Goal: Task Accomplishment & Management: Manage account settings

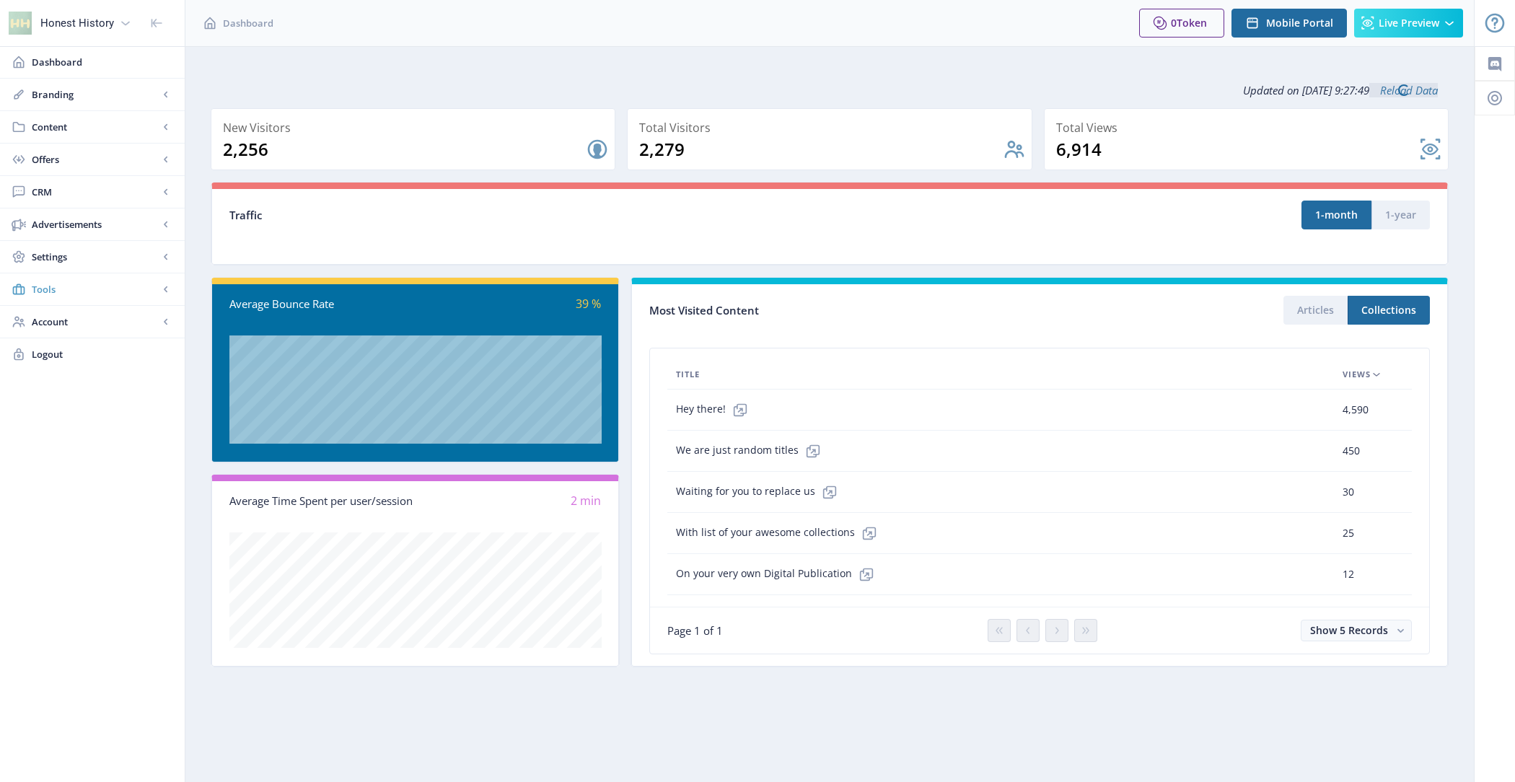
click at [94, 290] on span "Tools" at bounding box center [95, 289] width 127 height 14
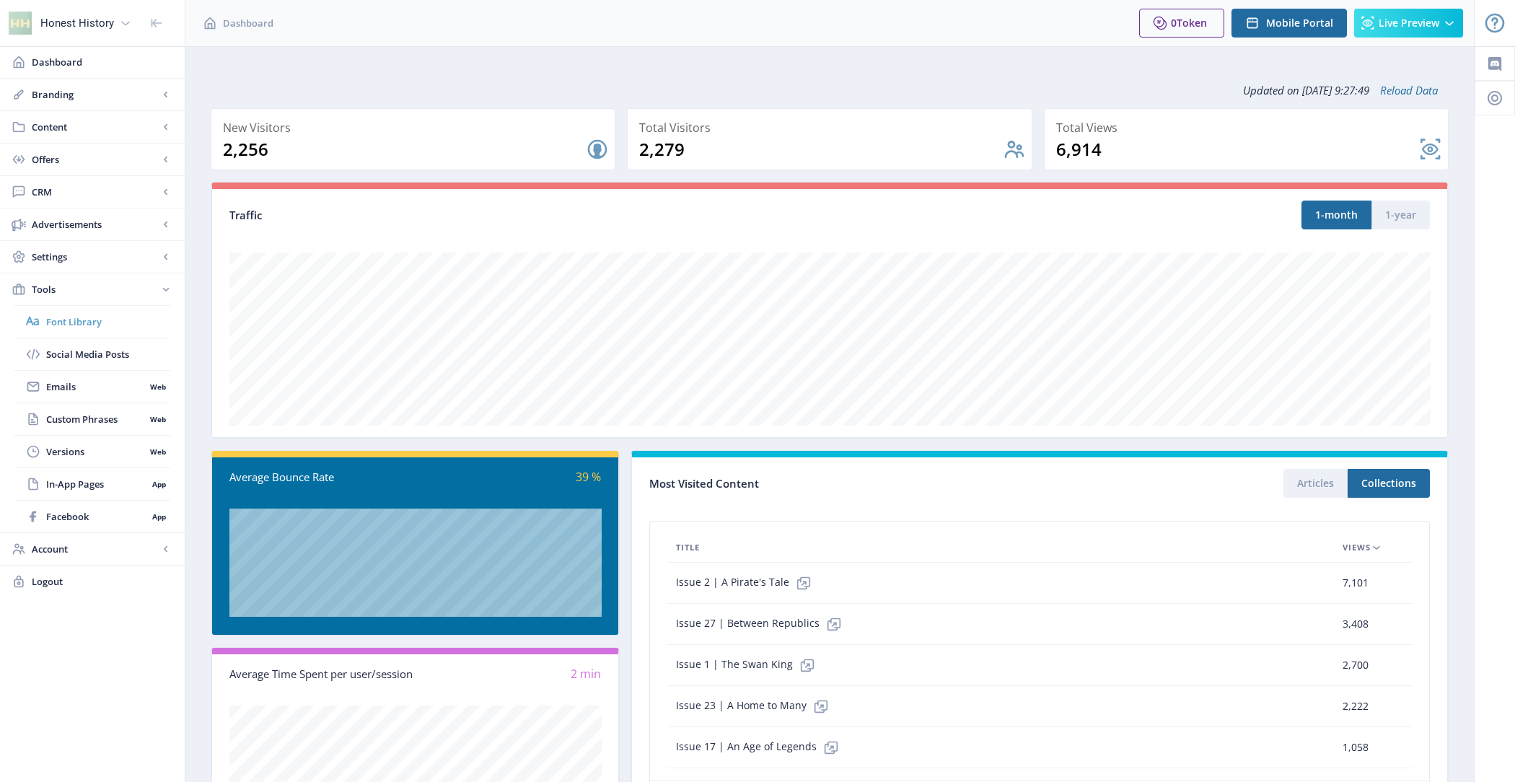
click at [105, 314] on span "Font Library" at bounding box center [108, 321] width 124 height 14
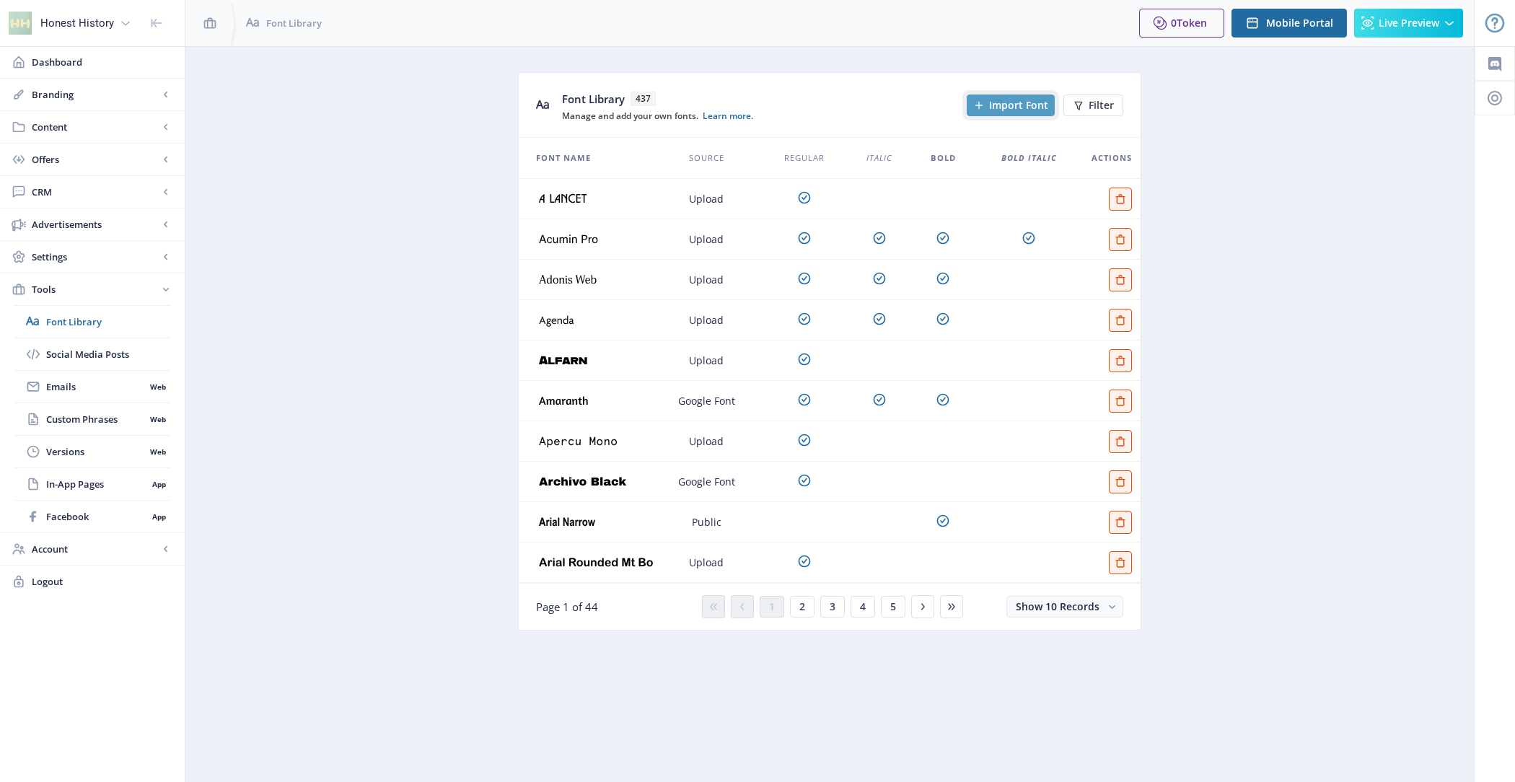
click at [1005, 100] on span "Import Font" at bounding box center [1018, 106] width 59 height 12
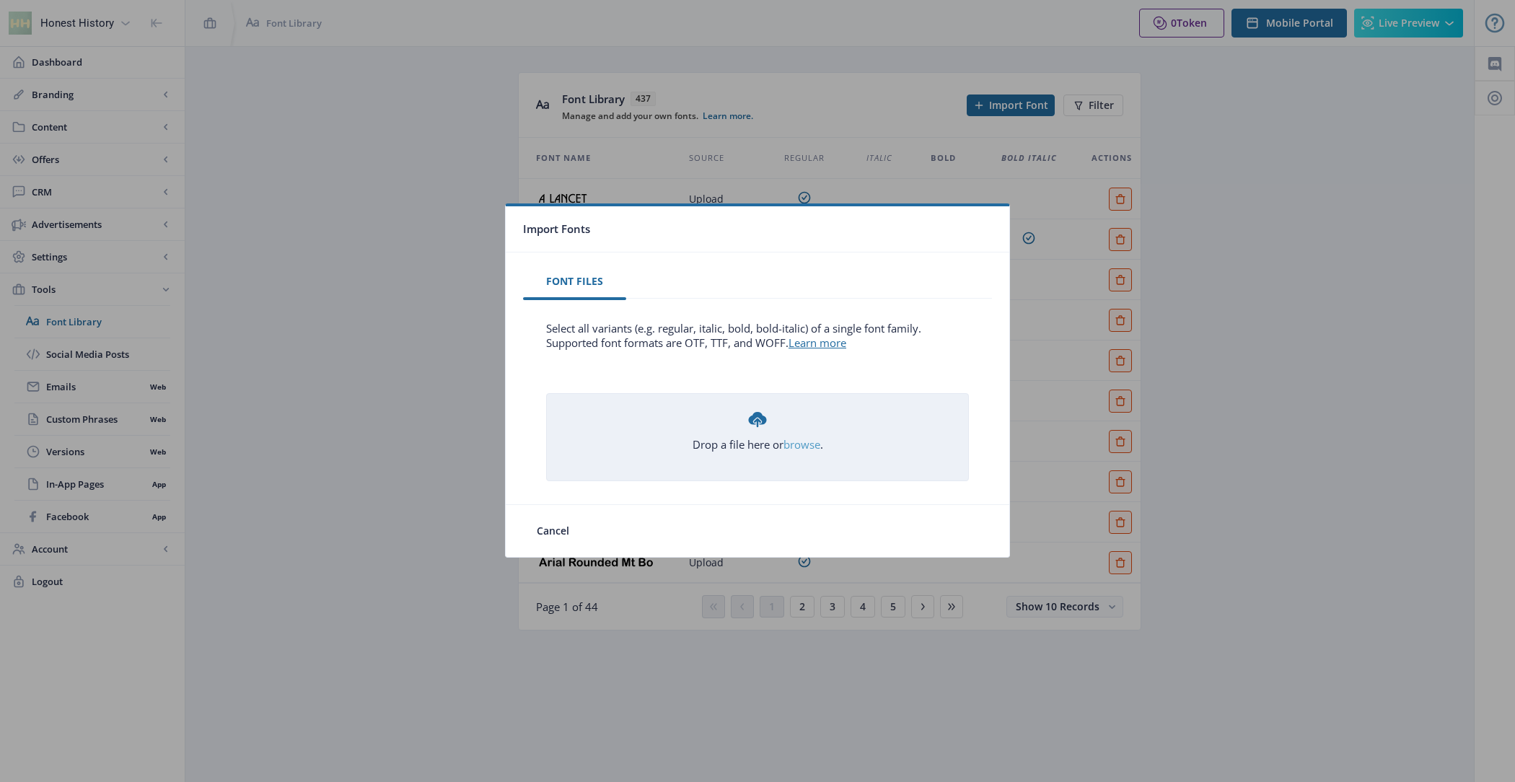
click at [0, 0] on link "browse" at bounding box center [0, 0] width 0 height 0
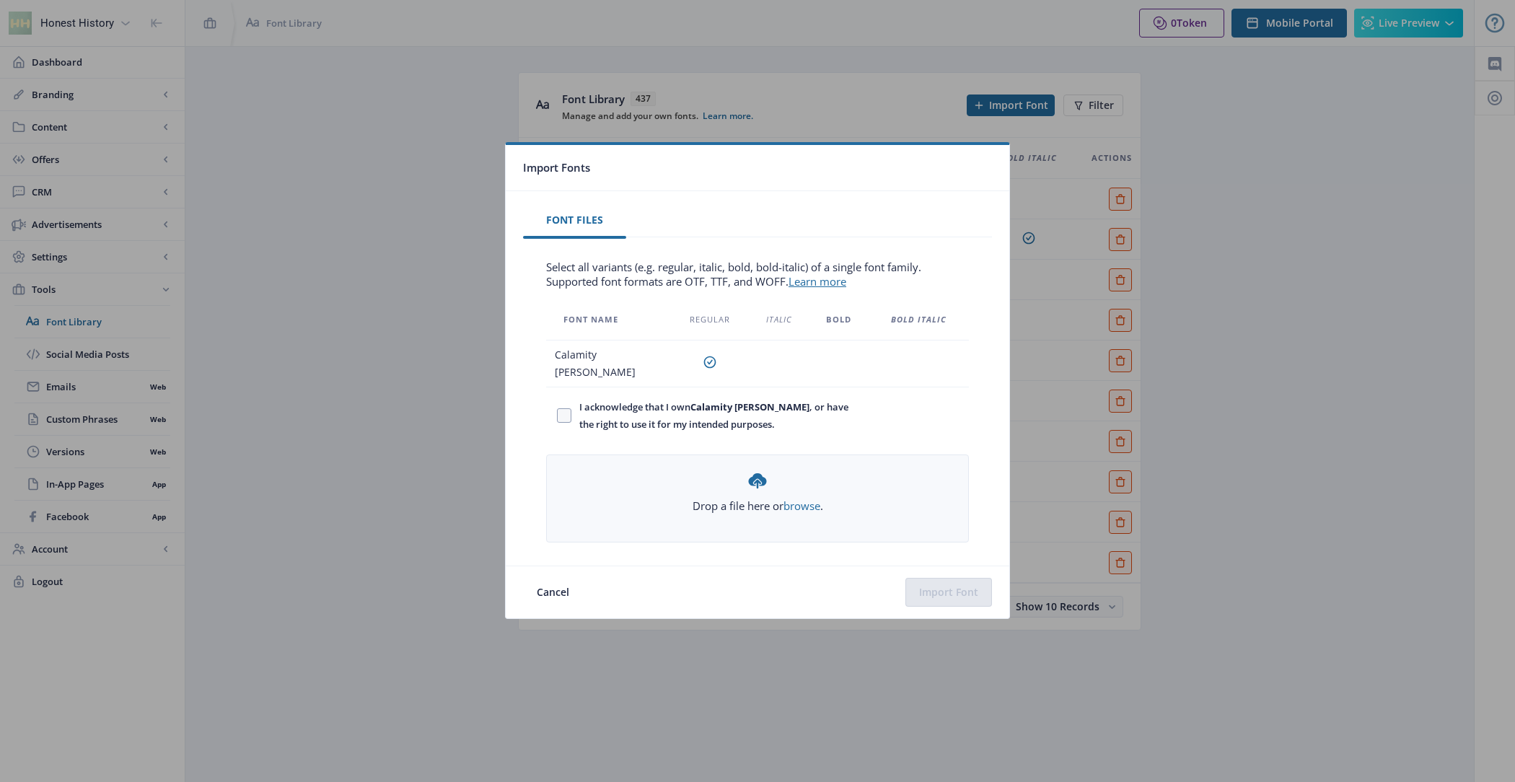
click at [605, 413] on span "I acknowledge that I own Calamity [PERSON_NAME] , or have the right to use it f…" at bounding box center [711, 415] width 281 height 35
click at [558, 415] on input "I acknowledge that I own Calamity [PERSON_NAME] , or have the right to use it f…" at bounding box center [557, 415] width 1 height 1
checkbox input "true"
click at [959, 584] on button "Import Font" at bounding box center [948, 592] width 87 height 29
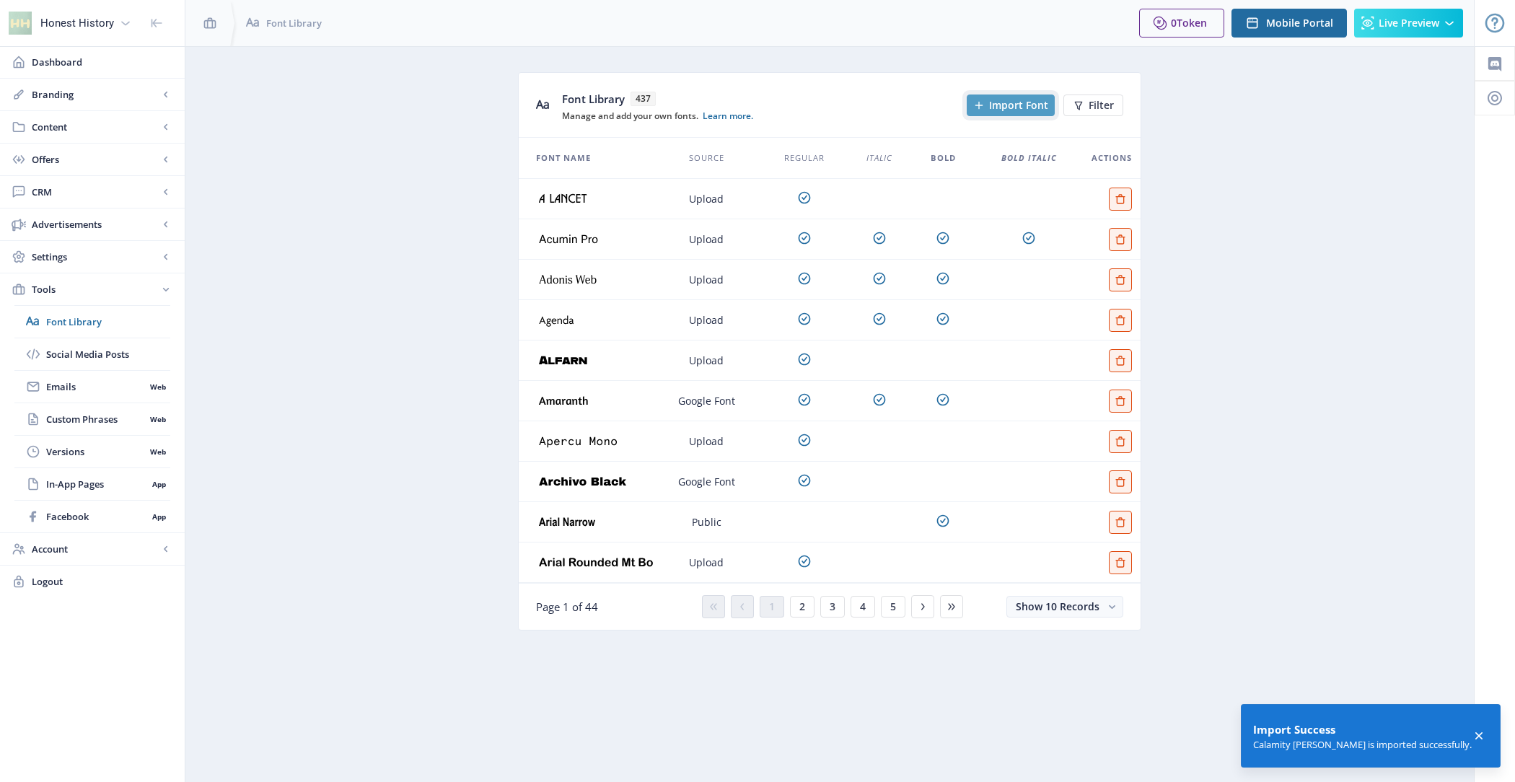
click at [1008, 97] on button "Import Font" at bounding box center [1011, 105] width 88 height 22
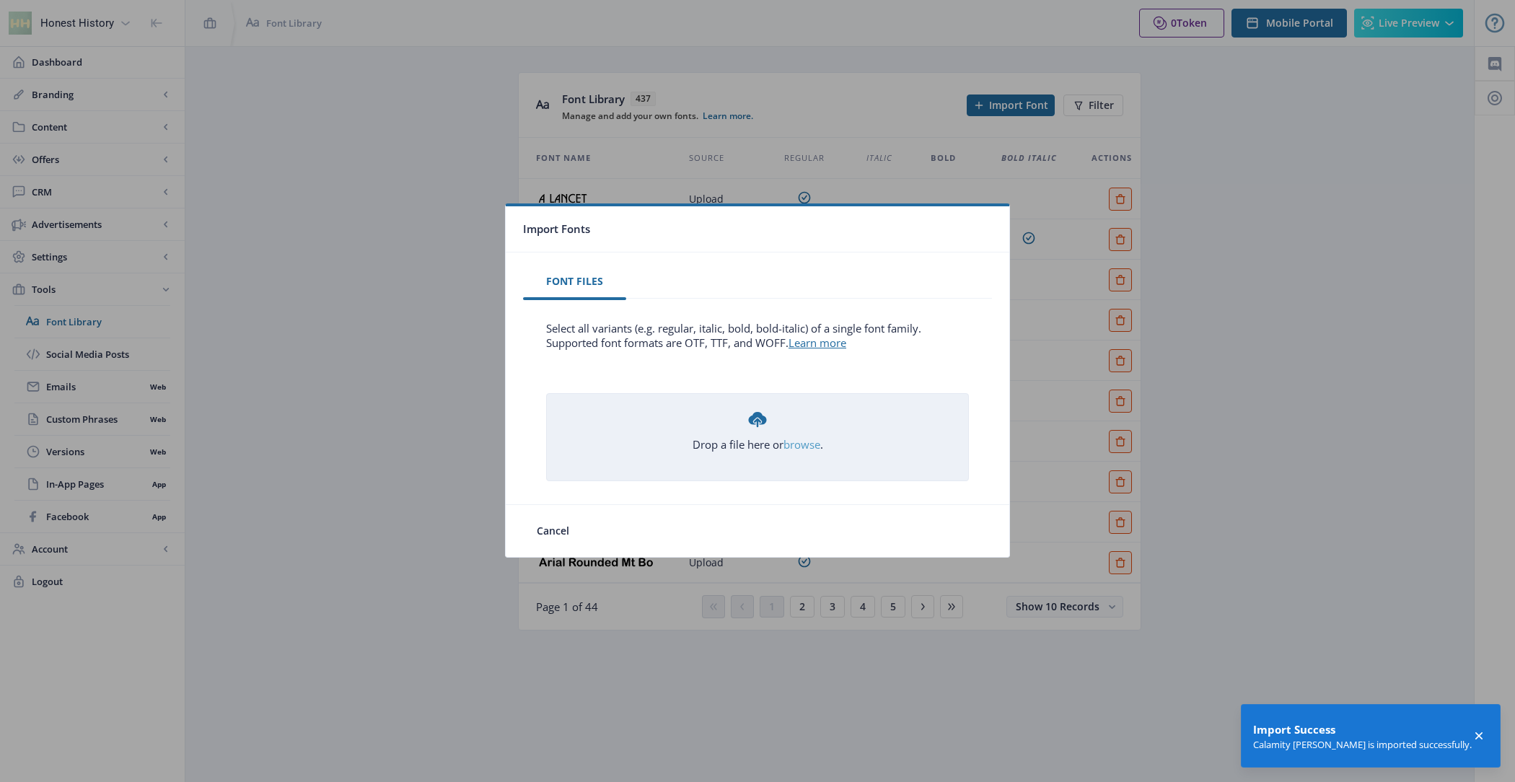
click at [0, 0] on link "browse" at bounding box center [0, 0] width 0 height 0
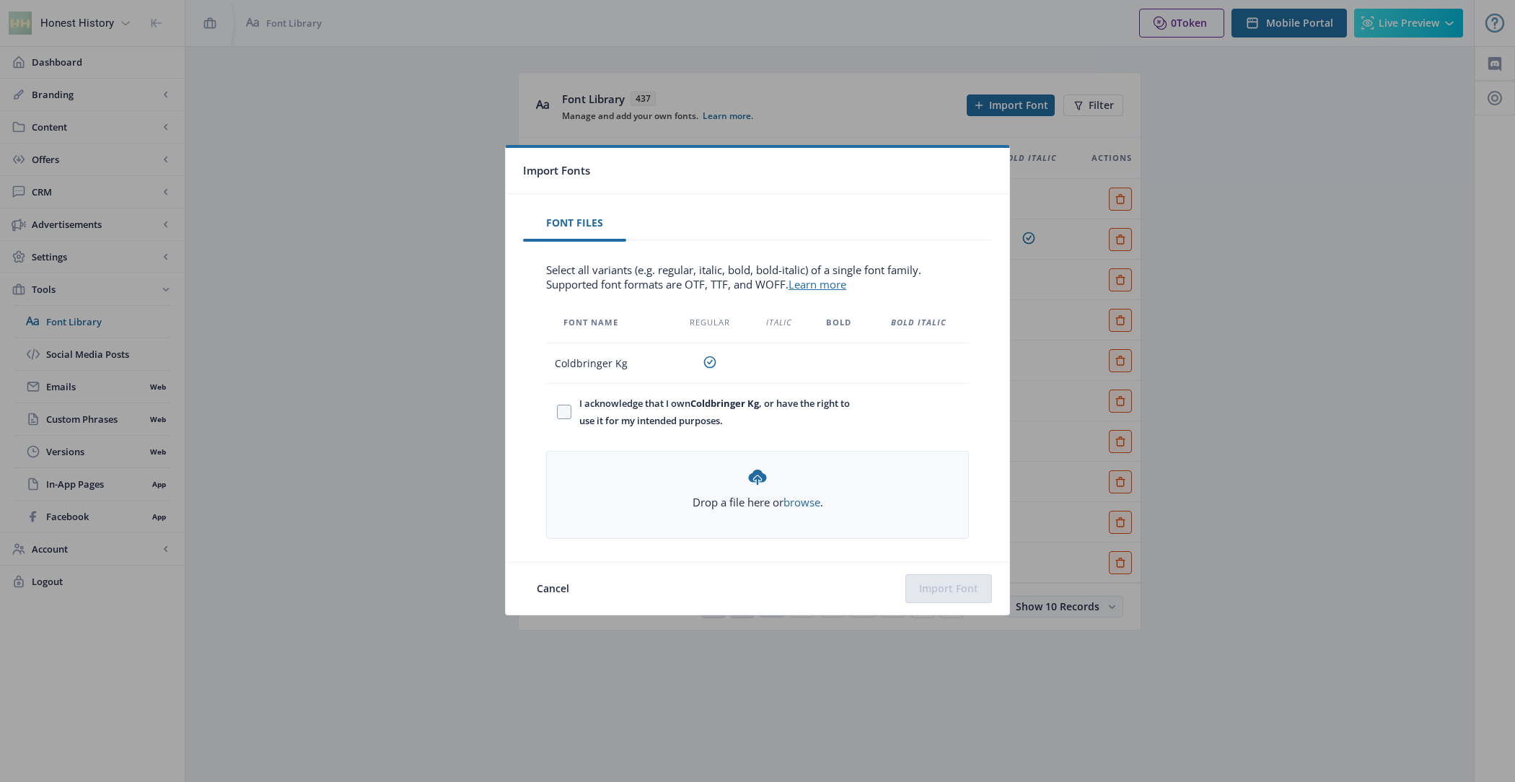
click at [680, 409] on span "I acknowledge that I own Coldbringer Kg , or have the right to use it for my in…" at bounding box center [711, 412] width 281 height 35
click at [558, 412] on input "I acknowledge that I own Coldbringer Kg , or have the right to use it for my in…" at bounding box center [557, 412] width 1 height 1
checkbox input "true"
click at [928, 581] on button "Import Font" at bounding box center [948, 588] width 87 height 29
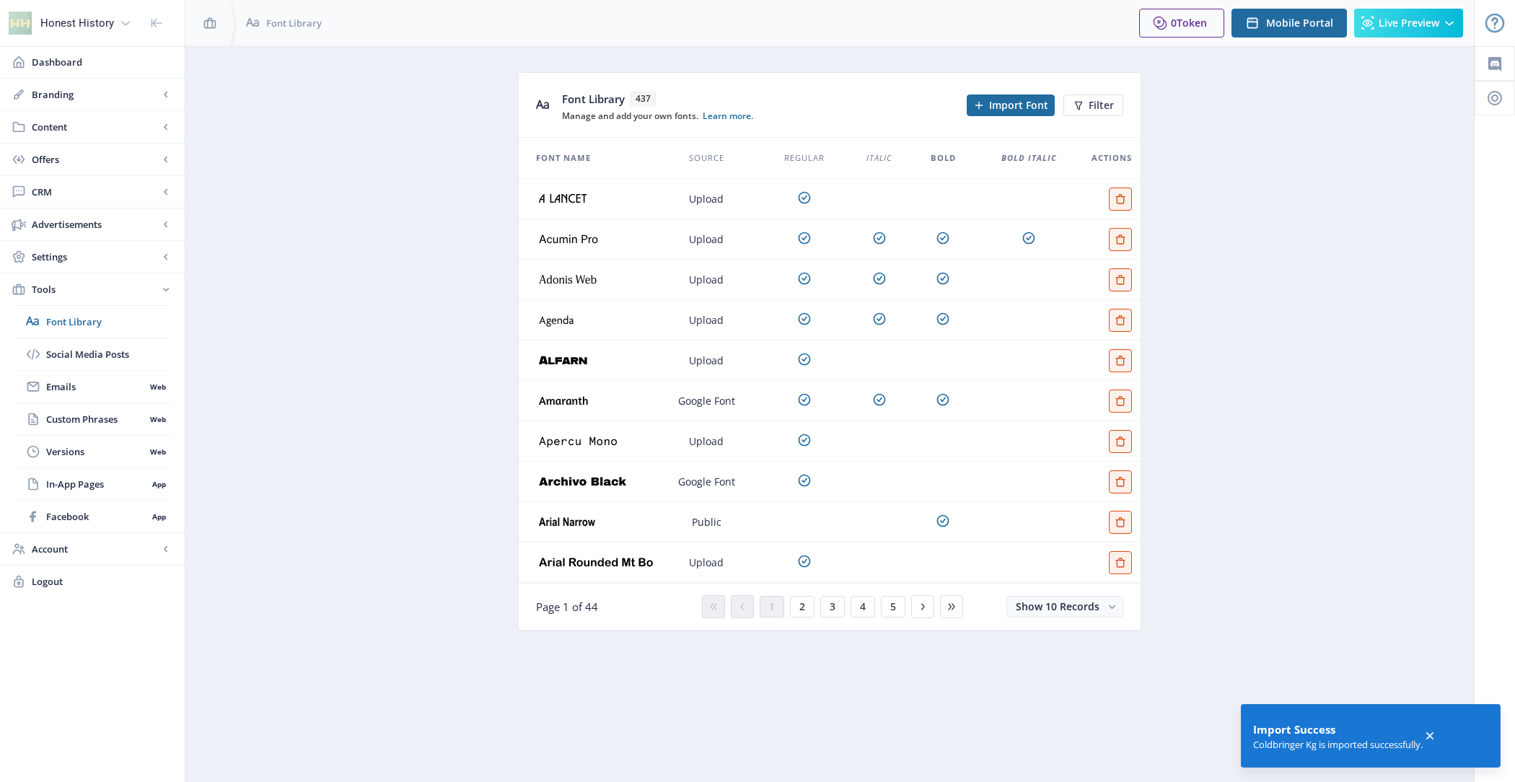
click at [1316, 395] on app-tools-font-library "Font Library 437 Manage and add your own fonts. Learn more. Import Font Filter …" at bounding box center [830, 362] width 1238 height 580
click at [804, 606] on span "2" at bounding box center [802, 607] width 6 height 12
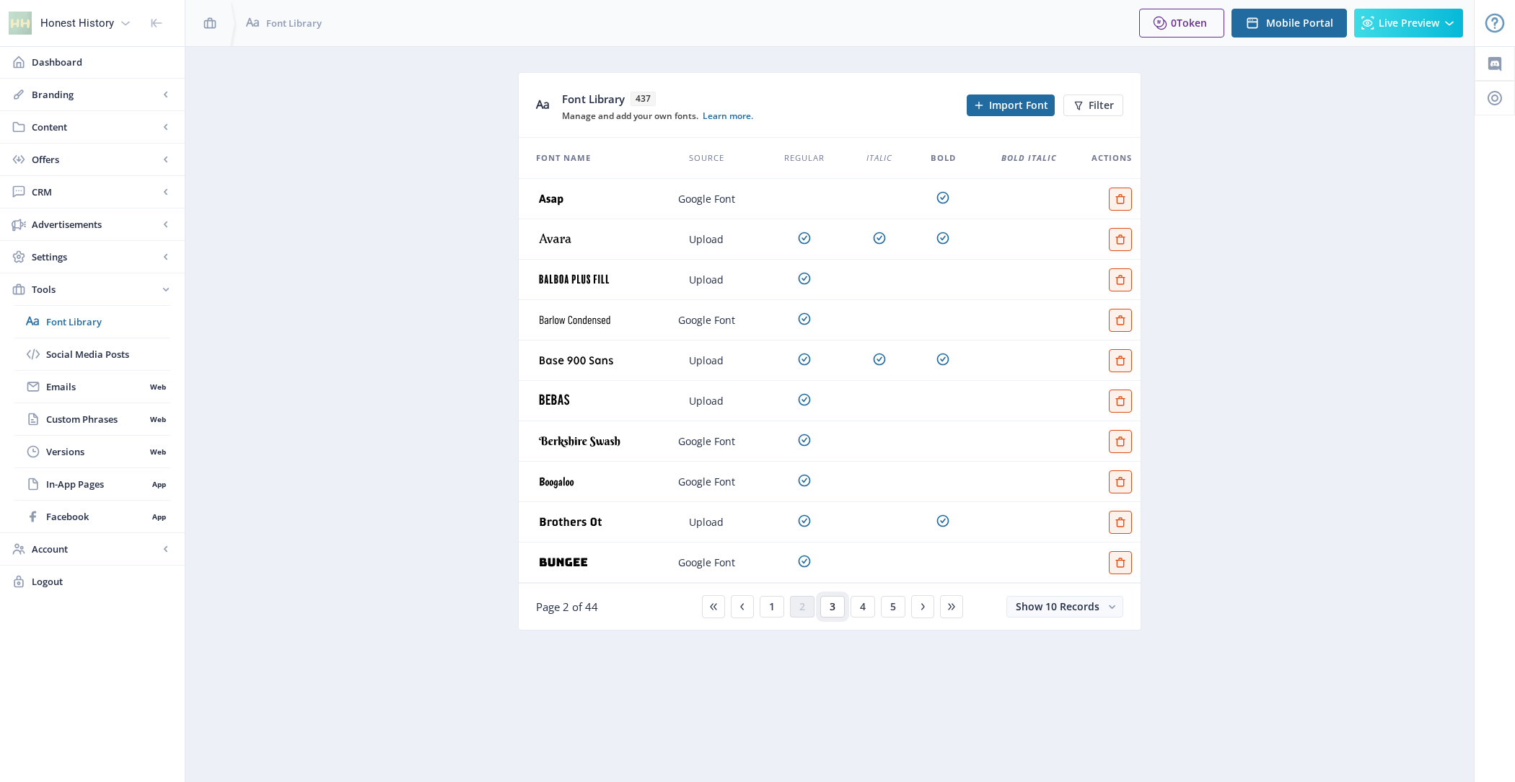
click at [827, 604] on button "3" at bounding box center [832, 607] width 25 height 22
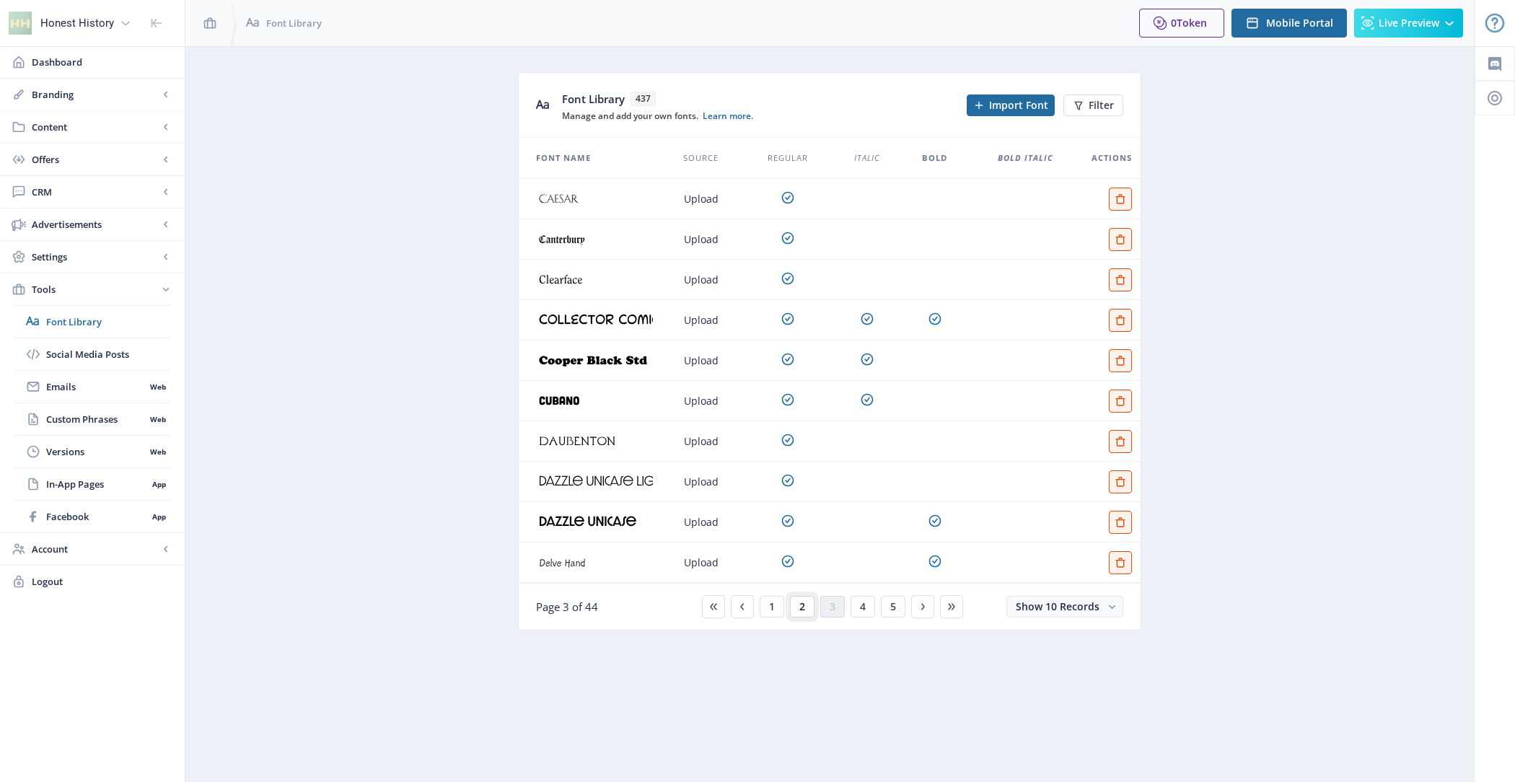
click at [803, 604] on span "2" at bounding box center [802, 607] width 6 height 12
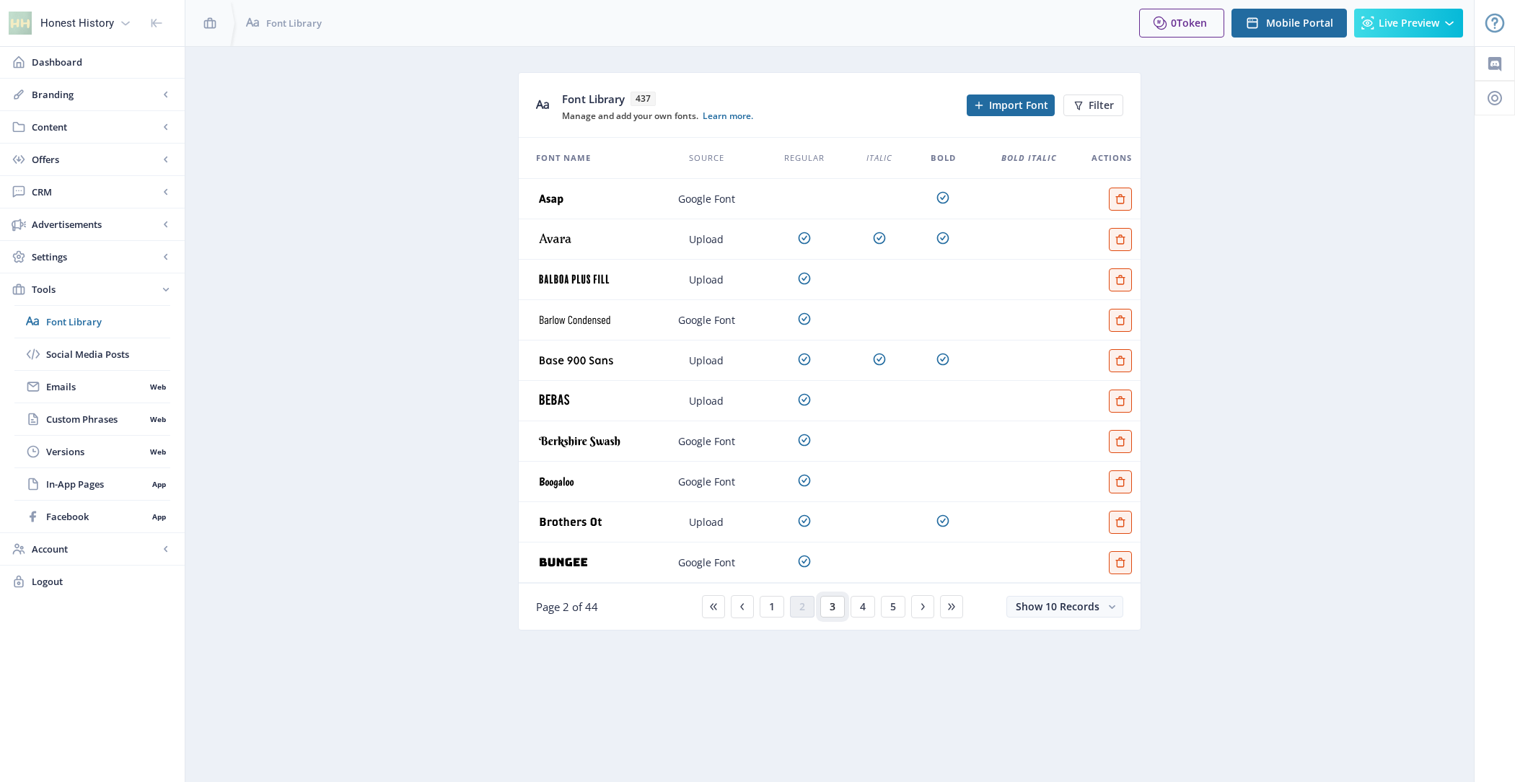
click at [836, 606] on button "3" at bounding box center [832, 607] width 25 height 22
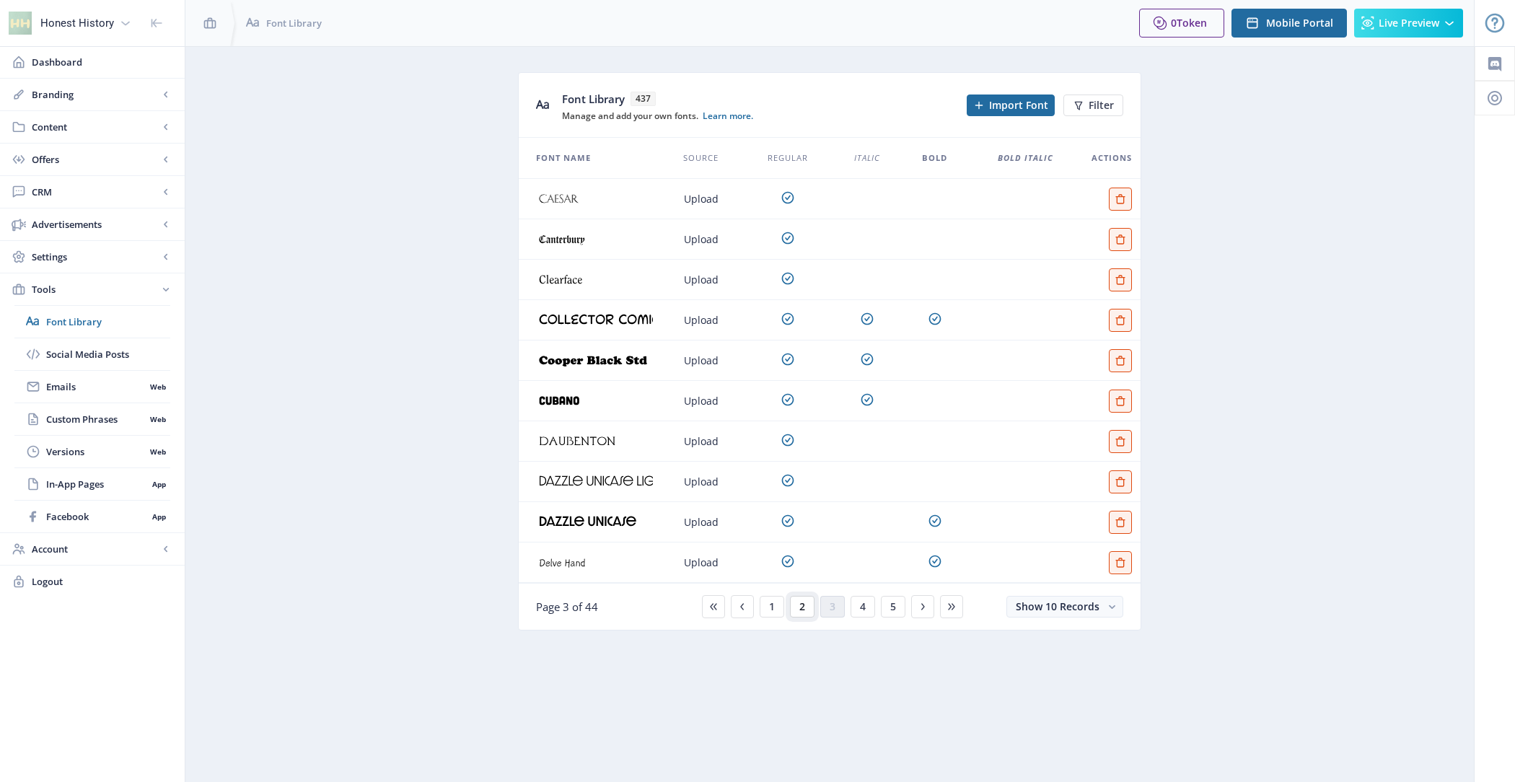
click at [804, 605] on span "2" at bounding box center [802, 607] width 6 height 12
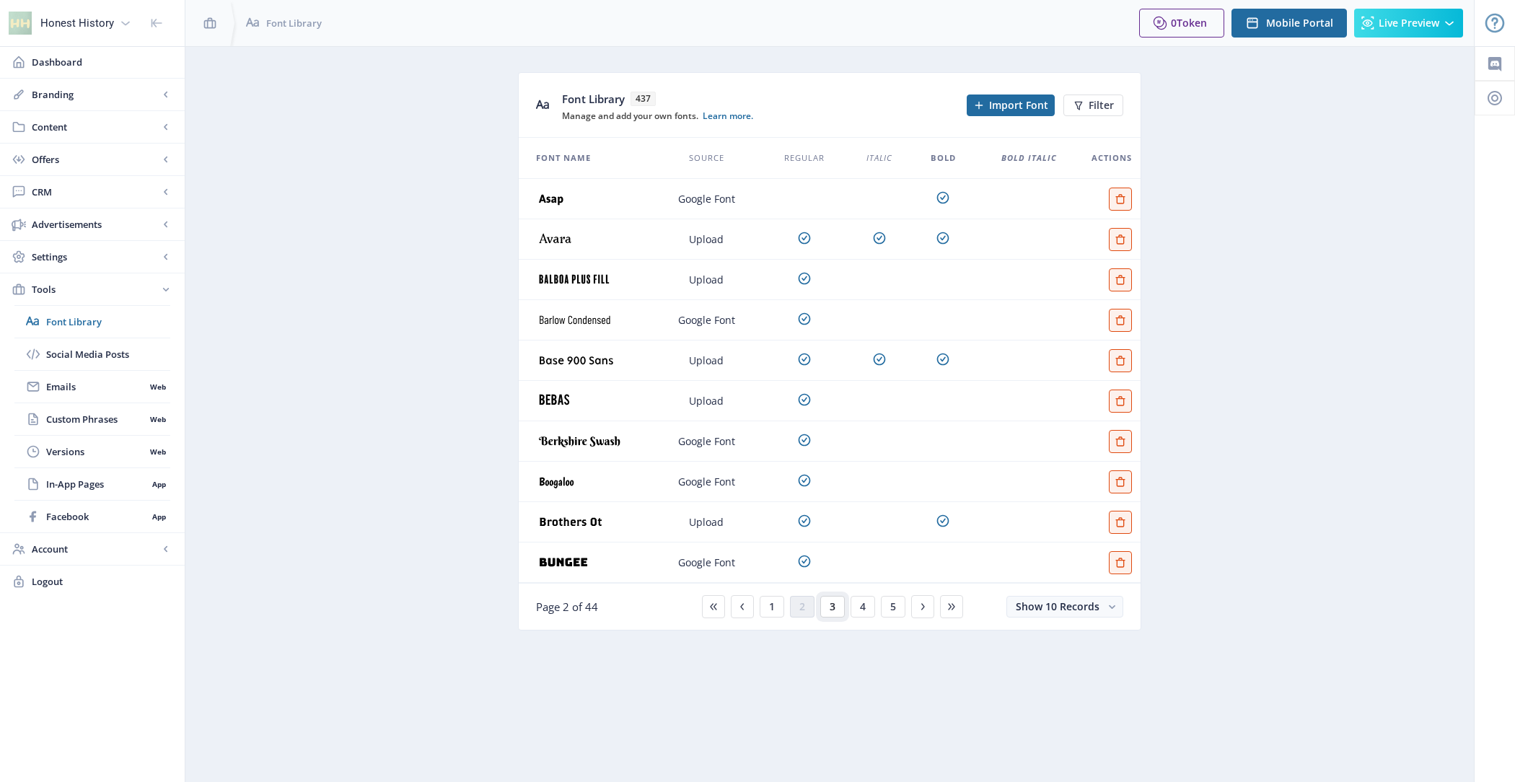
click at [826, 607] on button "3" at bounding box center [832, 607] width 25 height 22
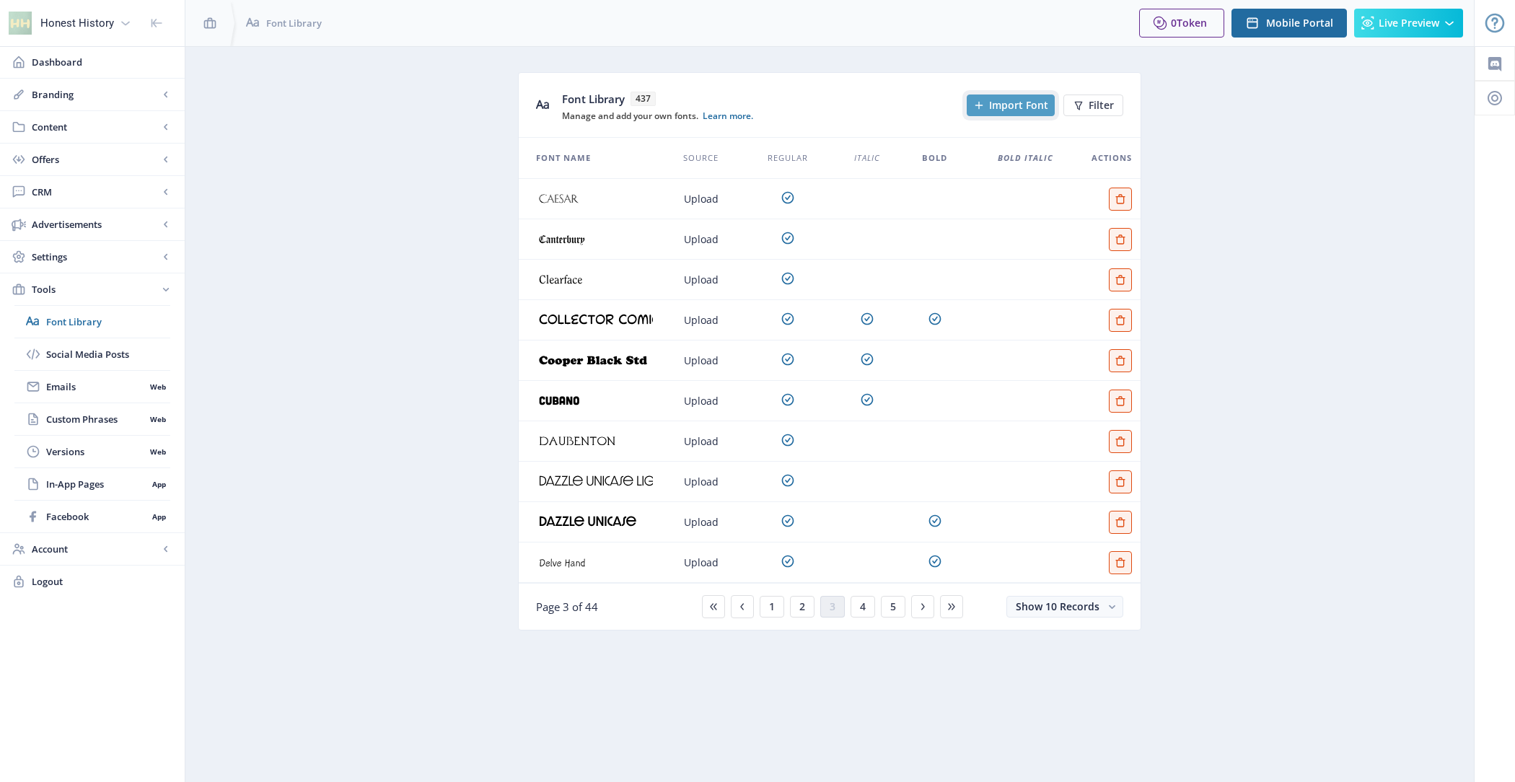
click at [999, 106] on span "Import Font" at bounding box center [1018, 106] width 59 height 12
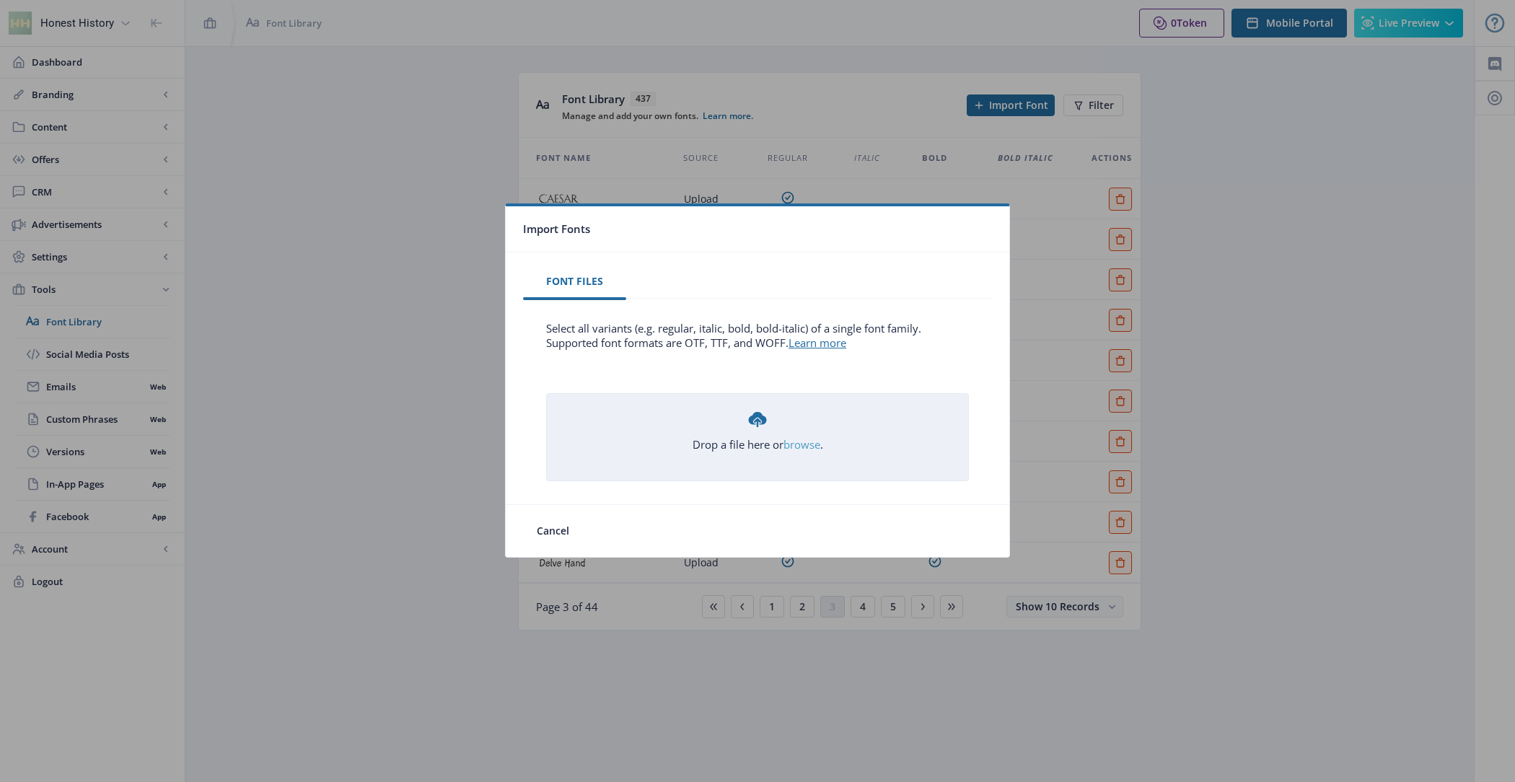
click at [0, 0] on link "browse" at bounding box center [0, 0] width 0 height 0
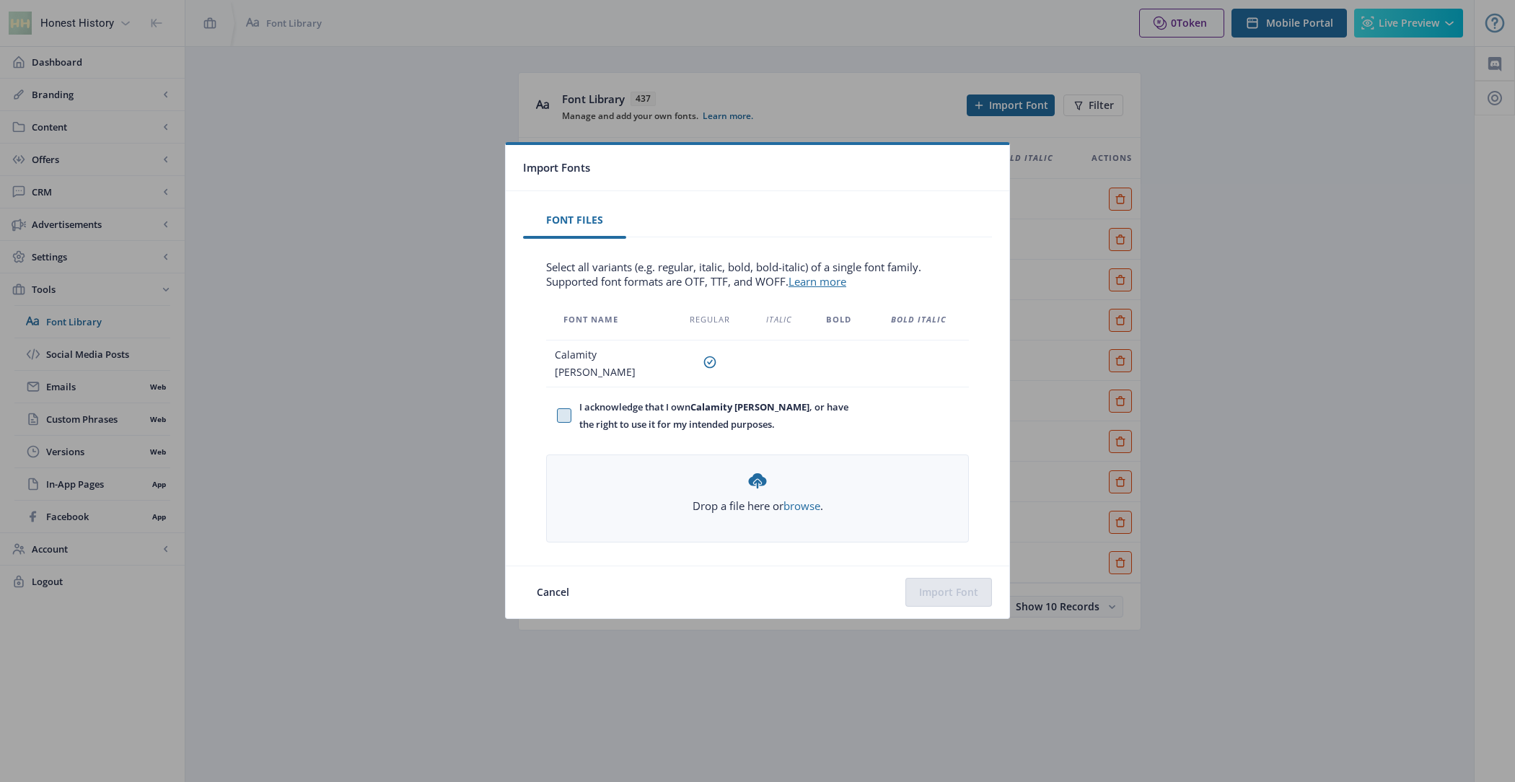
click at [570, 408] on span at bounding box center [564, 415] width 14 height 14
click at [558, 415] on input "I acknowledge that I own Calamity Jane Nf , or have the right to use it for my …" at bounding box center [557, 415] width 1 height 1
checkbox input "true"
click at [946, 593] on button "Import Font" at bounding box center [948, 592] width 87 height 29
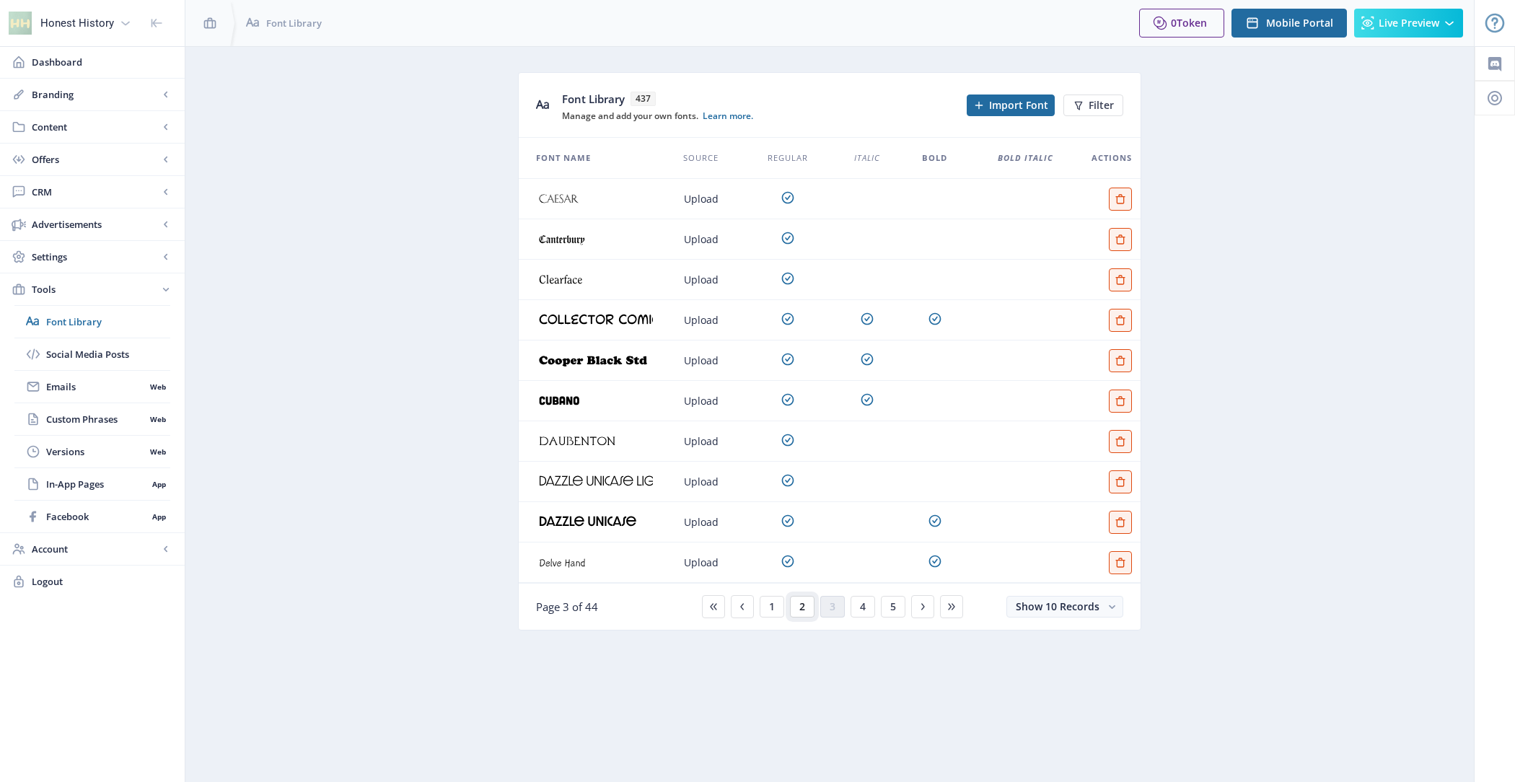
click at [805, 606] on button "2" at bounding box center [802, 607] width 25 height 22
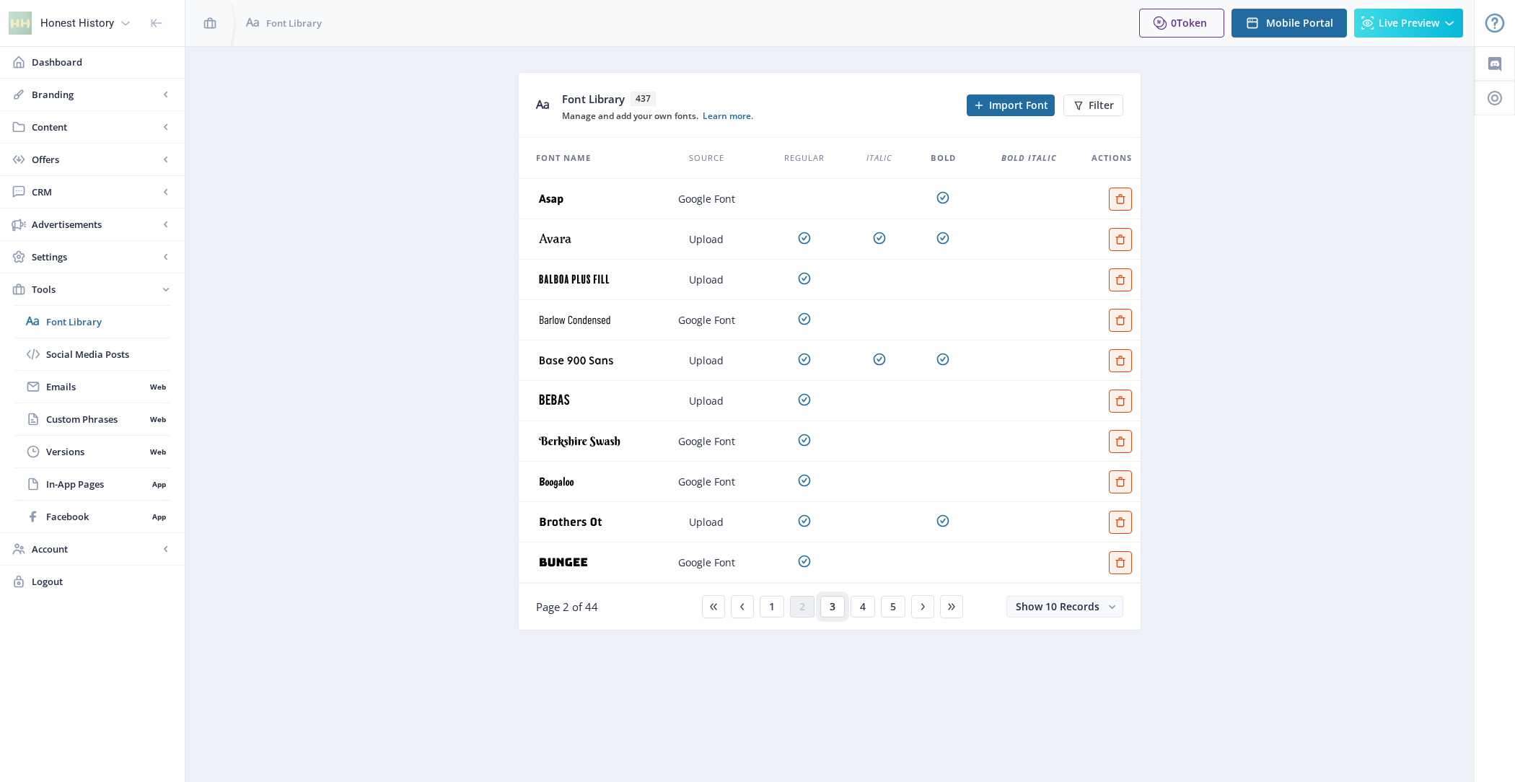
click at [829, 604] on span "3" at bounding box center [832, 607] width 6 height 12
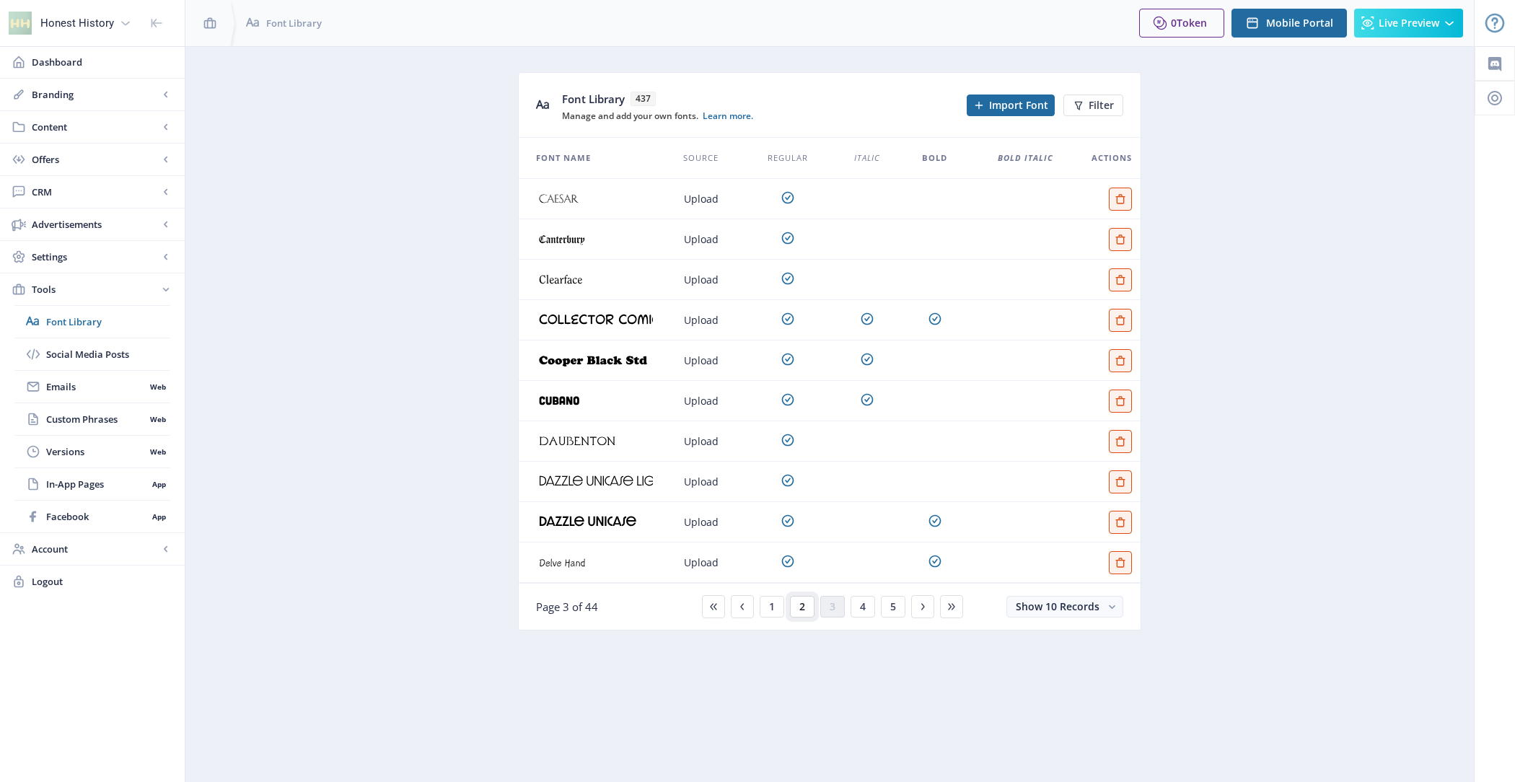
click at [800, 606] on span "2" at bounding box center [802, 607] width 6 height 12
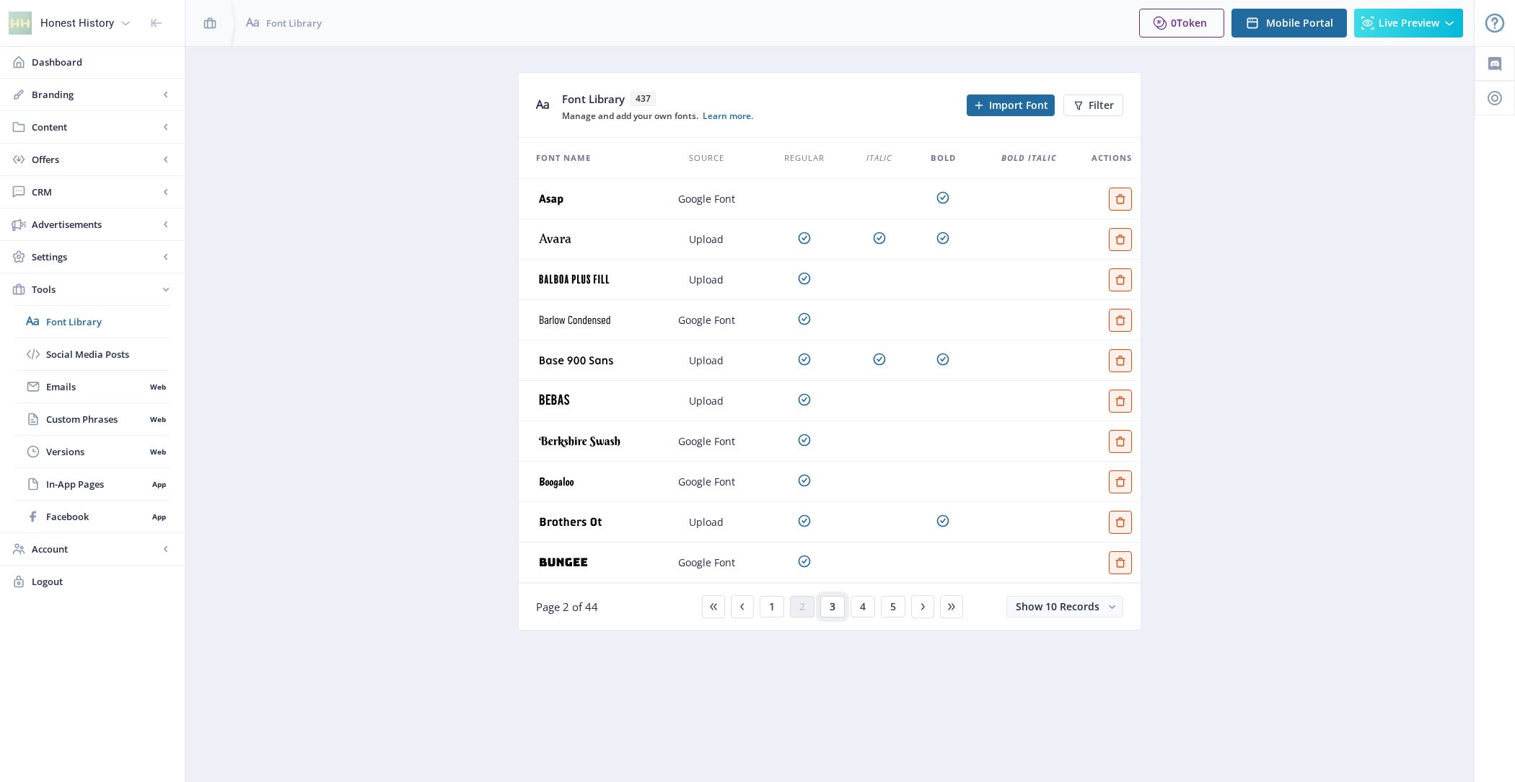
click at [836, 607] on button "3" at bounding box center [832, 607] width 25 height 22
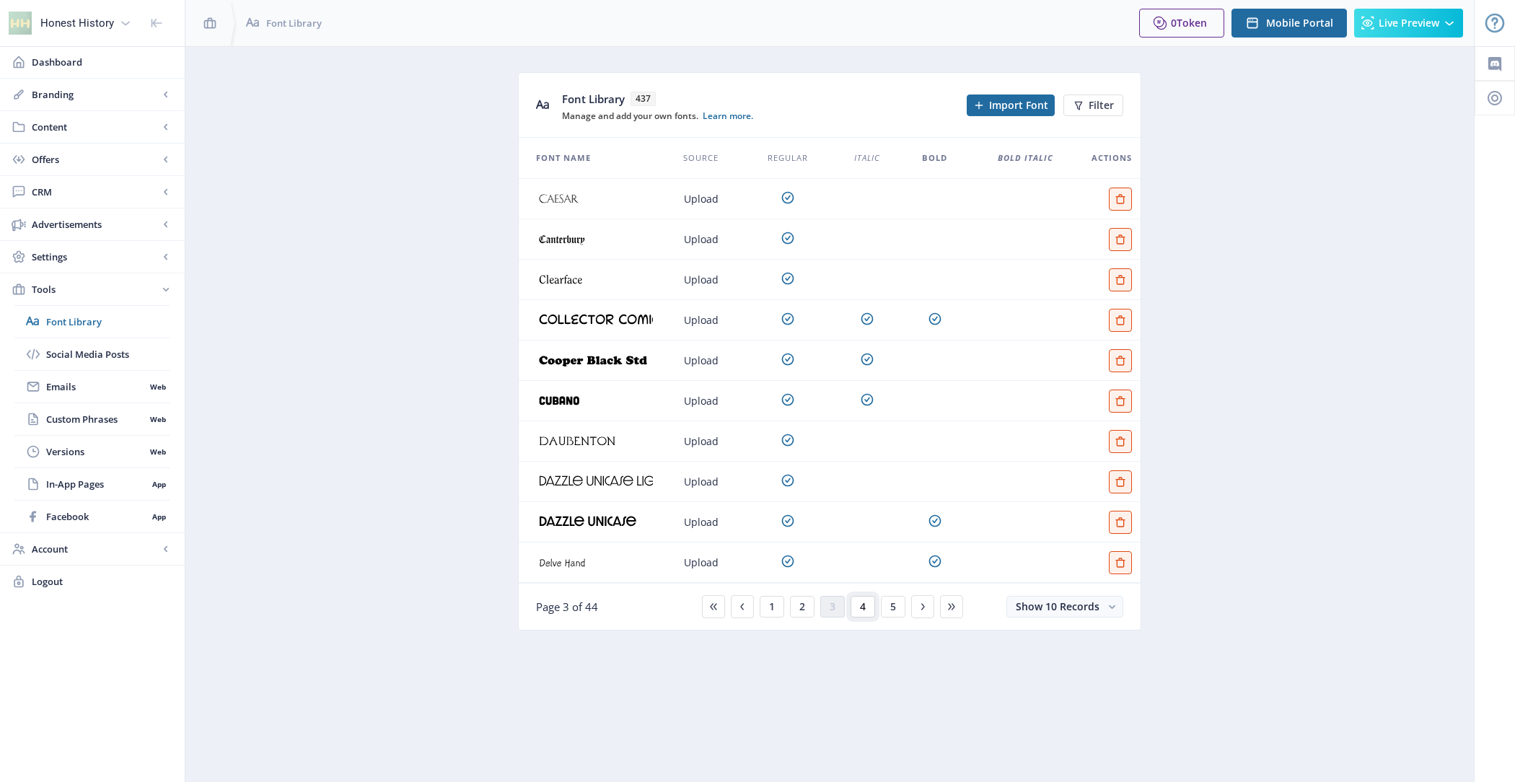
click at [860, 604] on span "4" at bounding box center [863, 607] width 6 height 12
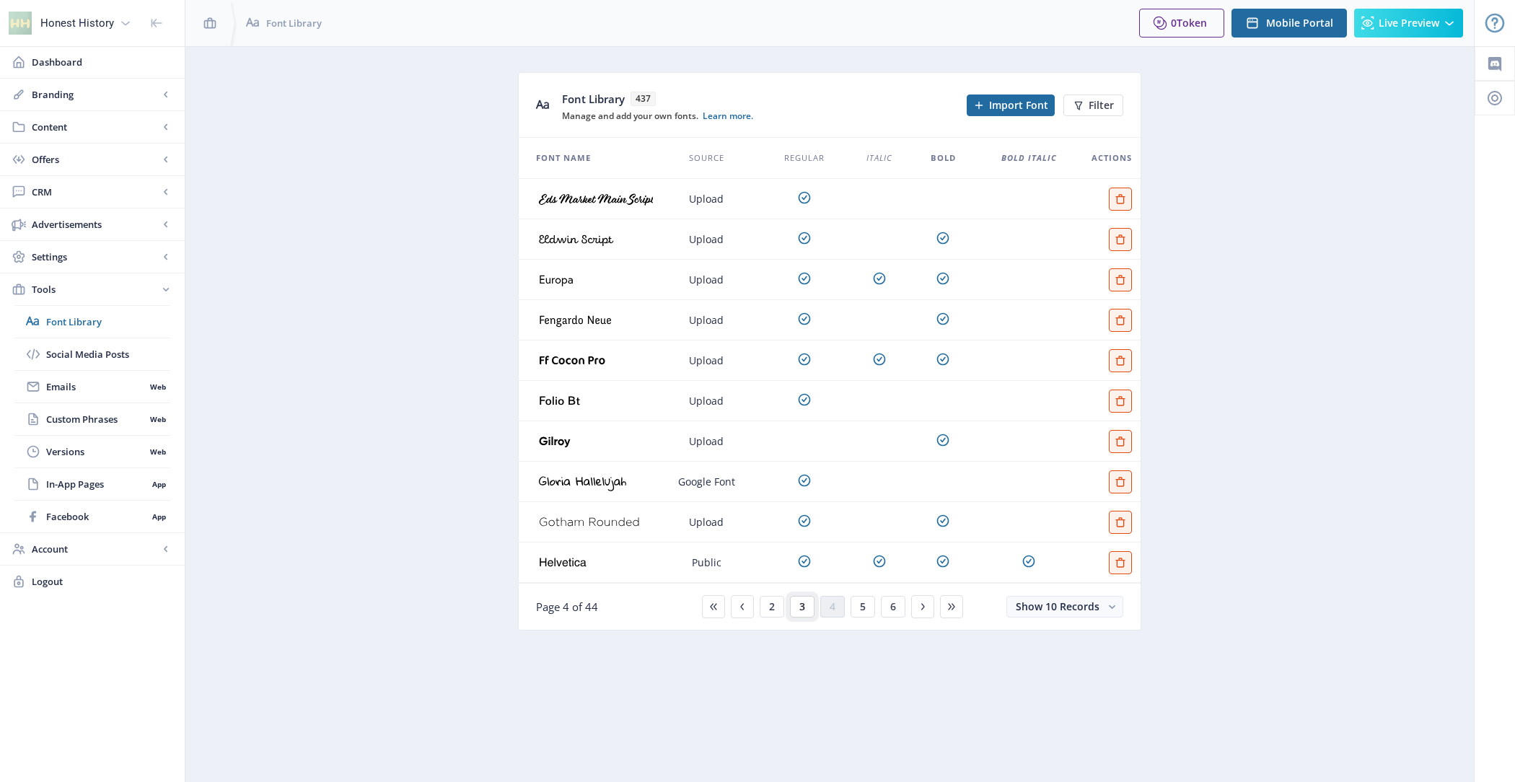
click at [795, 604] on button "3" at bounding box center [802, 607] width 25 height 22
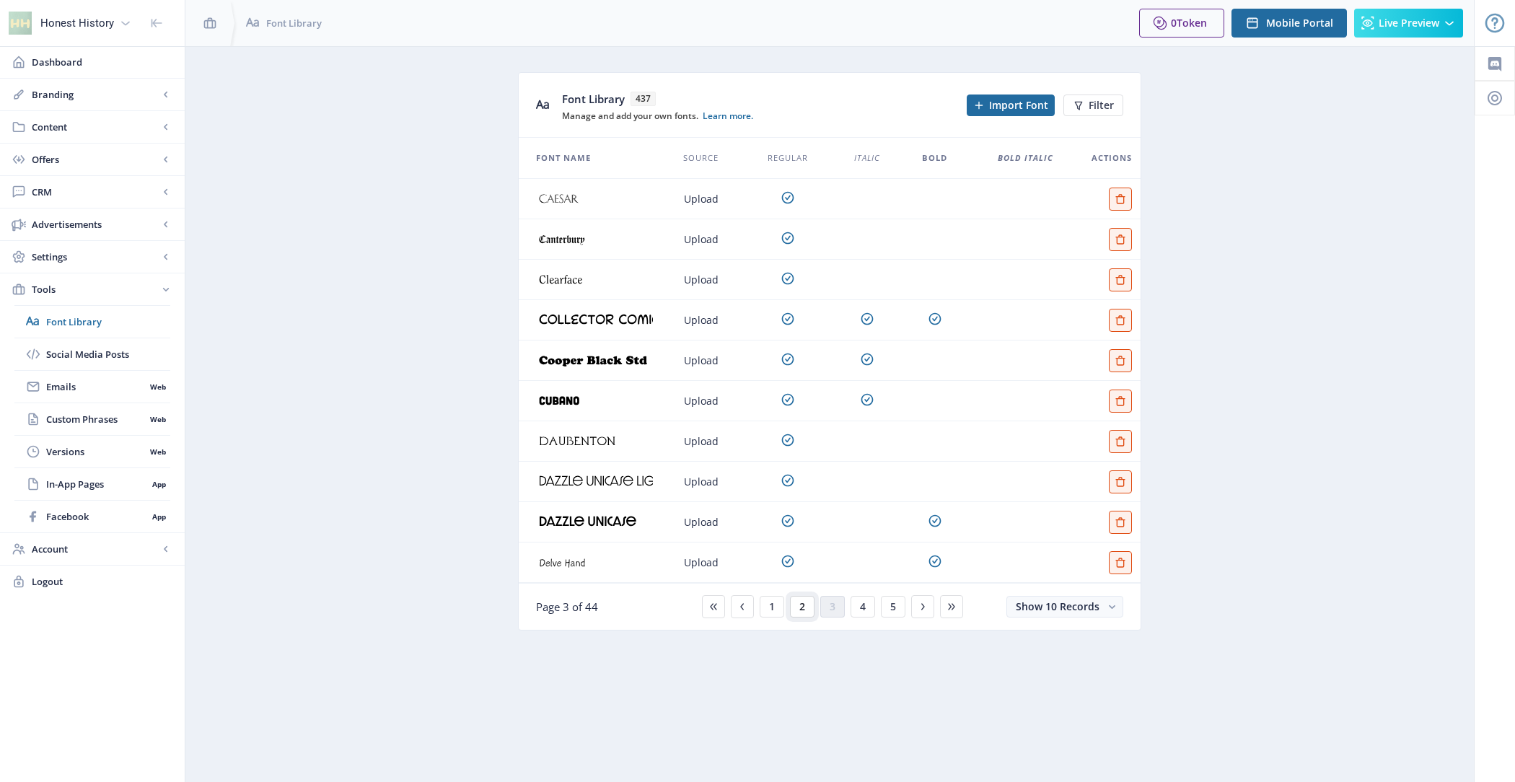
click at [803, 604] on span "2" at bounding box center [802, 607] width 6 height 12
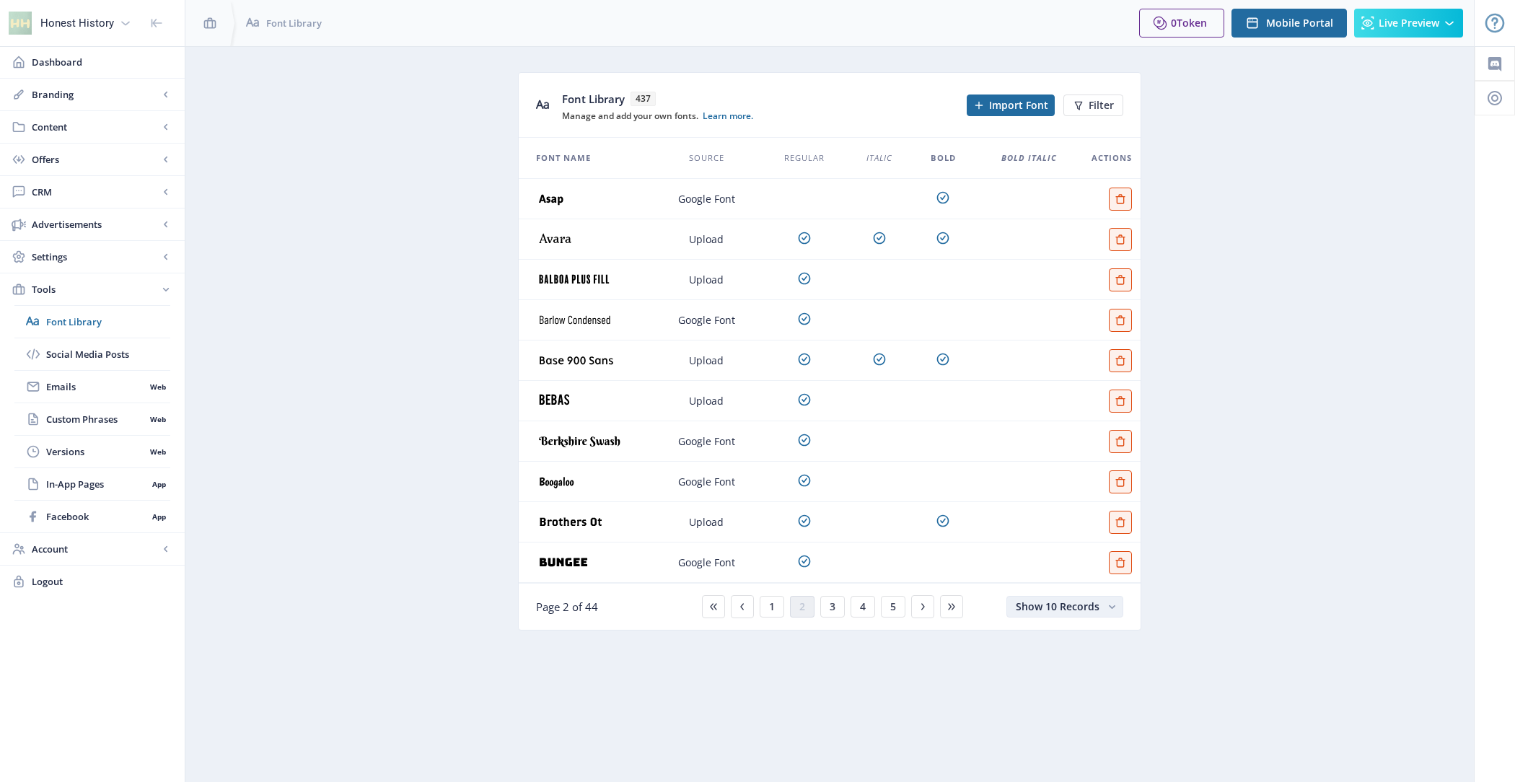
click at [1070, 606] on span "Show 10 Records" at bounding box center [1058, 606] width 84 height 14
click at [1082, 678] on nb-option "Show 50 Records" at bounding box center [1065, 687] width 113 height 26
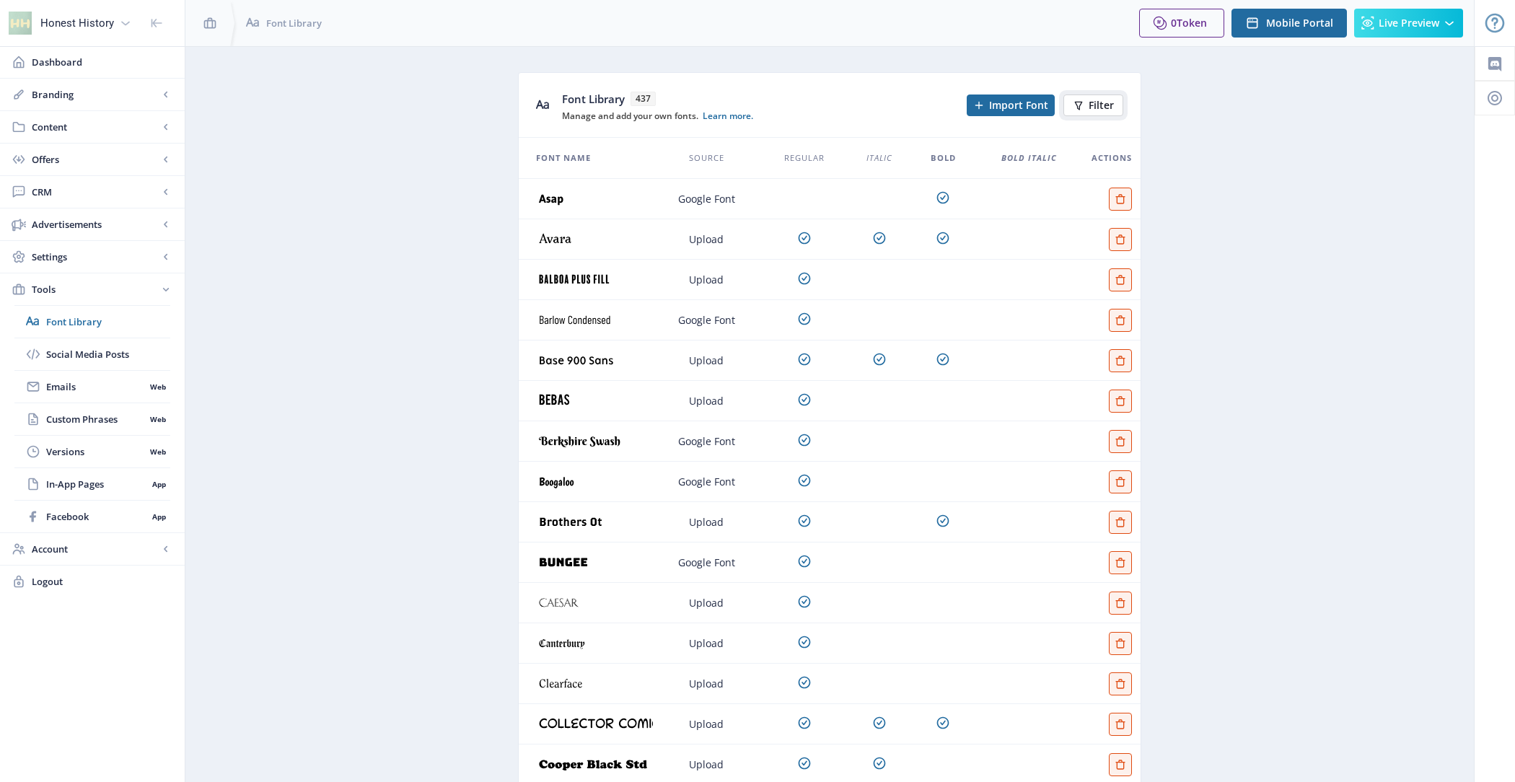
click at [1094, 109] on span "Filter" at bounding box center [1100, 106] width 25 height 12
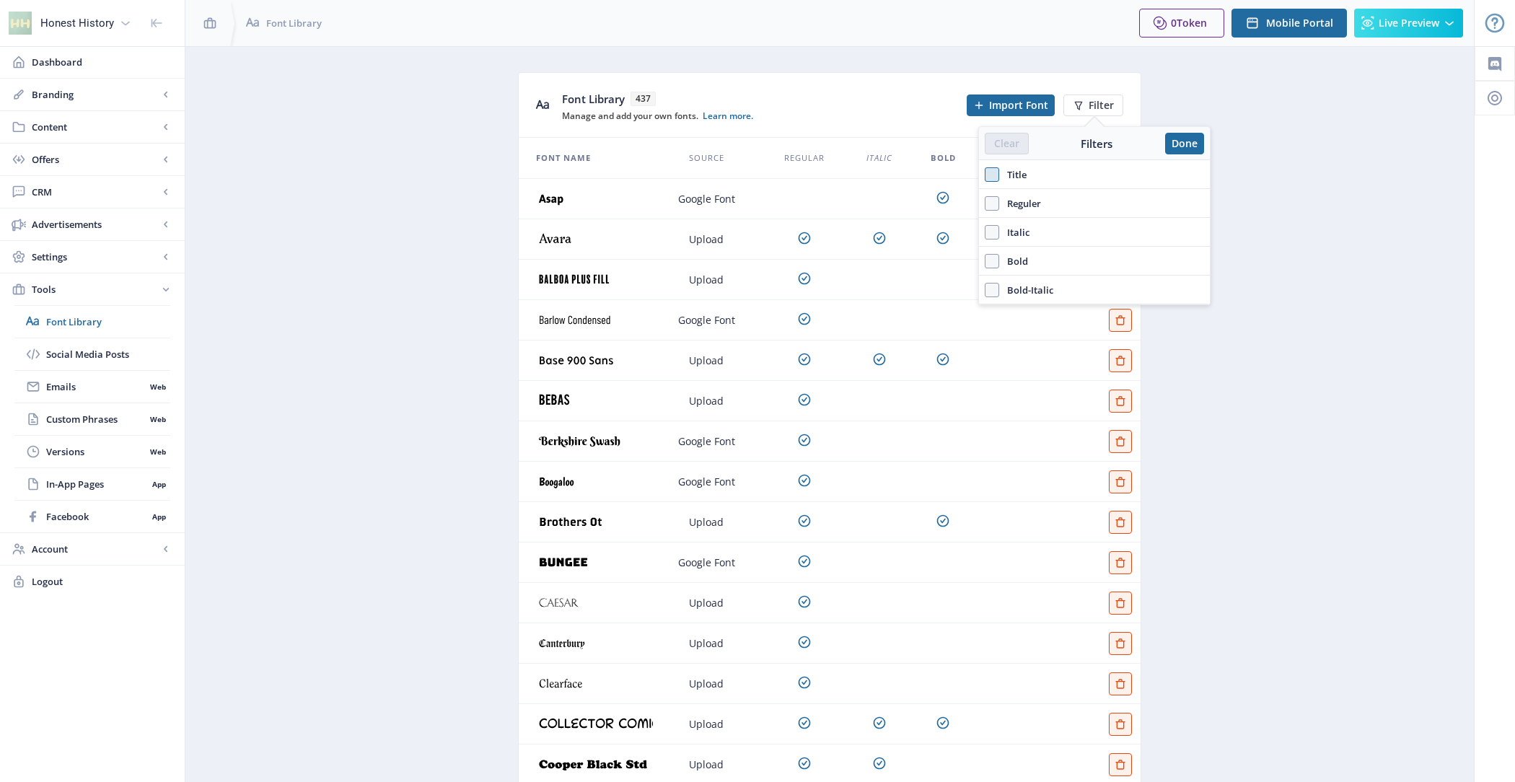
click at [993, 173] on span at bounding box center [992, 174] width 14 height 14
click at [985, 174] on input "Title" at bounding box center [985, 174] width 1 height 1
checkbox input "true"
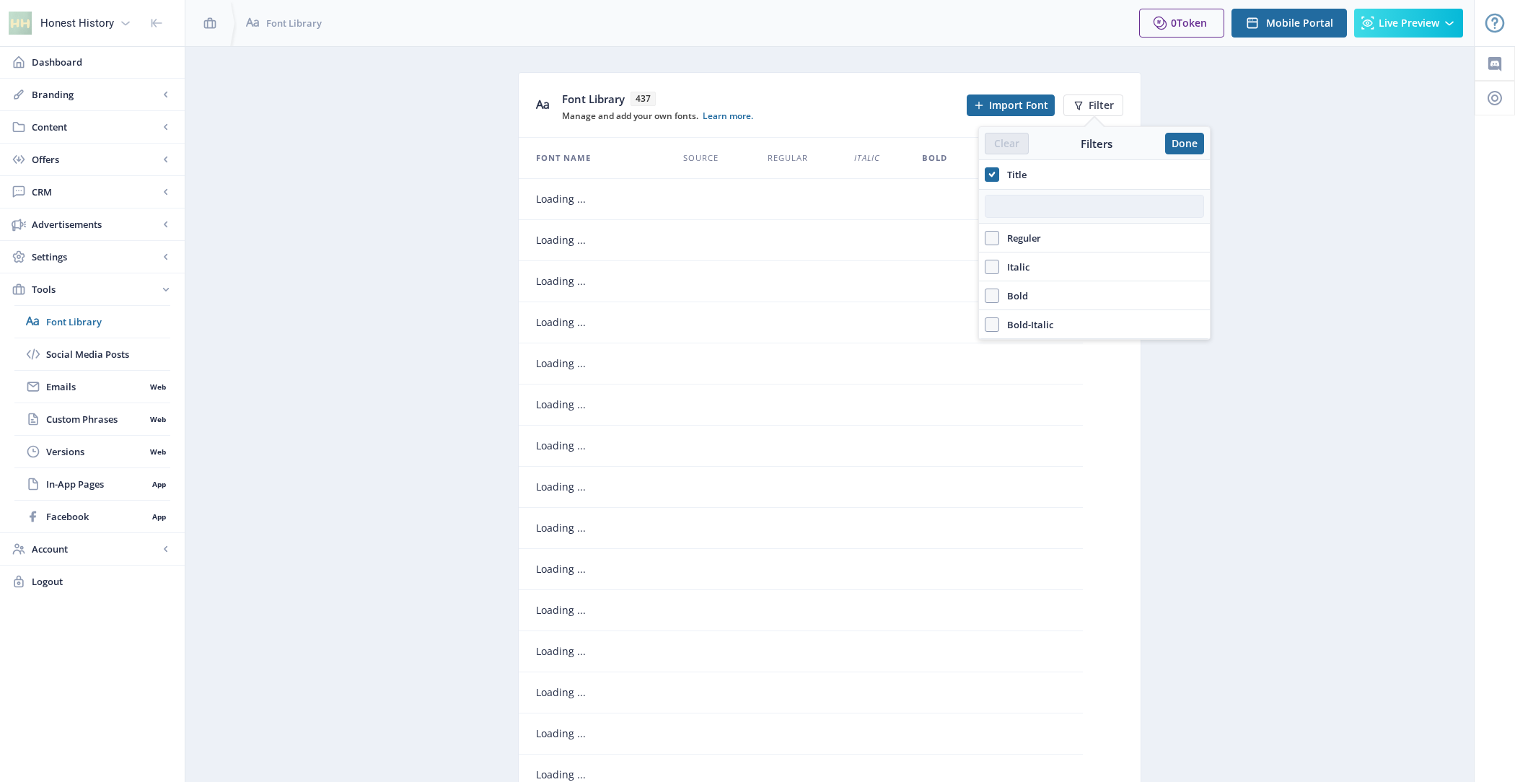
click at [1000, 206] on input "text" at bounding box center [1094, 206] width 219 height 23
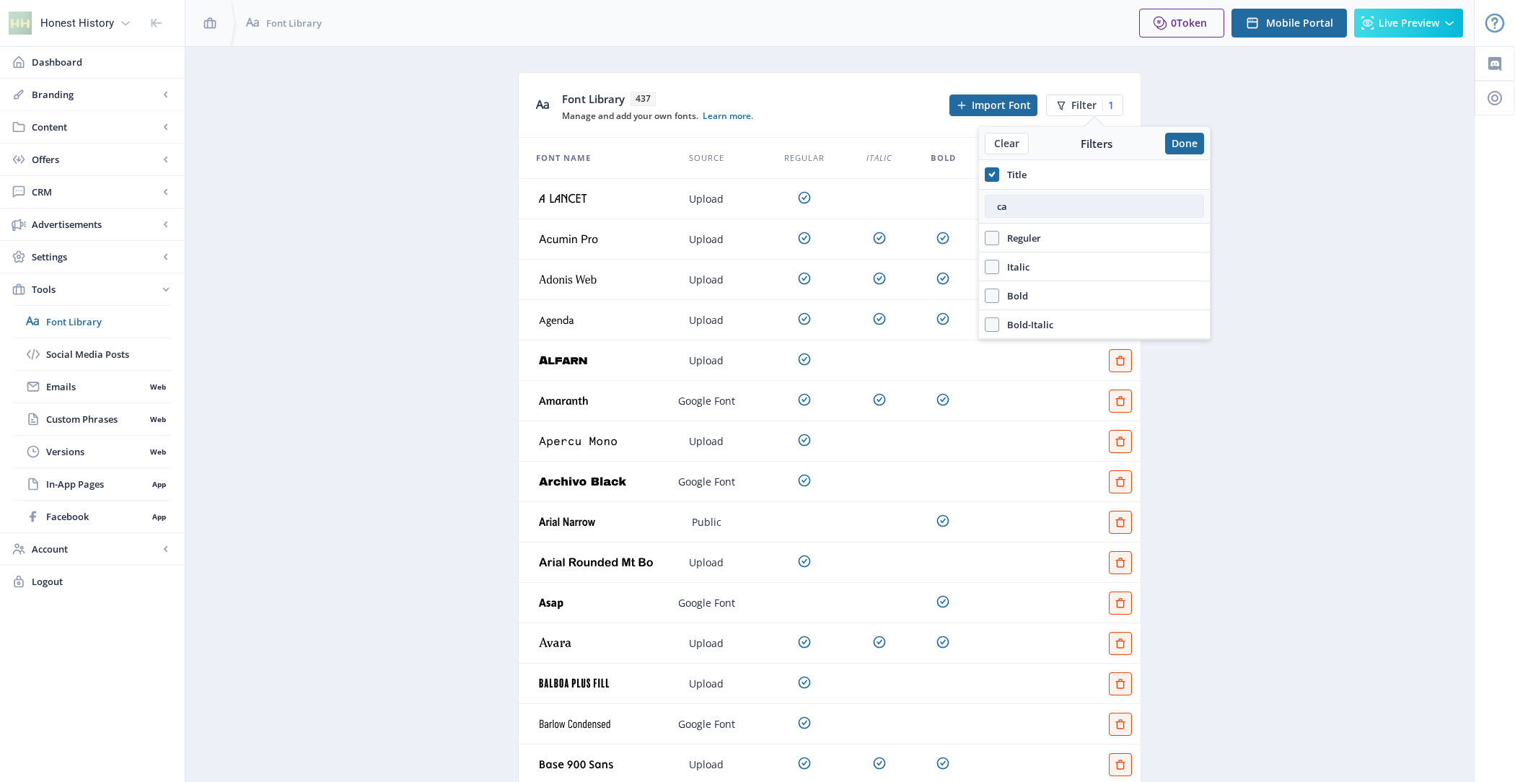
type input "c"
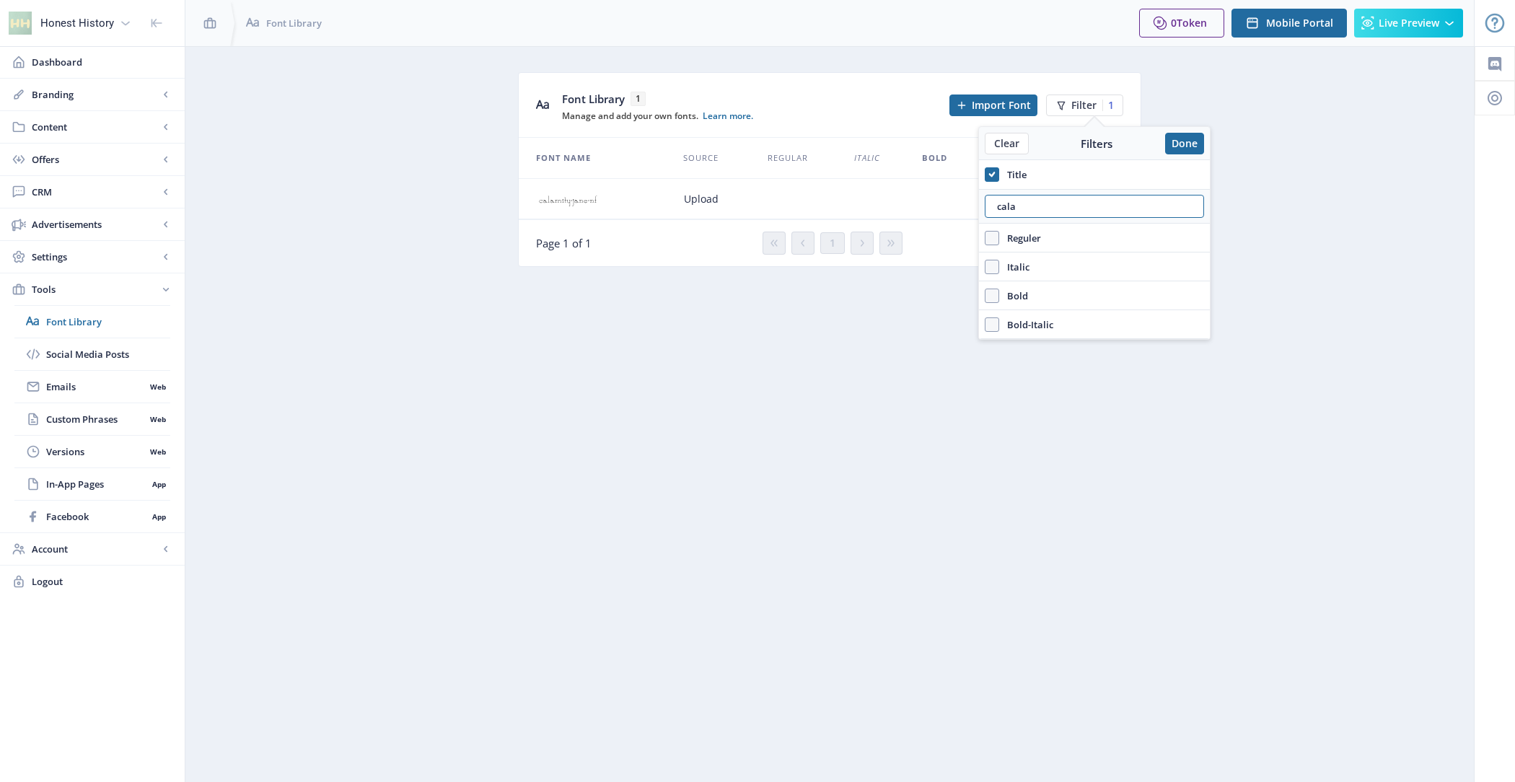
type input "cala"
click at [929, 361] on nb-layout-column "Font Library 1 Manage and add your own fonts. Learn more. Import Font Filter 1 …" at bounding box center [830, 414] width 1290 height 736
click at [1193, 141] on button "Done" at bounding box center [1184, 144] width 39 height 22
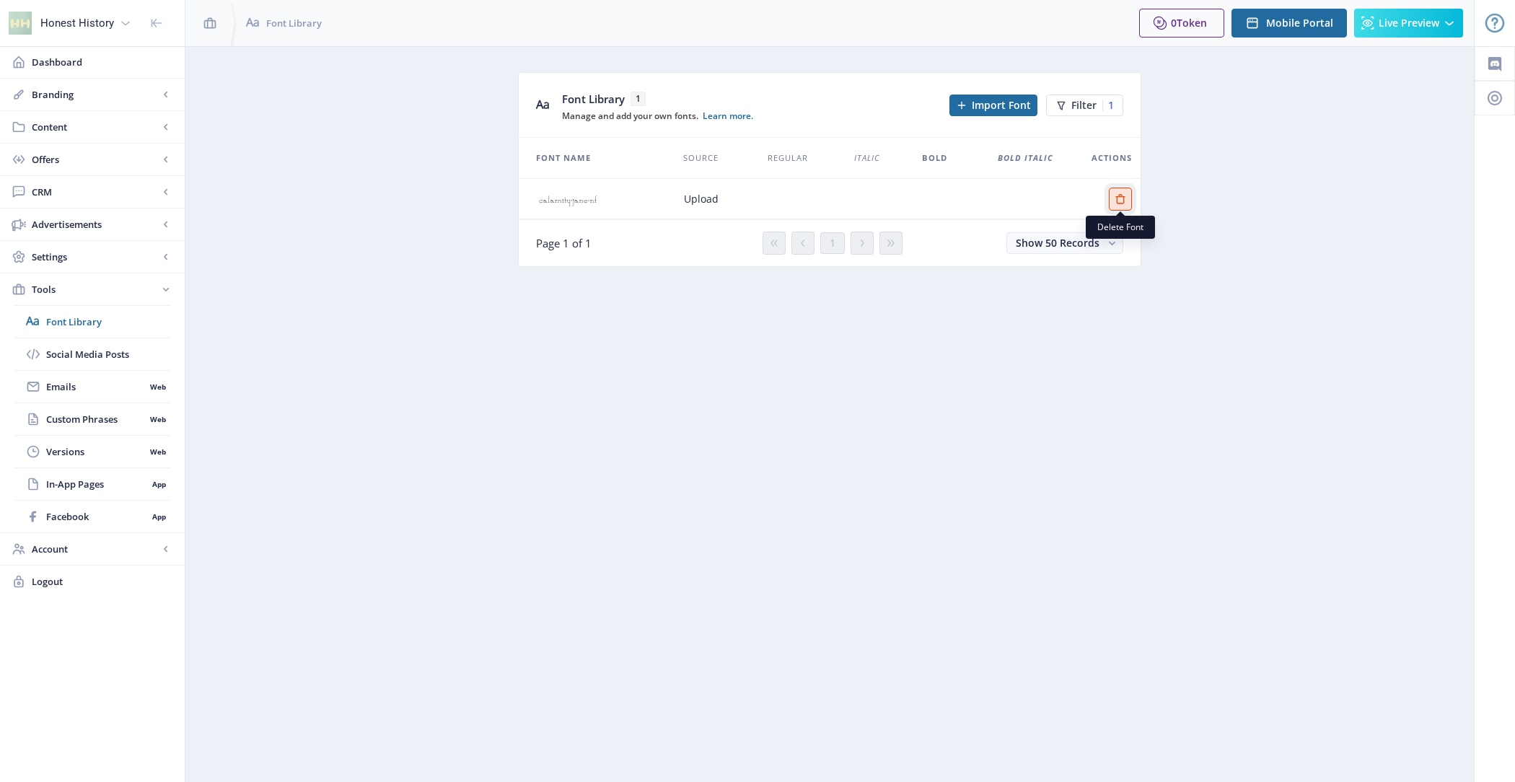
click at [1119, 196] on icon "Edit page" at bounding box center [1120, 199] width 12 height 12
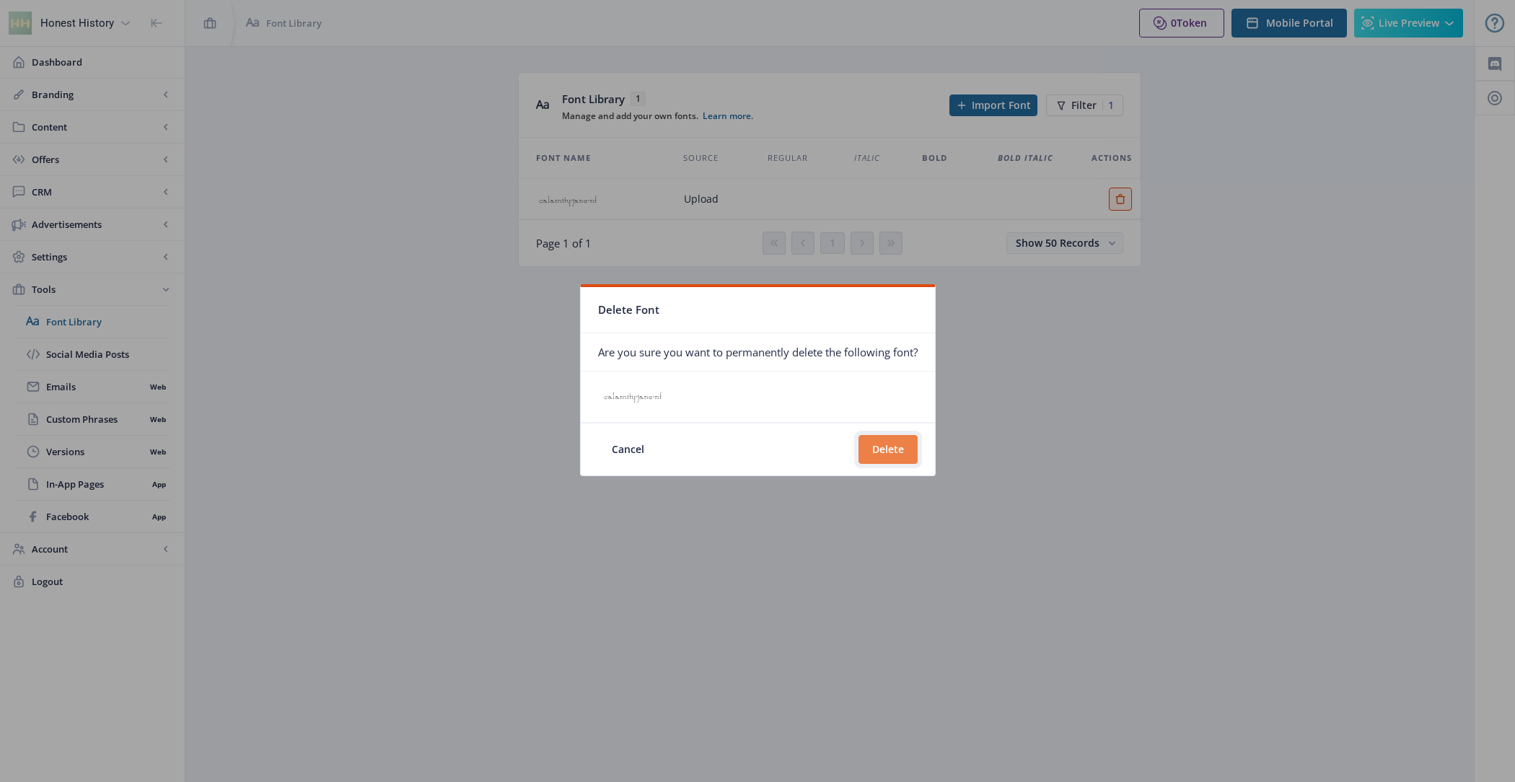
click at [889, 454] on button "Delete" at bounding box center [887, 449] width 59 height 29
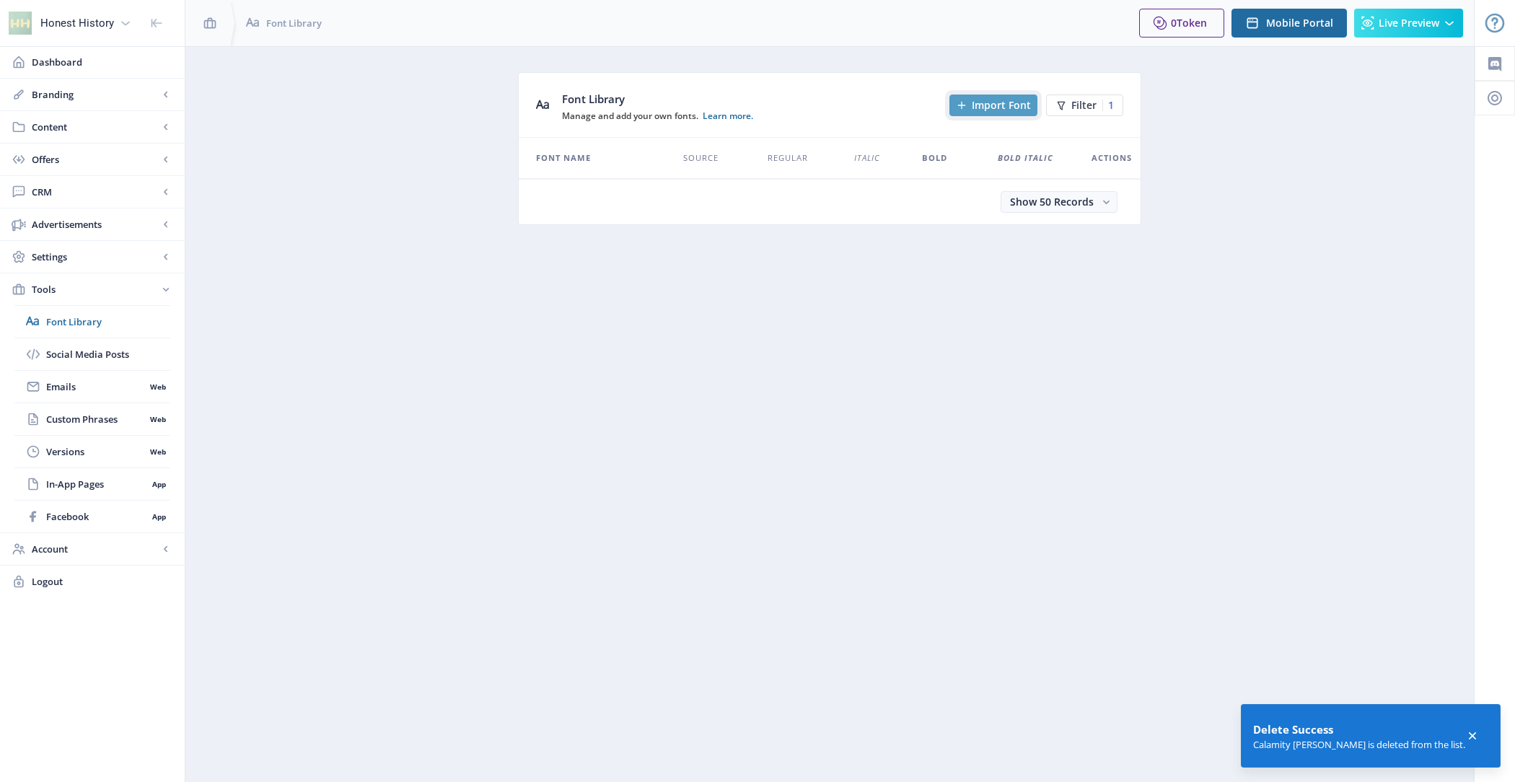
click at [995, 100] on span "Import Font" at bounding box center [1001, 106] width 59 height 12
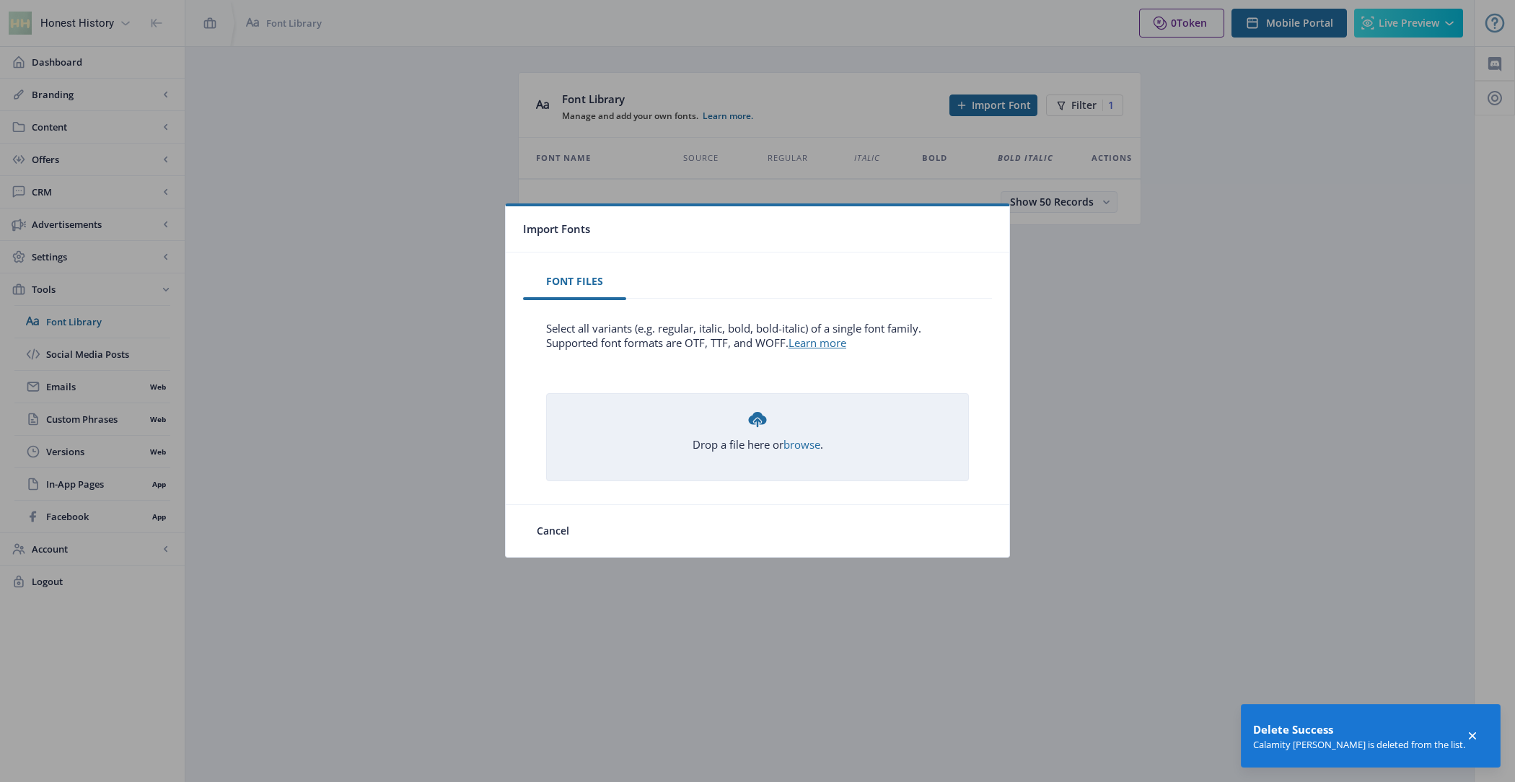
click at [796, 423] on div "Drop a file here or browse ." at bounding box center [757, 429] width 131 height 43
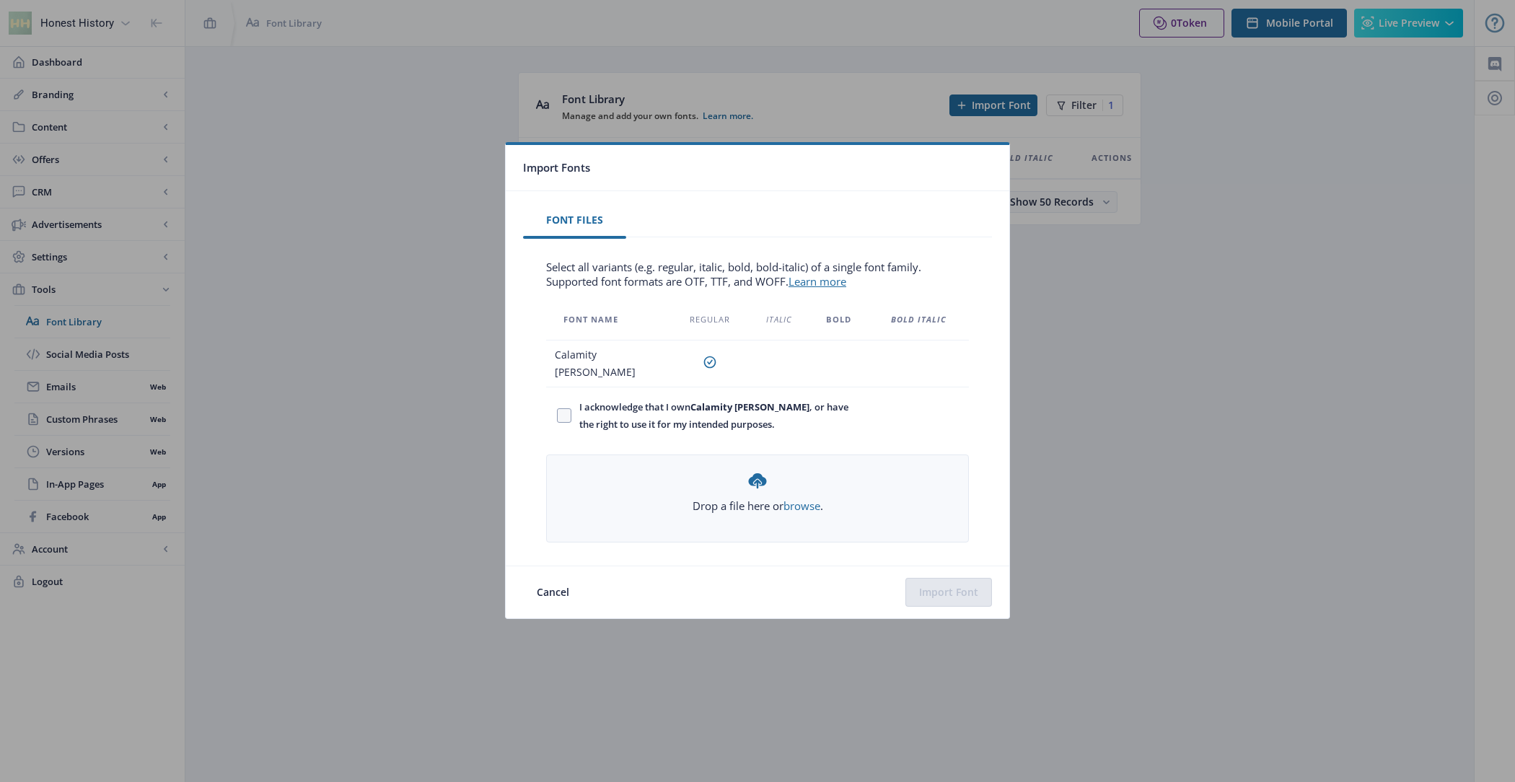
click at [697, 427] on span "I acknowledge that I own Calamity [PERSON_NAME] , or have the right to use it f…" at bounding box center [711, 415] width 281 height 35
click at [558, 415] on input "I acknowledge that I own Calamity [PERSON_NAME] , or have the right to use it f…" at bounding box center [557, 415] width 1 height 1
checkbox input "true"
click at [945, 584] on button "Import Font" at bounding box center [948, 592] width 87 height 29
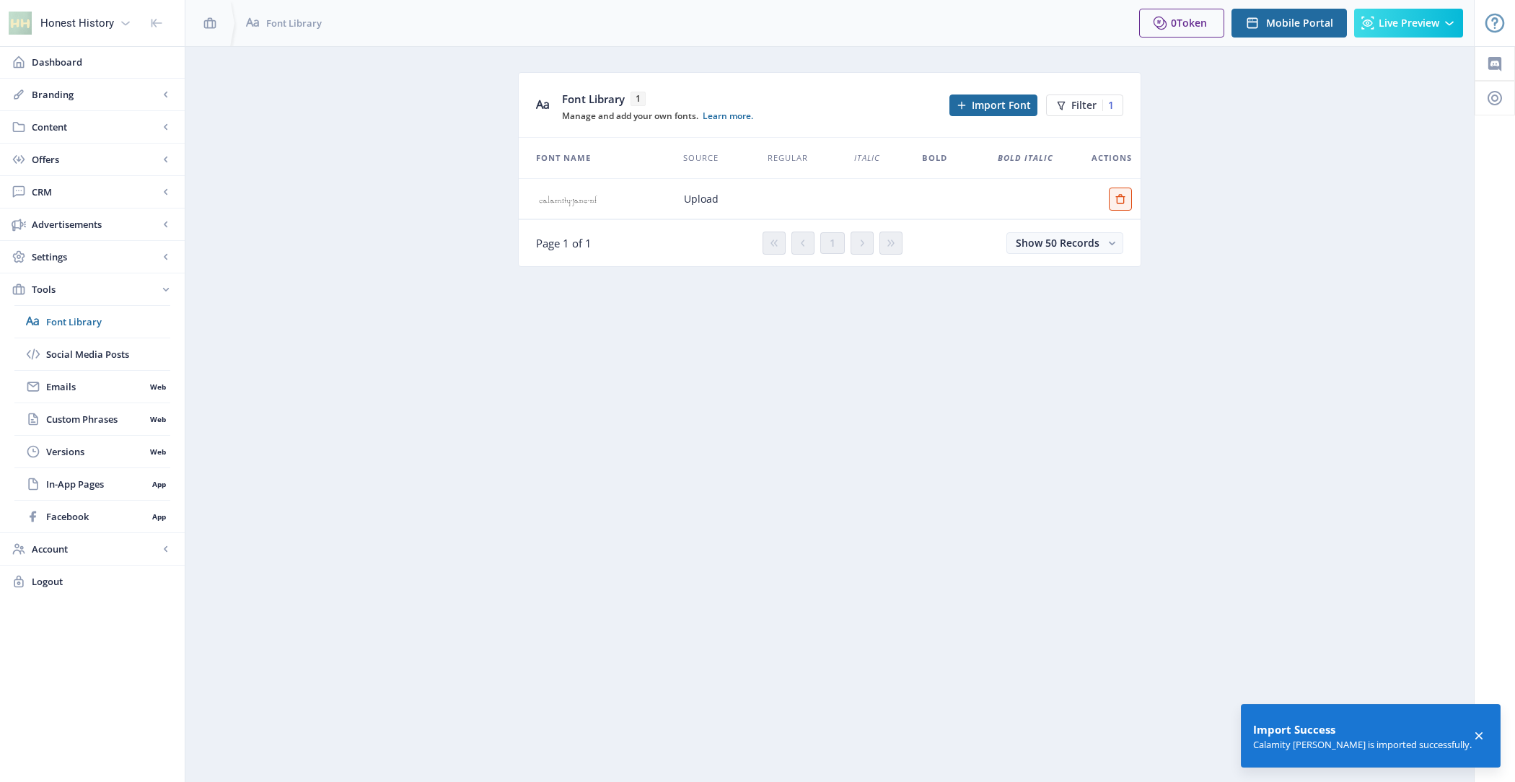
click at [1025, 363] on nb-layout-column "Font Library 1 Manage and add your own fonts. Learn more. Import Font Filter 1 …" at bounding box center [830, 414] width 1290 height 736
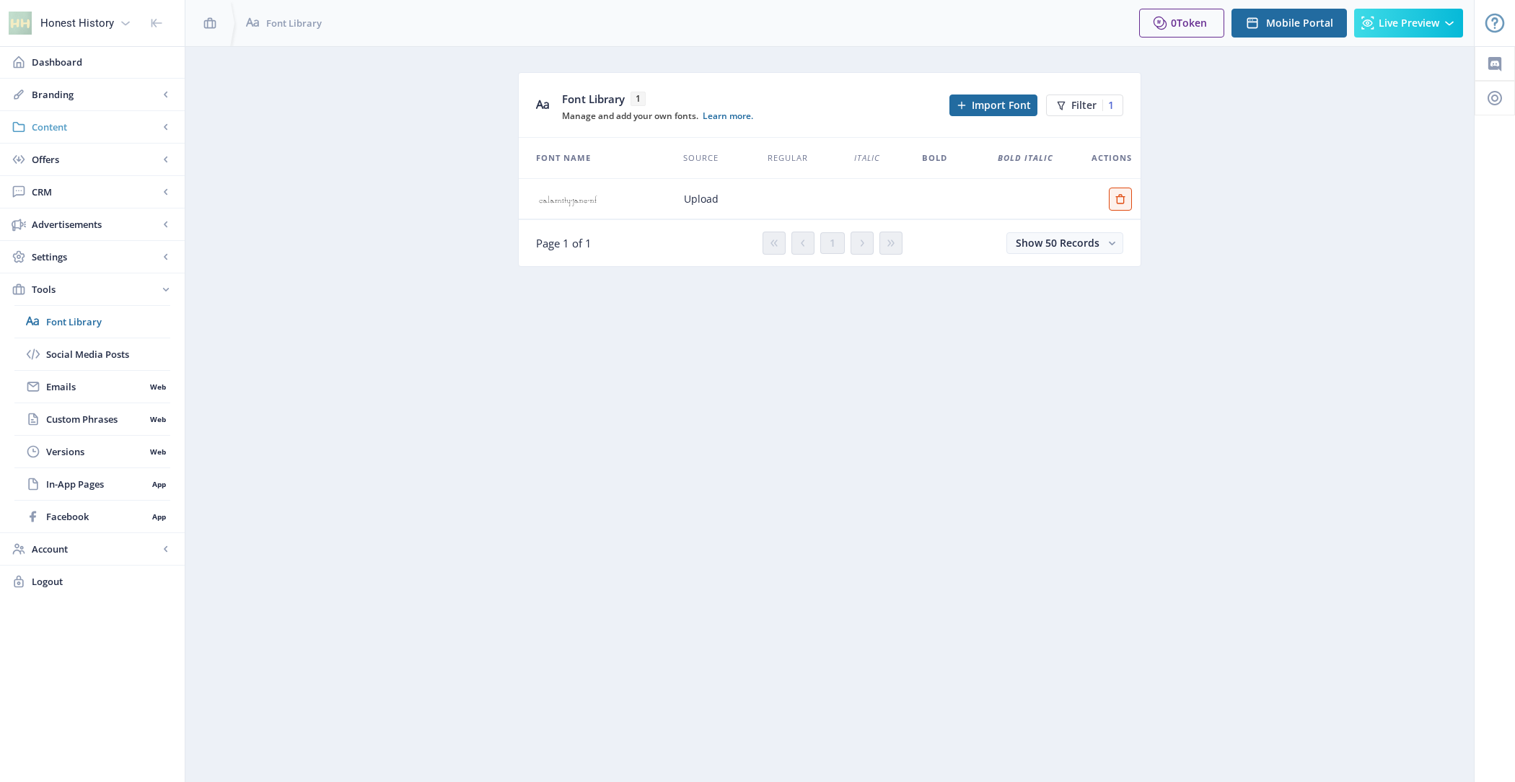
click at [149, 125] on span "Content" at bounding box center [95, 127] width 127 height 14
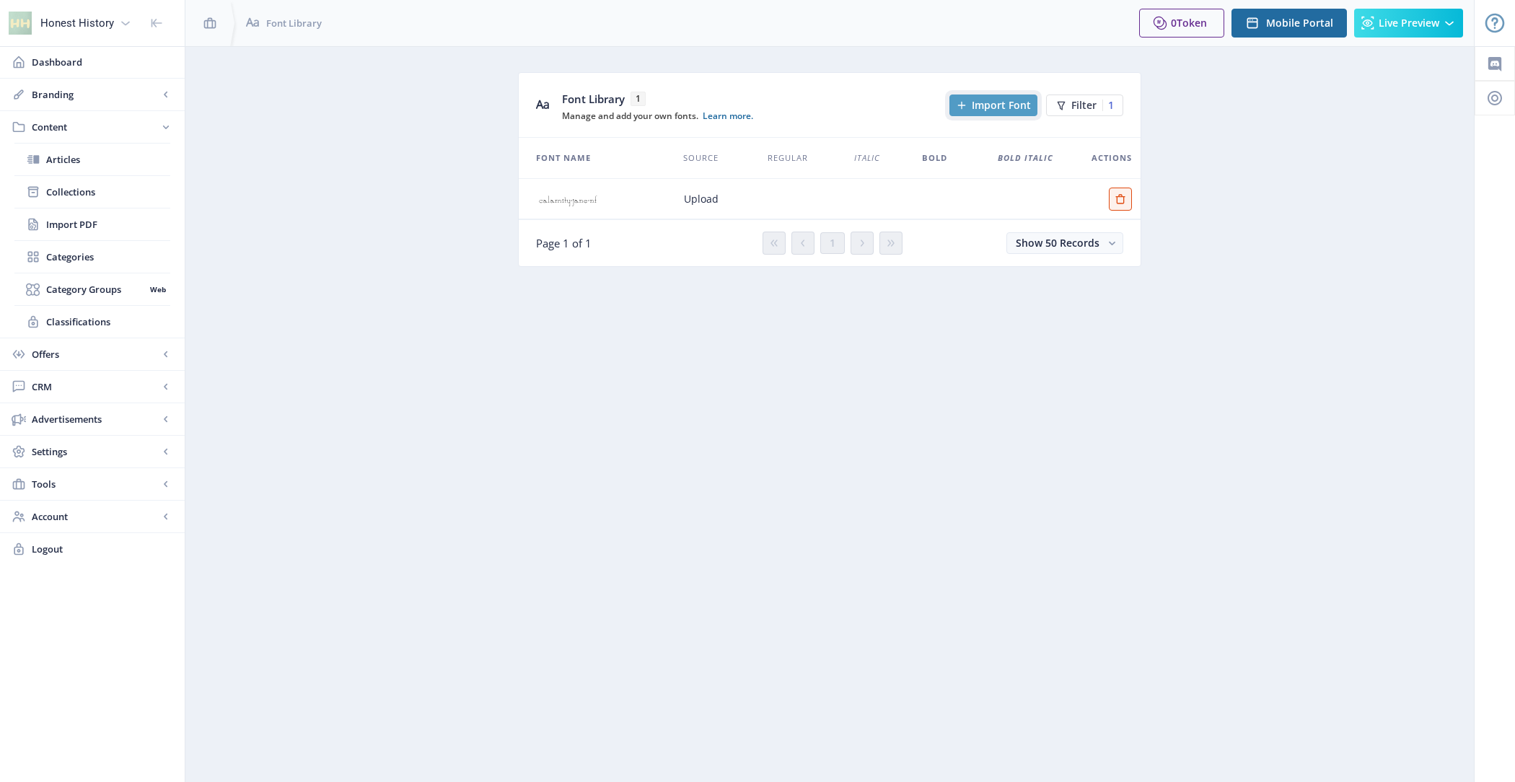
click at [1006, 100] on span "Import Font" at bounding box center [1001, 106] width 59 height 12
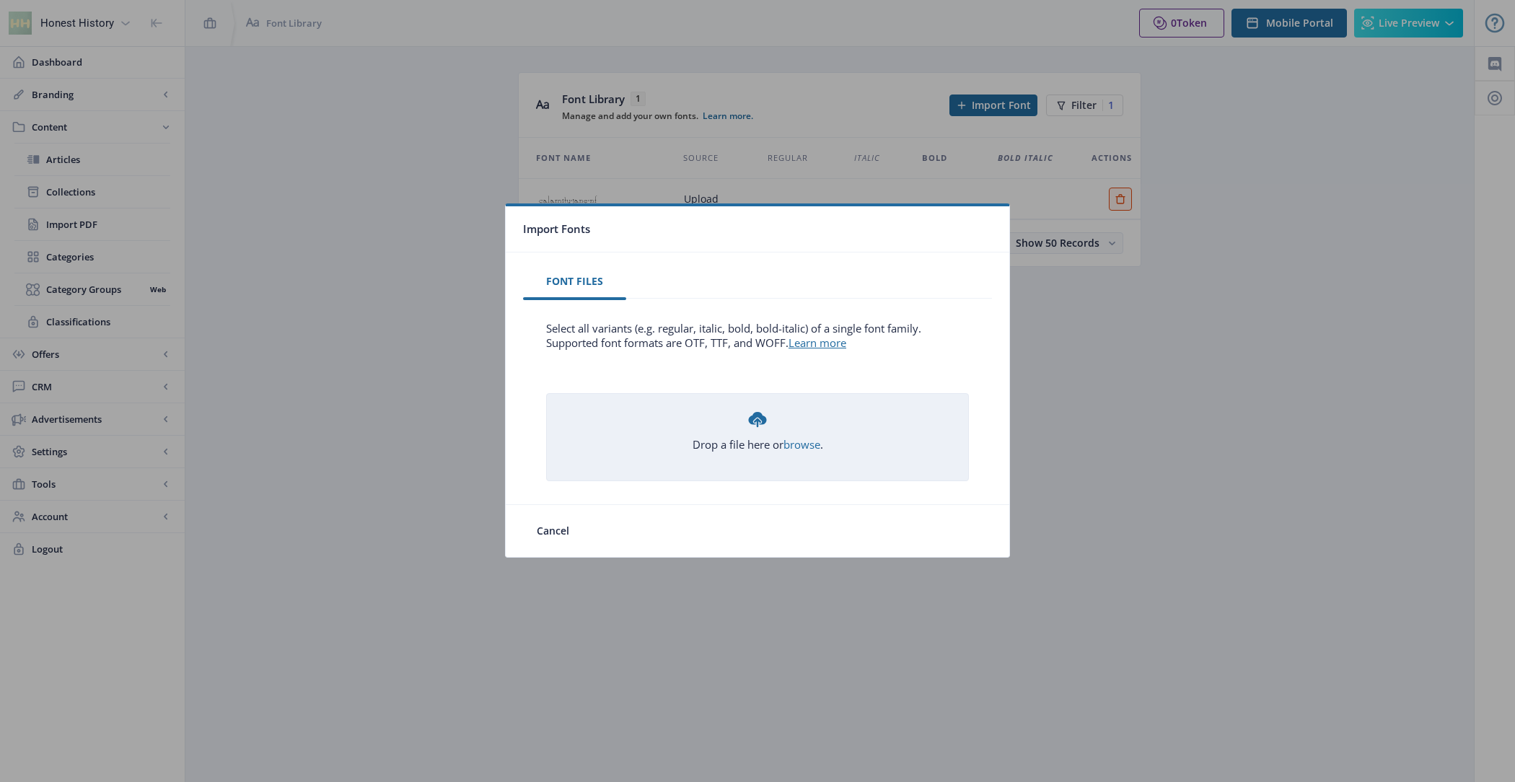
click at [766, 446] on div "Drop a file here or browse ." at bounding box center [757, 429] width 131 height 43
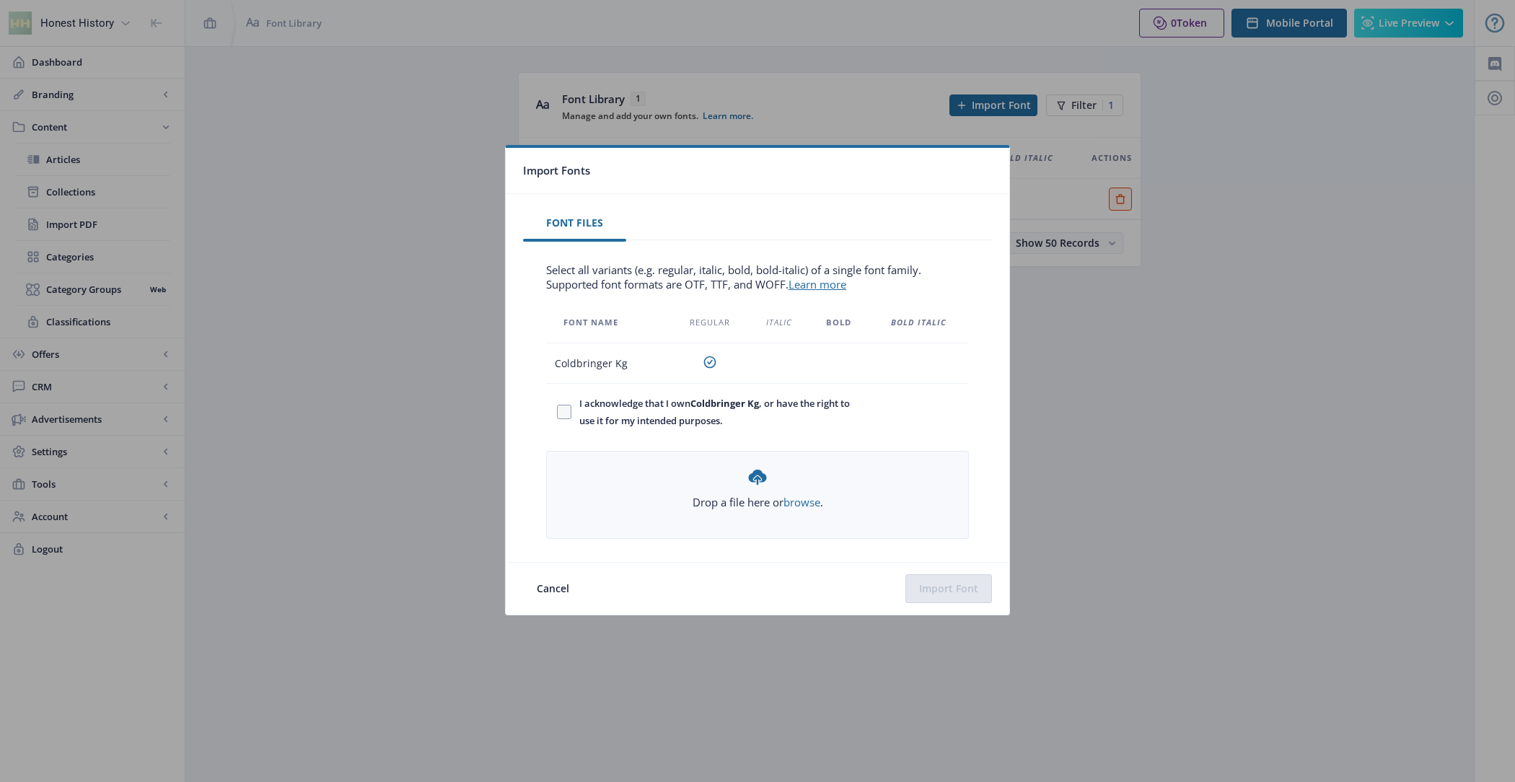
click at [648, 426] on span "I acknowledge that I own Coldbringer Kg , or have the right to use it for my in…" at bounding box center [711, 412] width 281 height 35
click at [558, 413] on input "I acknowledge that I own Coldbringer Kg , or have the right to use it for my in…" at bounding box center [557, 412] width 1 height 1
checkbox input "true"
click at [936, 586] on button "Import Font" at bounding box center [948, 588] width 87 height 29
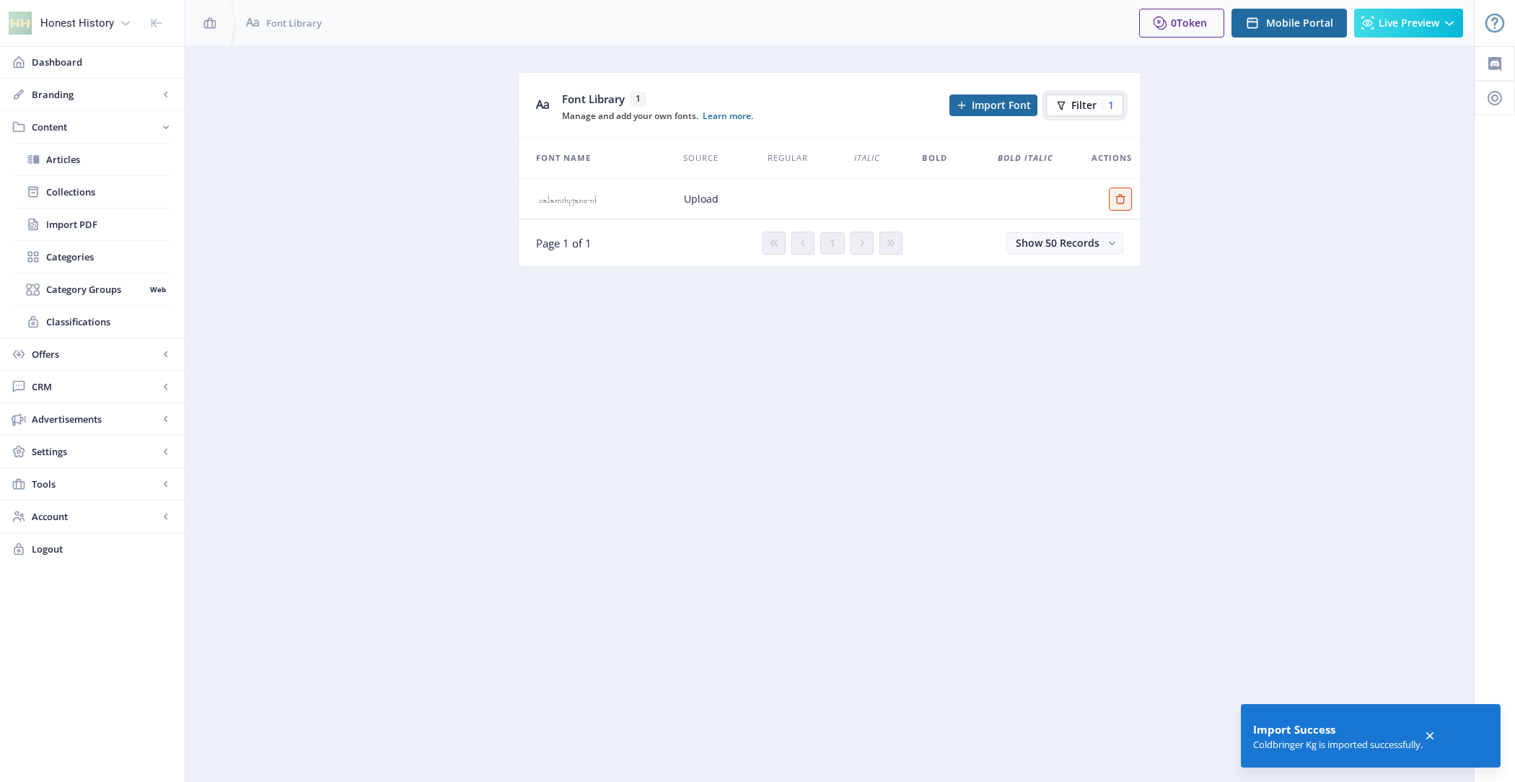
click at [1093, 107] on span "Filter" at bounding box center [1083, 106] width 25 height 12
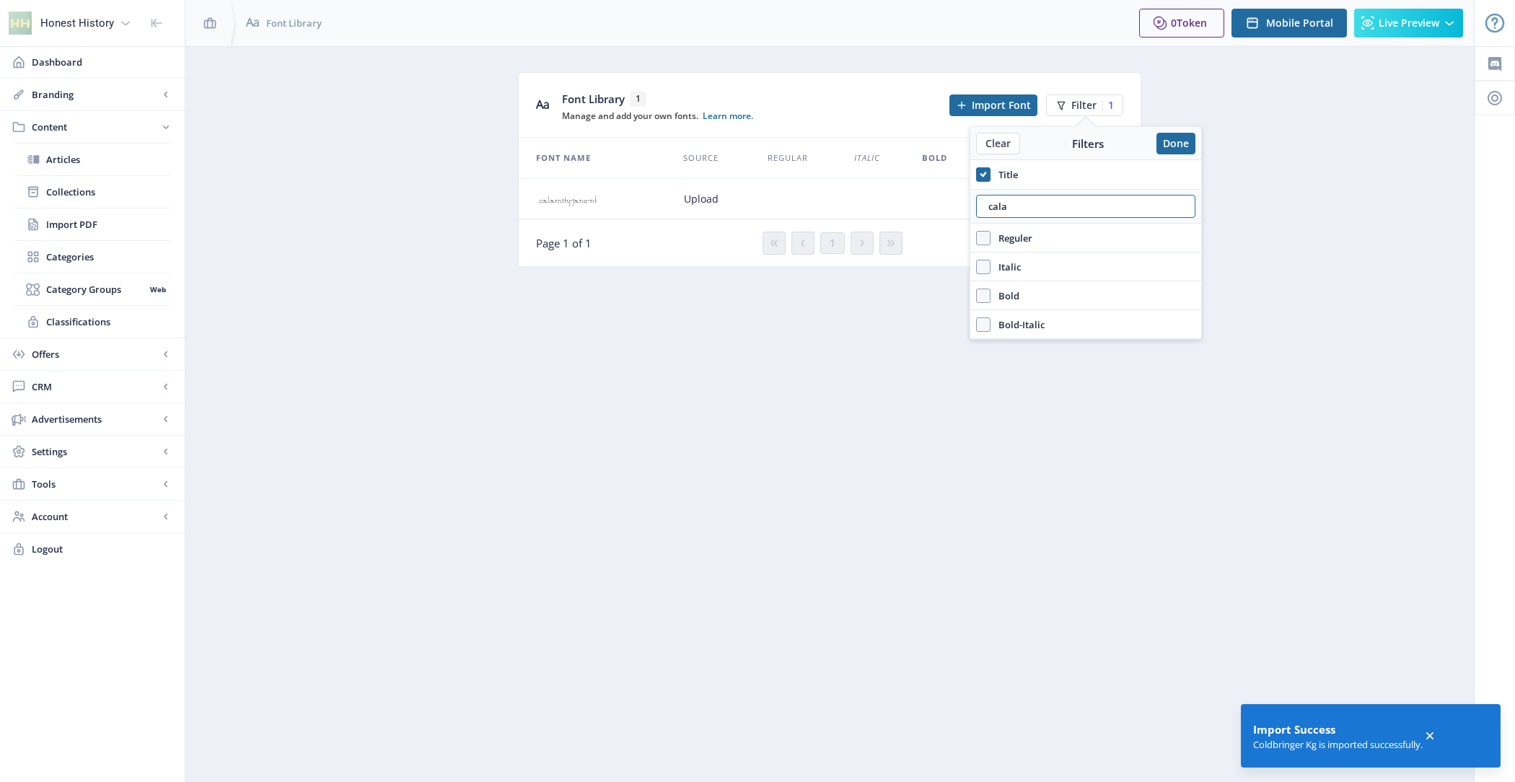
drag, startPoint x: 1057, startPoint y: 201, endPoint x: 964, endPoint y: 203, distance: 93.1
click at [964, 203] on nb-layout "Honest History Dashboard Branding App Appearance Brand Brief Pages SEO Web Cust…" at bounding box center [757, 391] width 1515 height 782
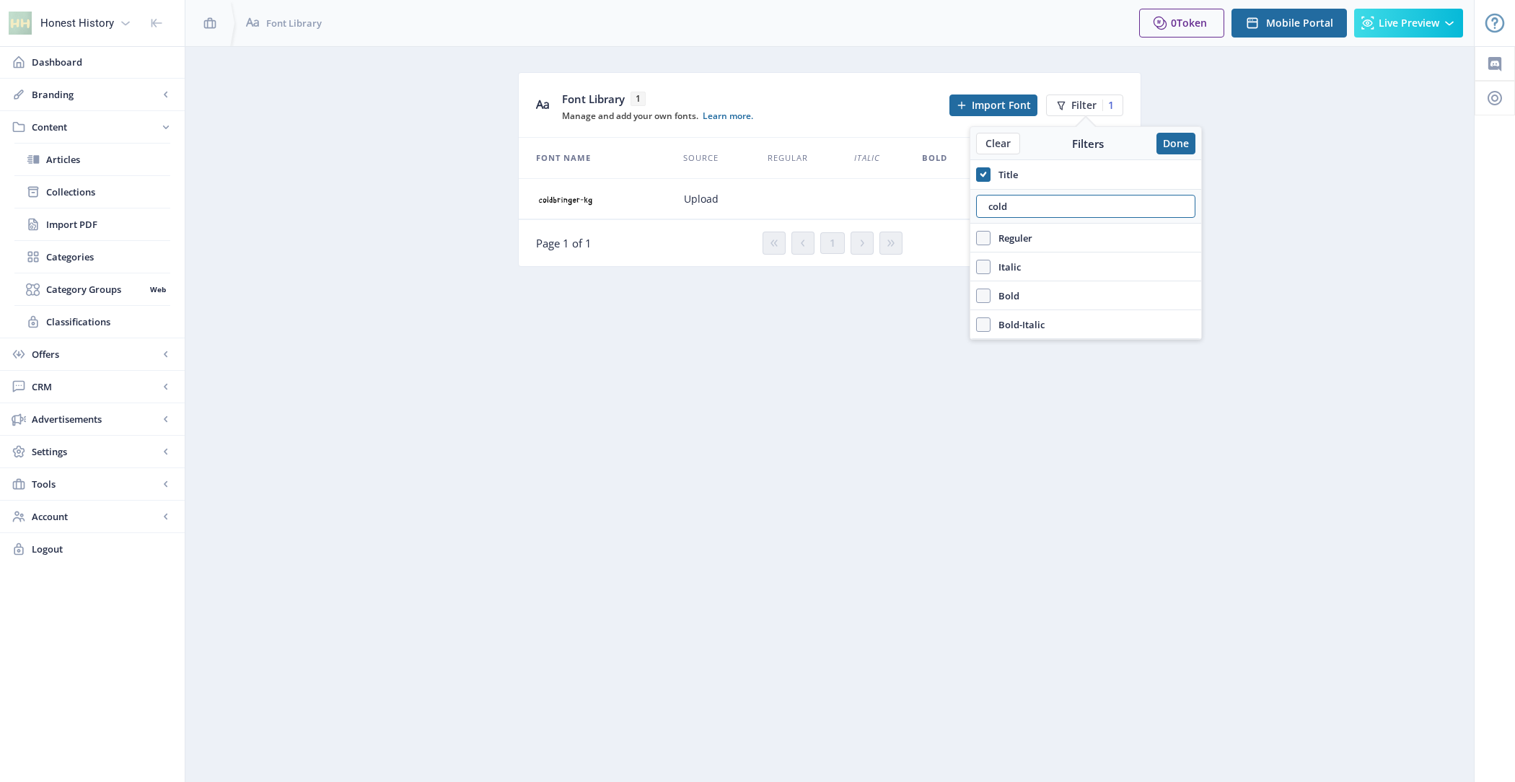
type input "cold"
click at [850, 292] on nb-layout-column "Font Library 1 Manage and add your own fonts. Learn more. Import Font Filter 1 …" at bounding box center [830, 414] width 1290 height 736
click at [1182, 139] on button "Done" at bounding box center [1175, 144] width 39 height 22
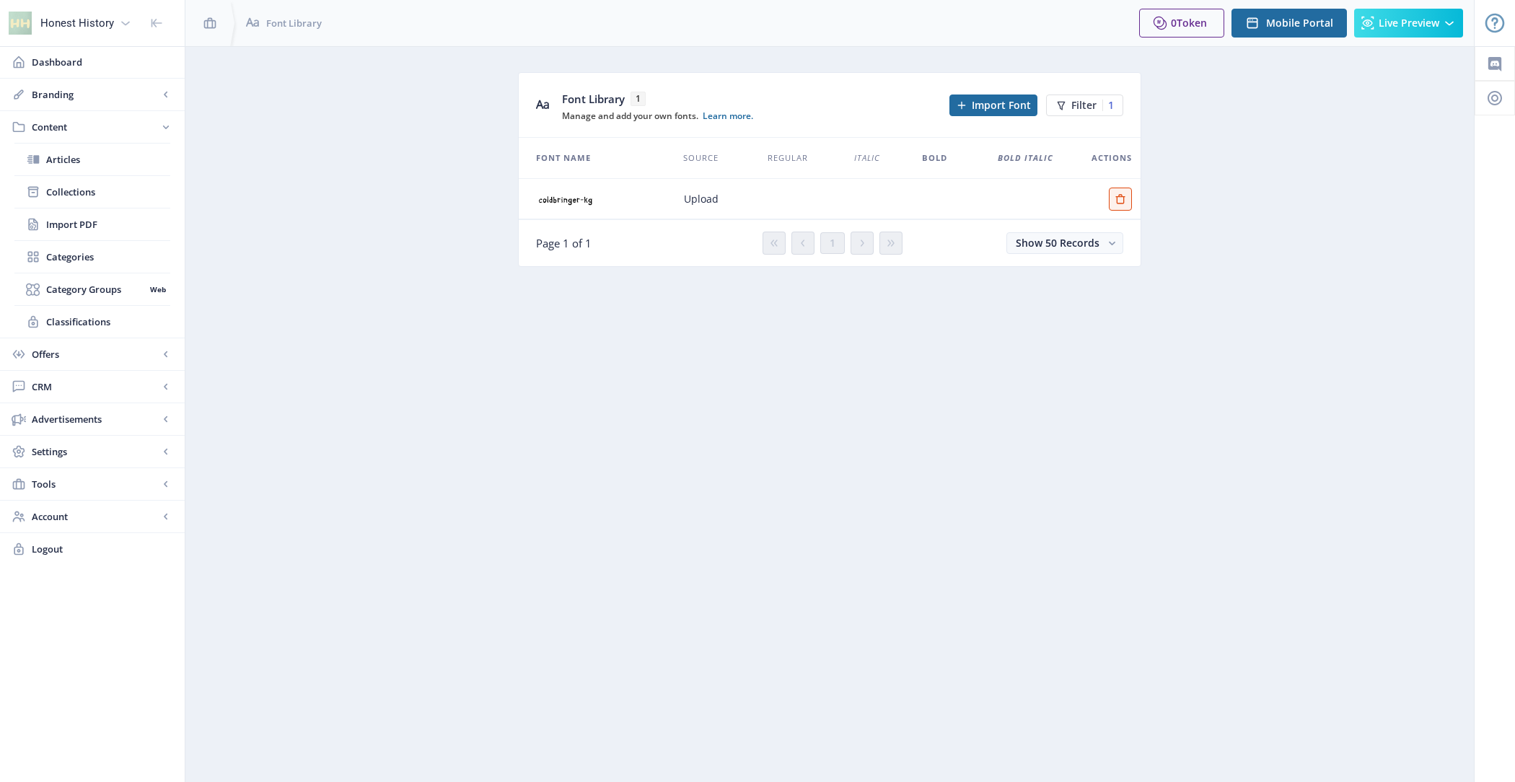
click at [558, 192] on td at bounding box center [589, 199] width 141 height 40
click at [1122, 204] on button "Edit page" at bounding box center [1120, 199] width 23 height 23
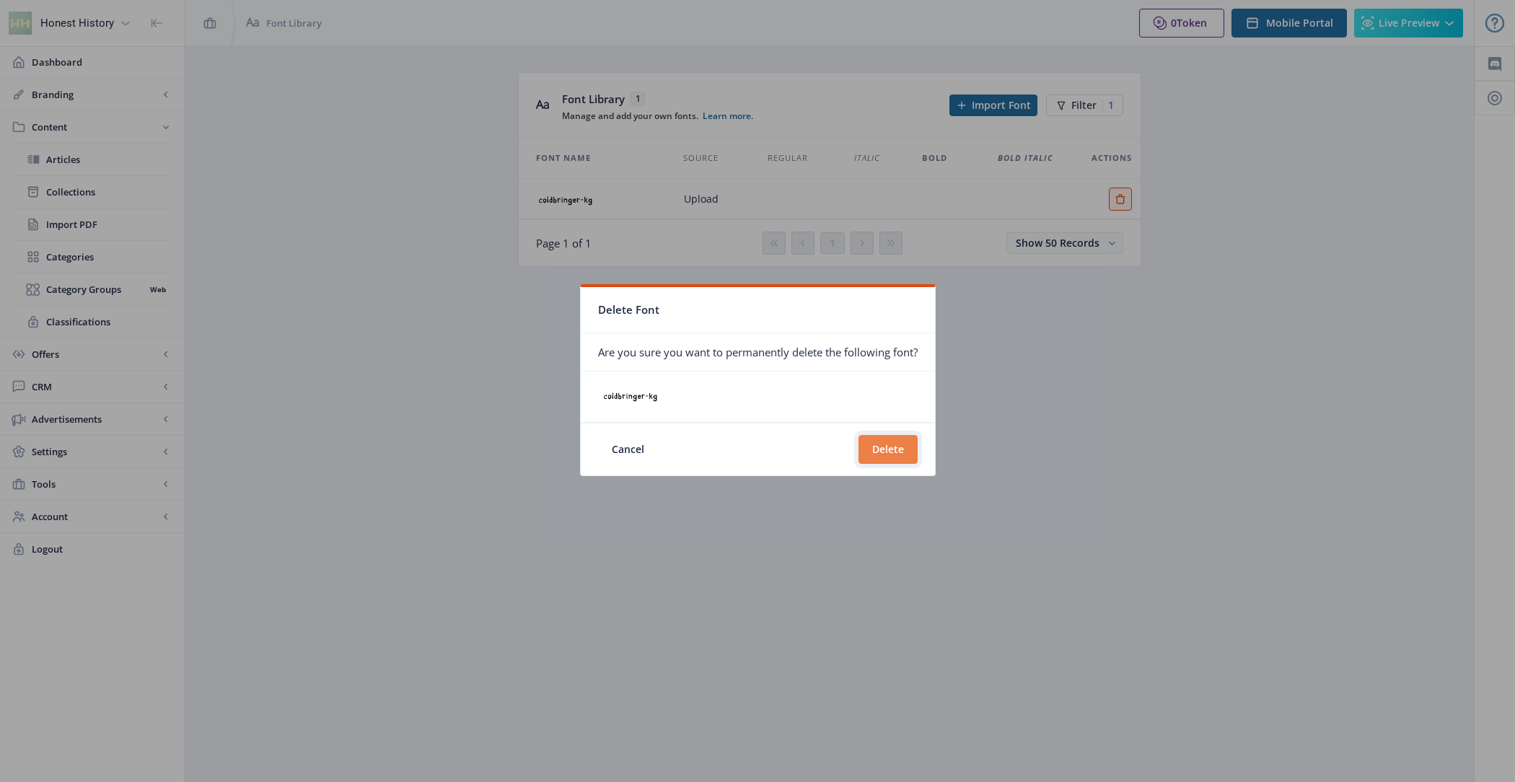
click at [902, 452] on button "Delete" at bounding box center [887, 449] width 59 height 29
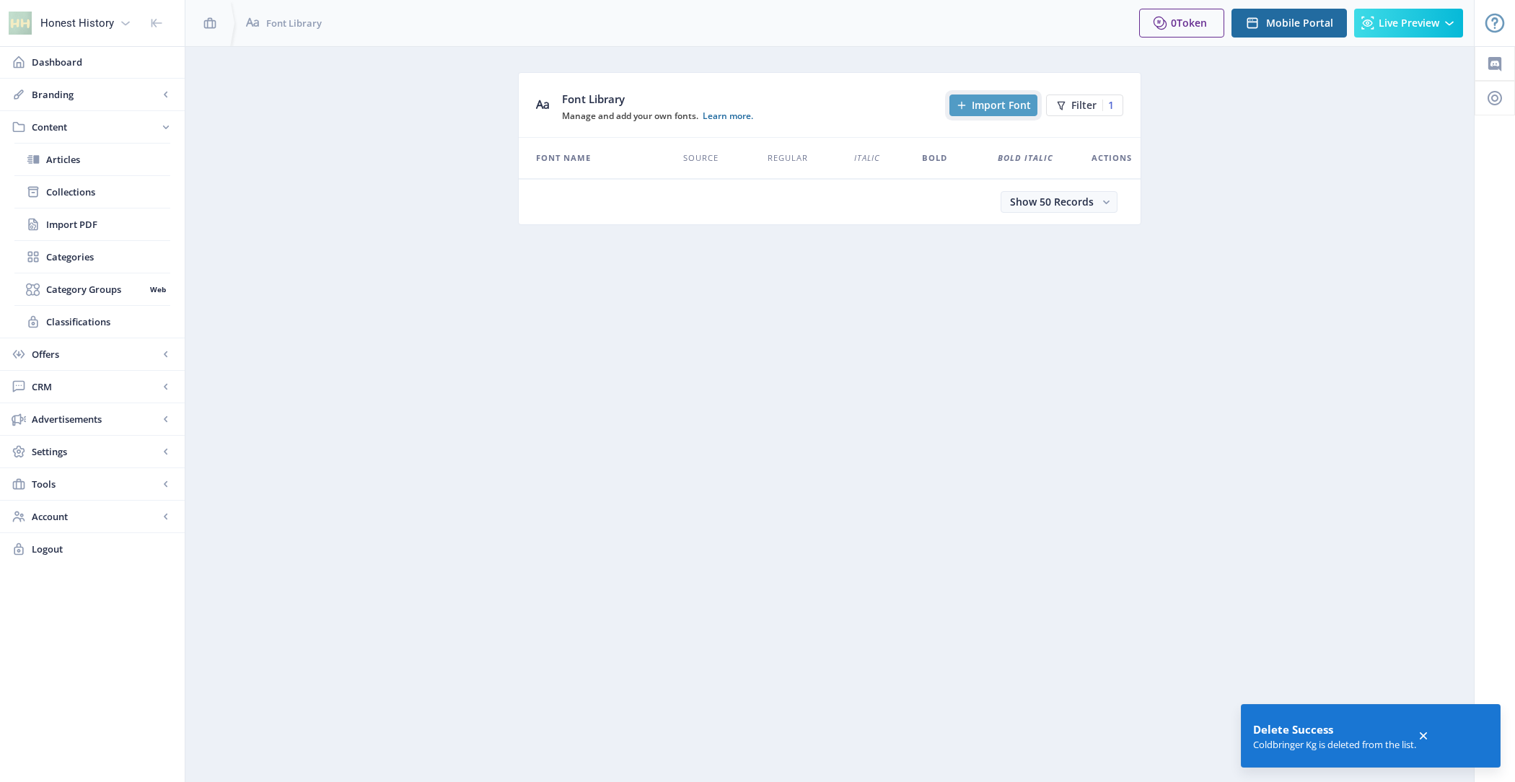
click at [996, 105] on span "Import Font" at bounding box center [1001, 106] width 59 height 12
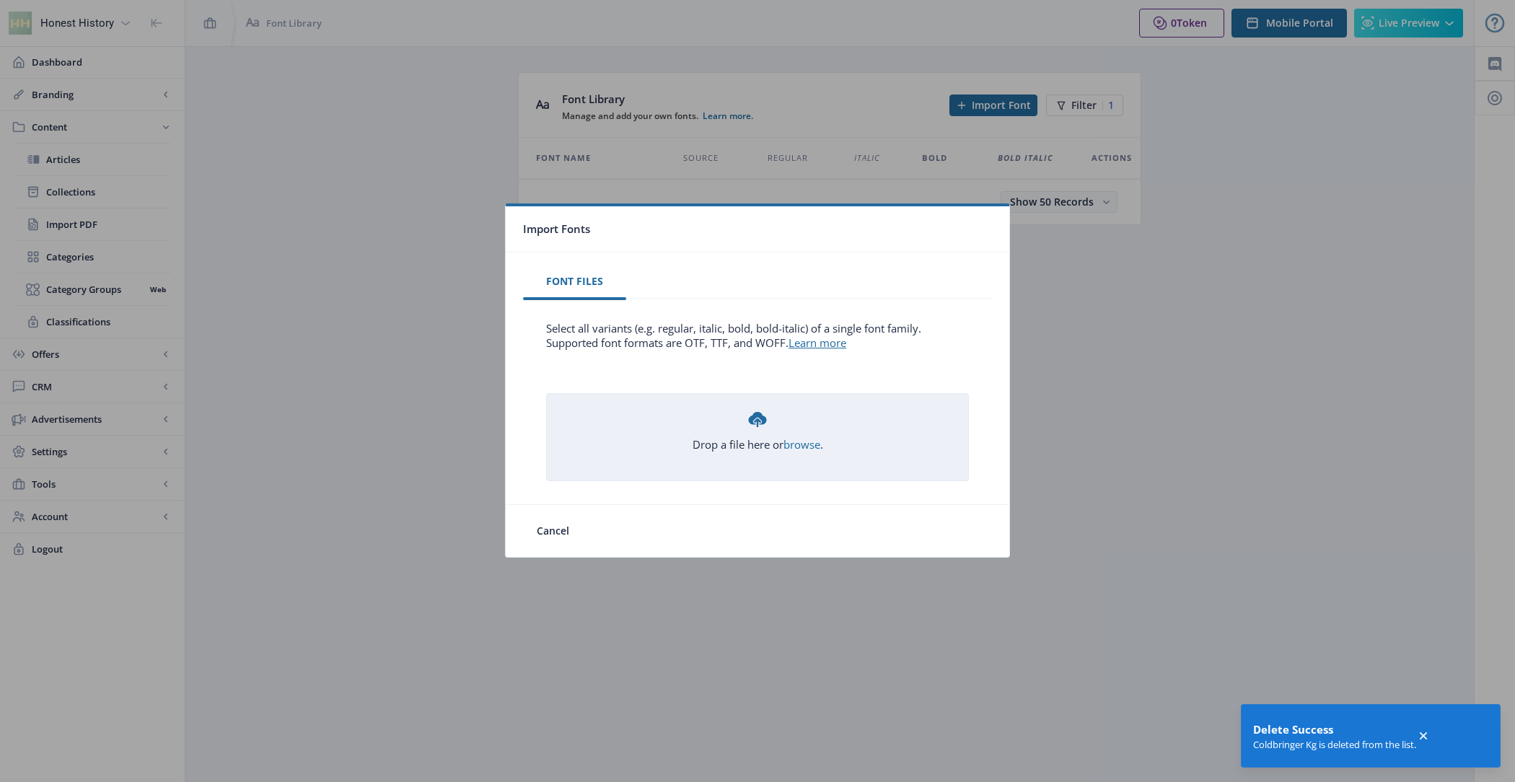
click at [788, 418] on div "Drop a file here or browse ." at bounding box center [757, 429] width 131 height 43
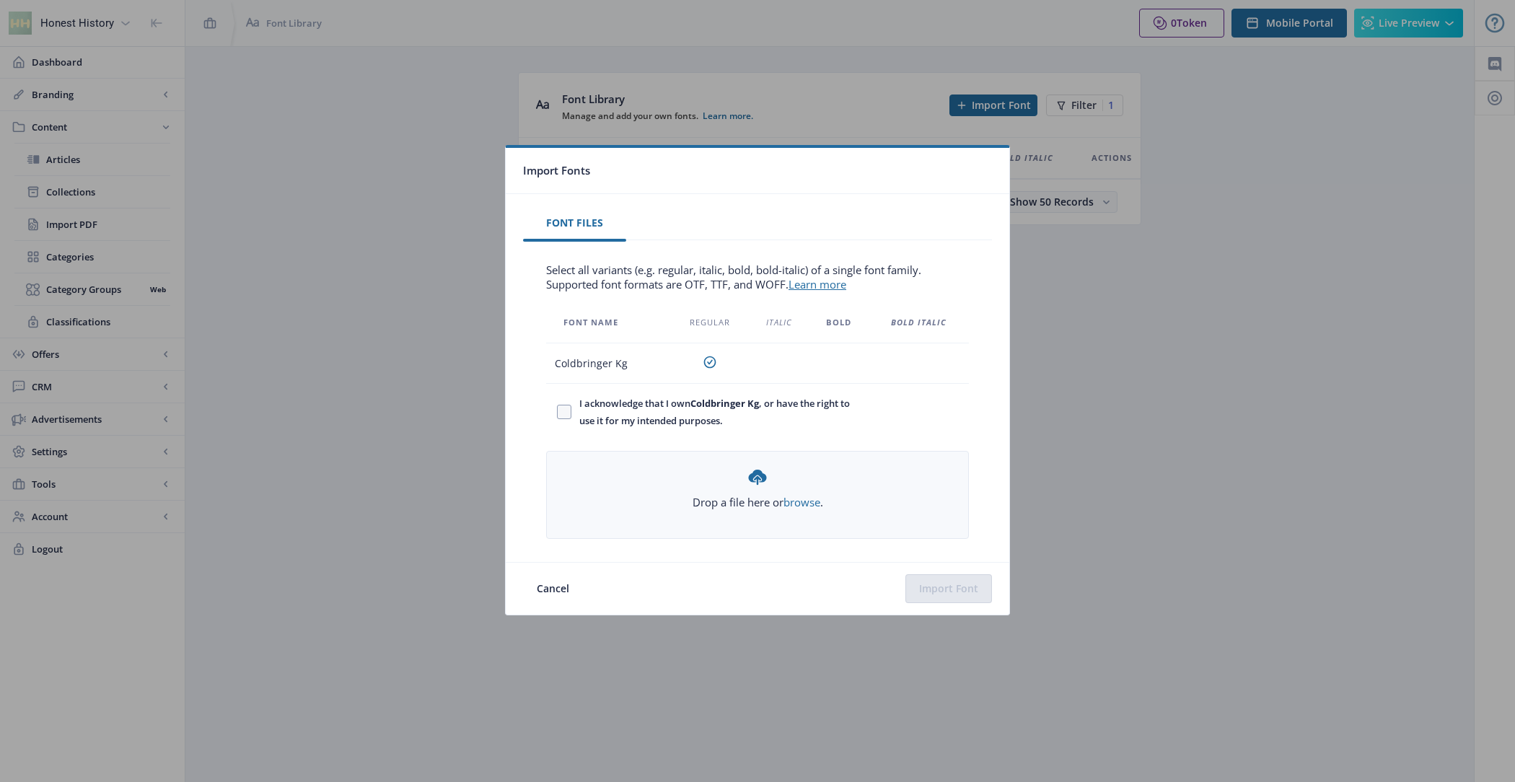
click at [651, 415] on span "I acknowledge that I own Coldbringer Kg , or have the right to use it for my in…" at bounding box center [711, 412] width 281 height 35
click at [558, 413] on input "I acknowledge that I own Coldbringer Kg , or have the right to use it for my in…" at bounding box center [557, 412] width 1 height 1
checkbox input "true"
click at [961, 586] on button "Import Font" at bounding box center [948, 588] width 87 height 29
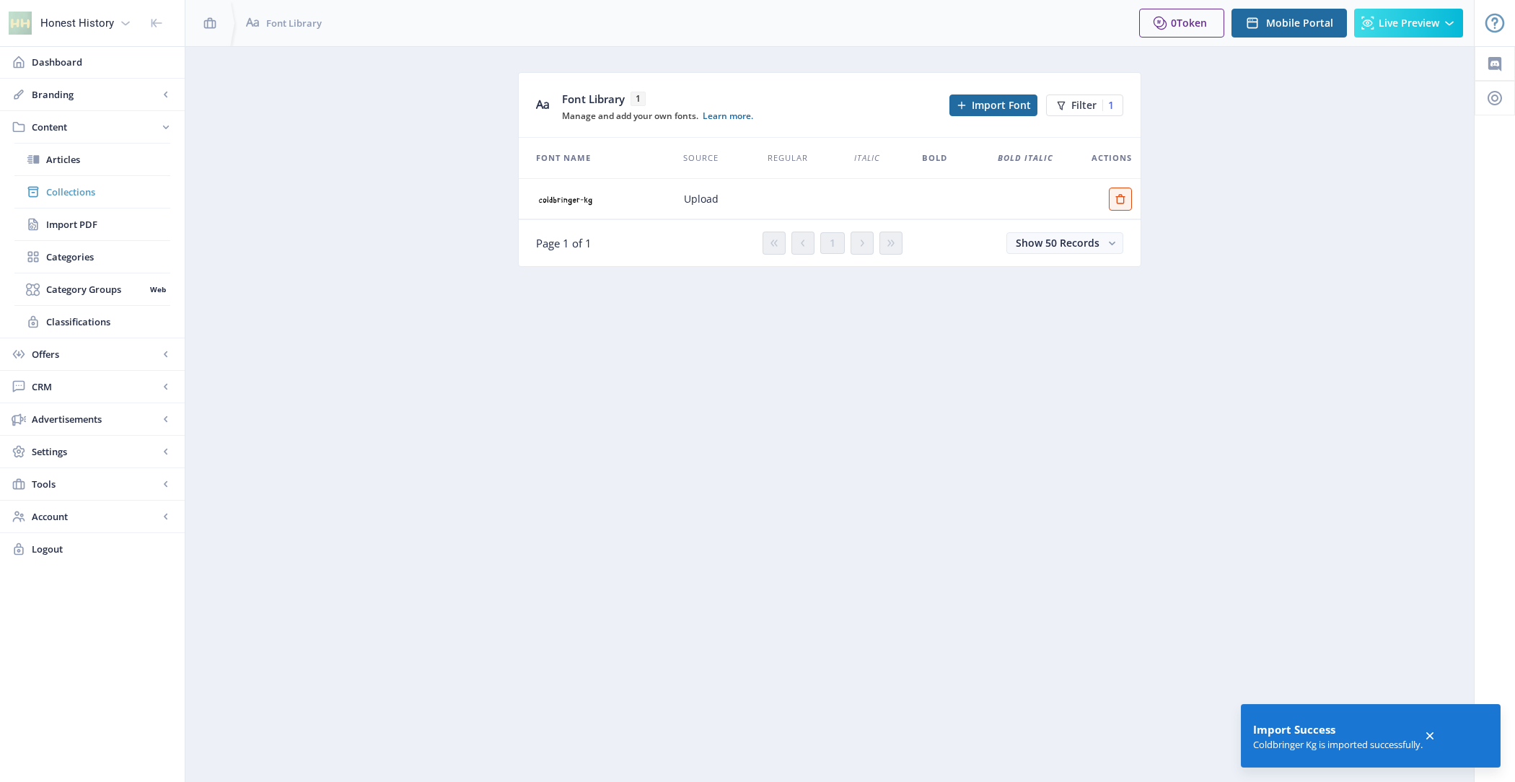
click at [110, 185] on span "Collections" at bounding box center [108, 192] width 124 height 14
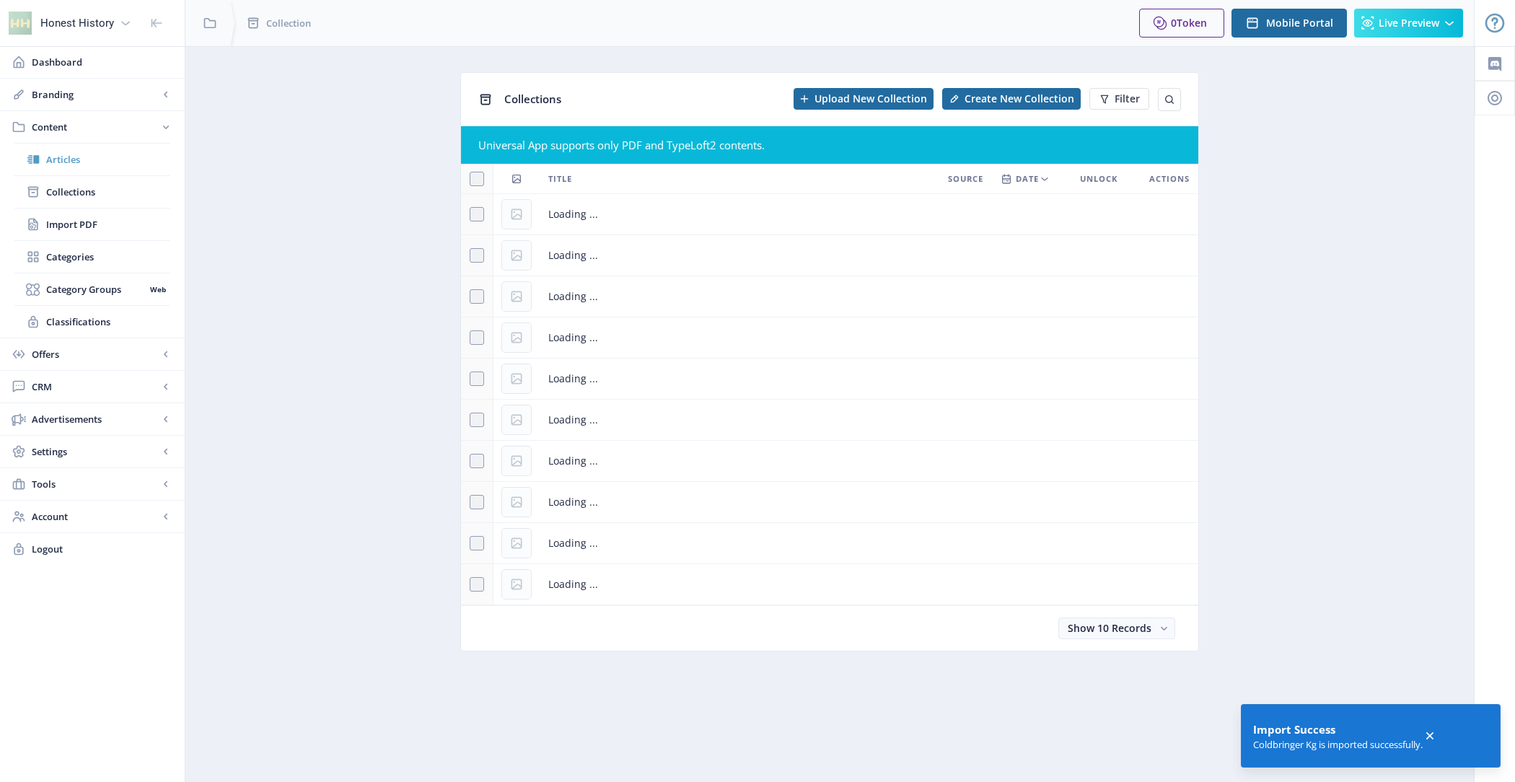
click at [100, 158] on span "Articles" at bounding box center [108, 159] width 124 height 14
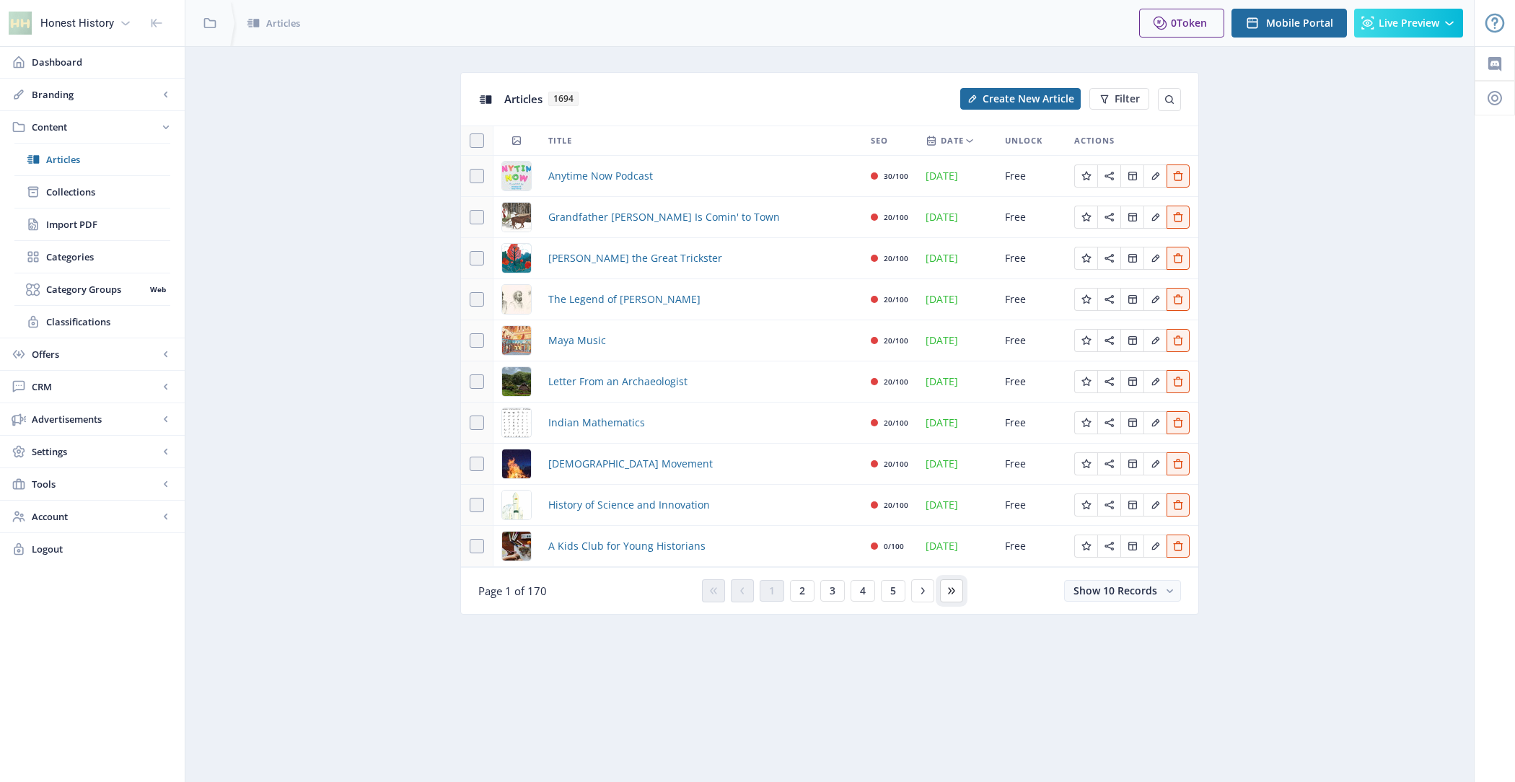
click at [948, 587] on icon at bounding box center [951, 590] width 6 height 6
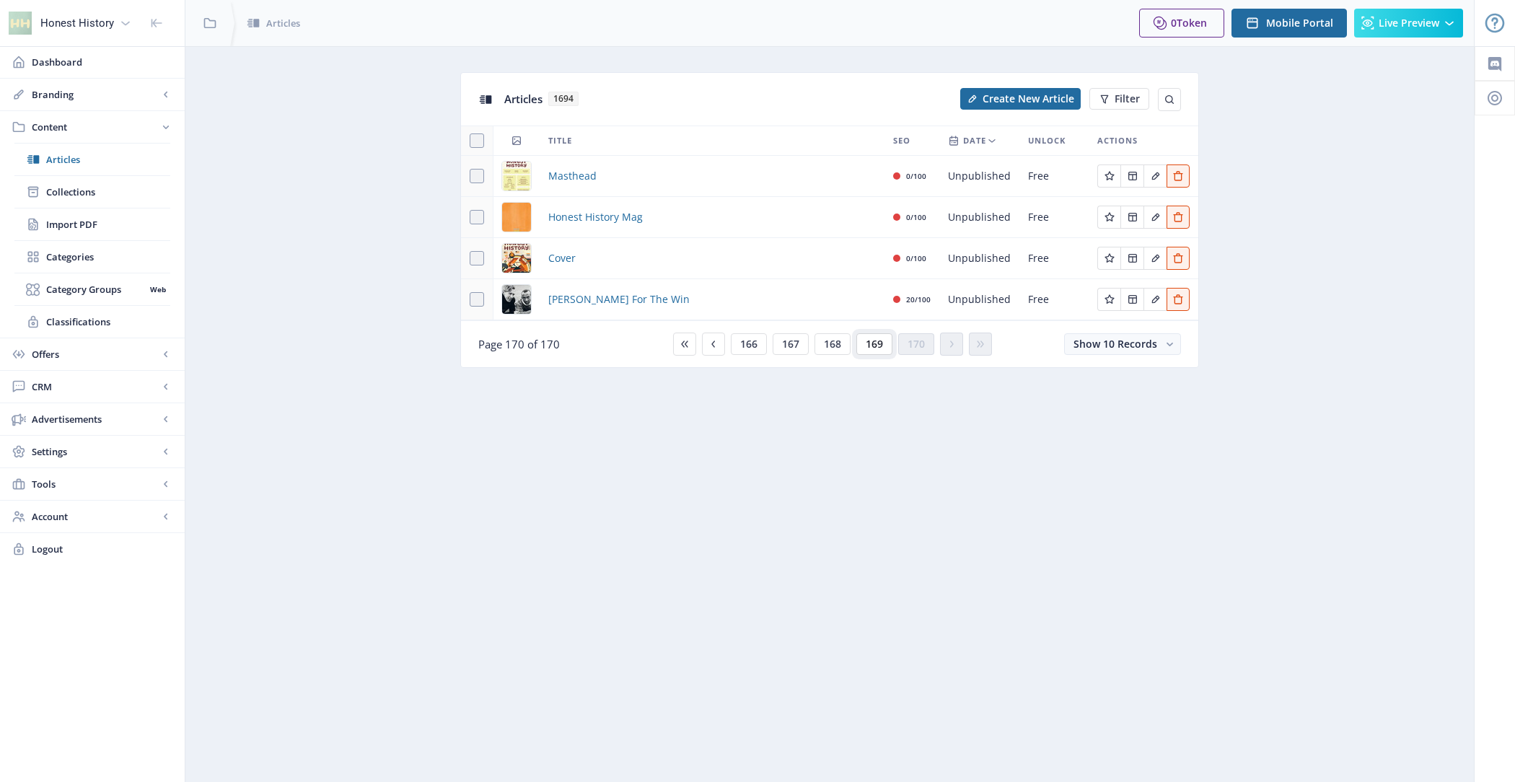
click at [880, 345] on span "169" at bounding box center [874, 344] width 17 height 12
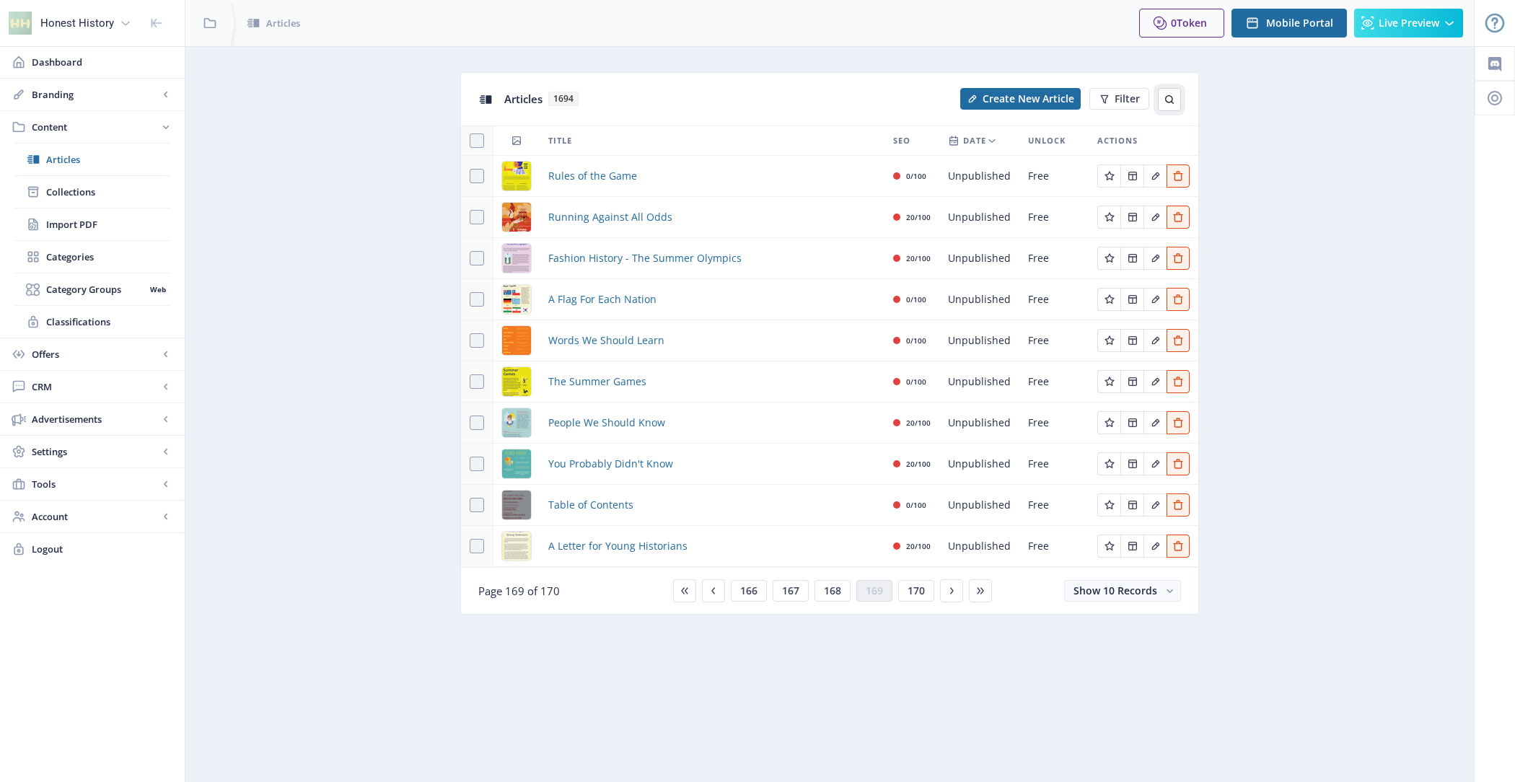
click at [1168, 101] on icon at bounding box center [1169, 100] width 12 height 12
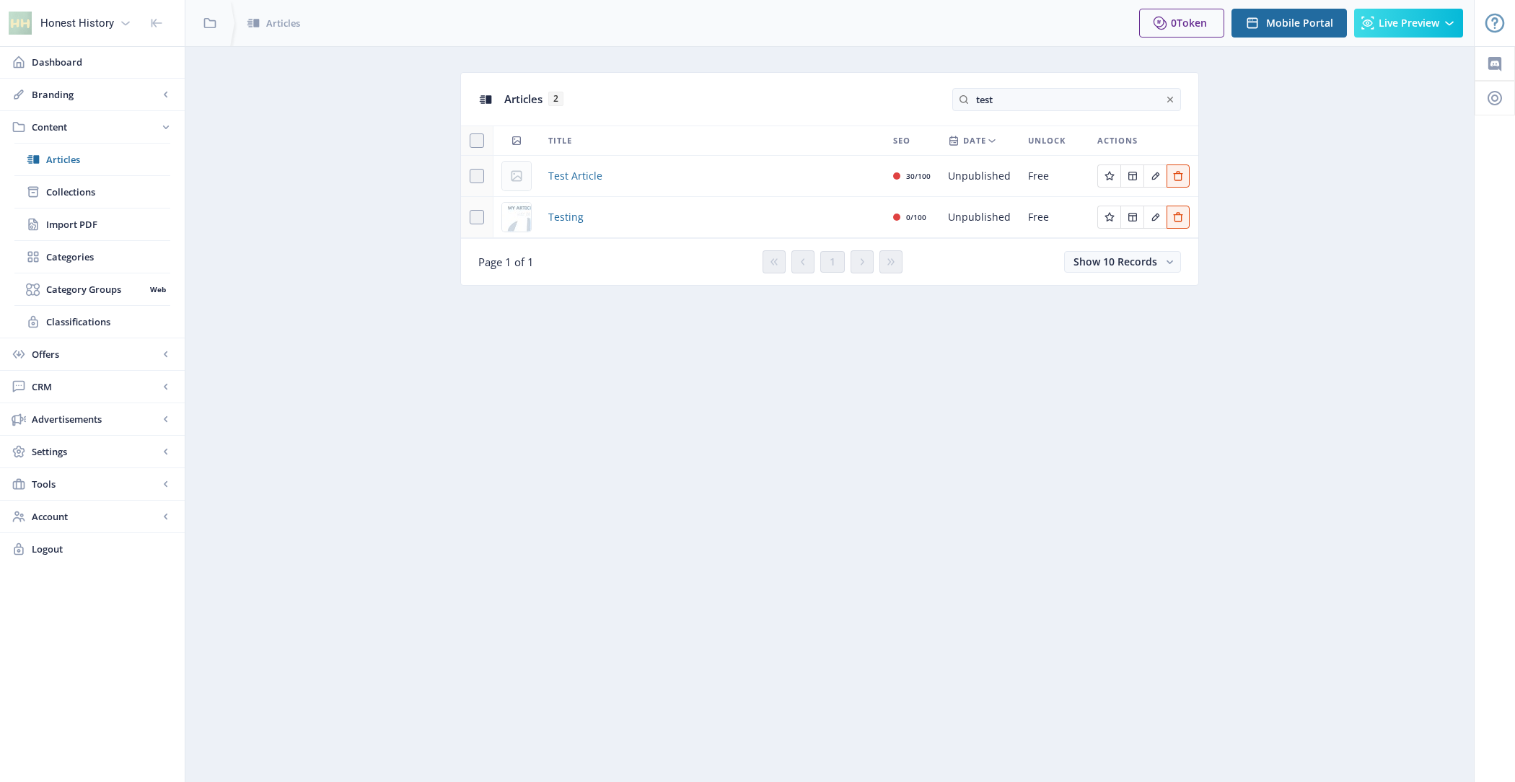
type input "test"
click at [569, 162] on td "Test Article" at bounding box center [712, 176] width 345 height 41
click at [571, 170] on span "Test Article" at bounding box center [575, 175] width 54 height 17
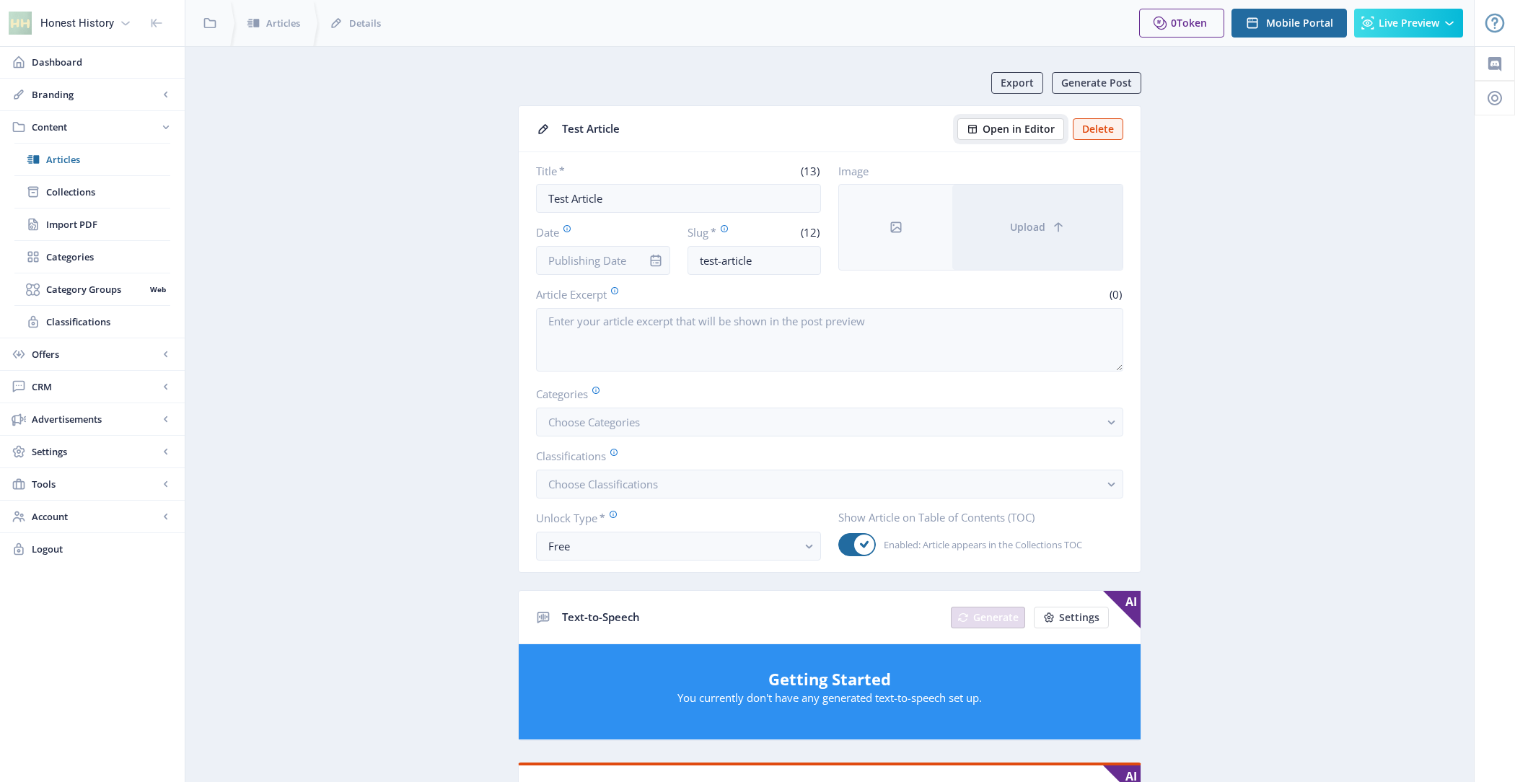
click at [1037, 128] on span "Open in Editor" at bounding box center [1018, 129] width 72 height 12
click at [1218, 274] on app-content-article "Export Generate Post Test Article Open in Editor Delete Title * (13) Test Artic…" at bounding box center [830, 728] width 1238 height 1312
click at [1034, 125] on span "Open in Editor" at bounding box center [1018, 129] width 72 height 12
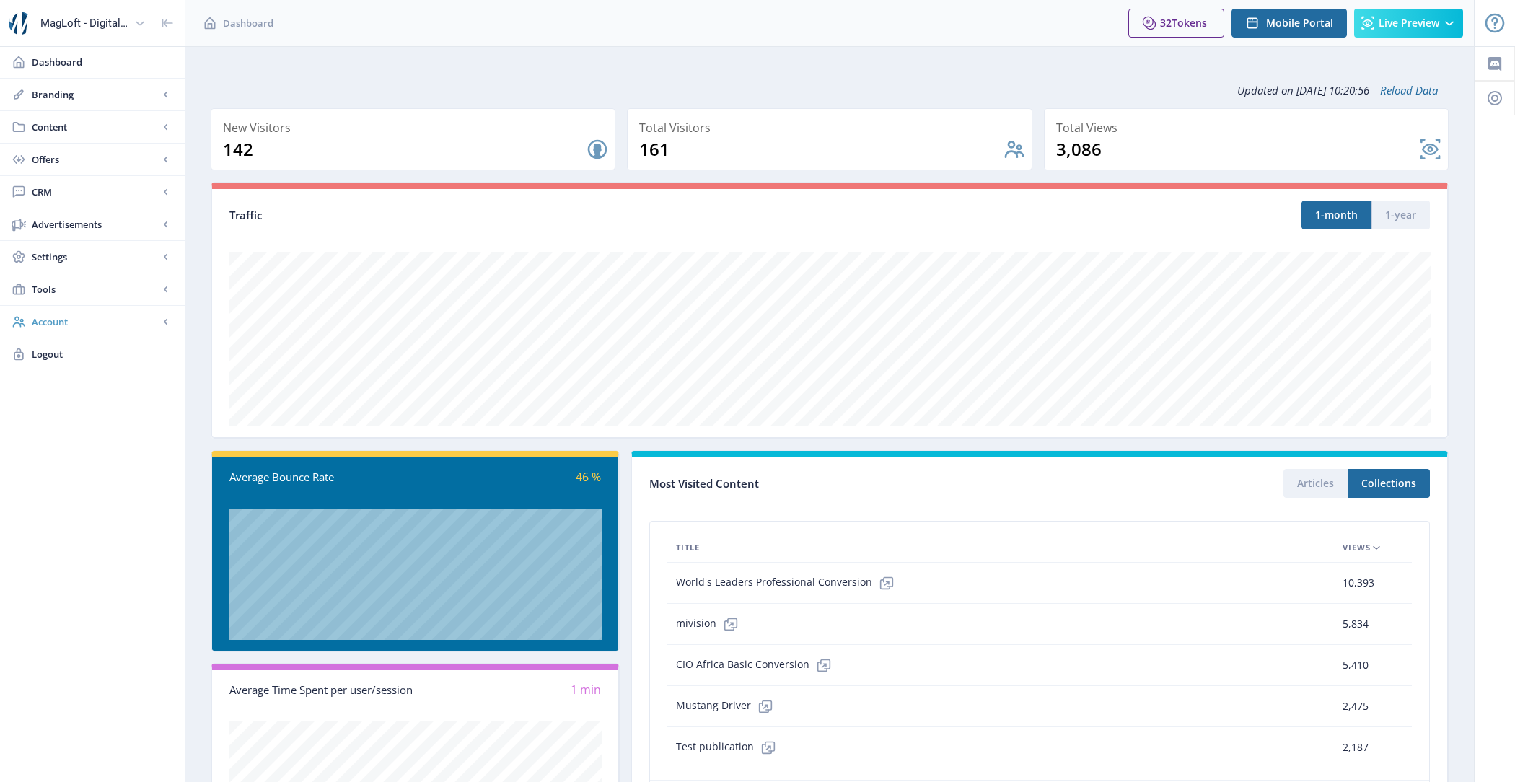
click at [93, 327] on link "Account" at bounding box center [92, 322] width 185 height 32
click at [97, 343] on link "Profile" at bounding box center [92, 354] width 156 height 32
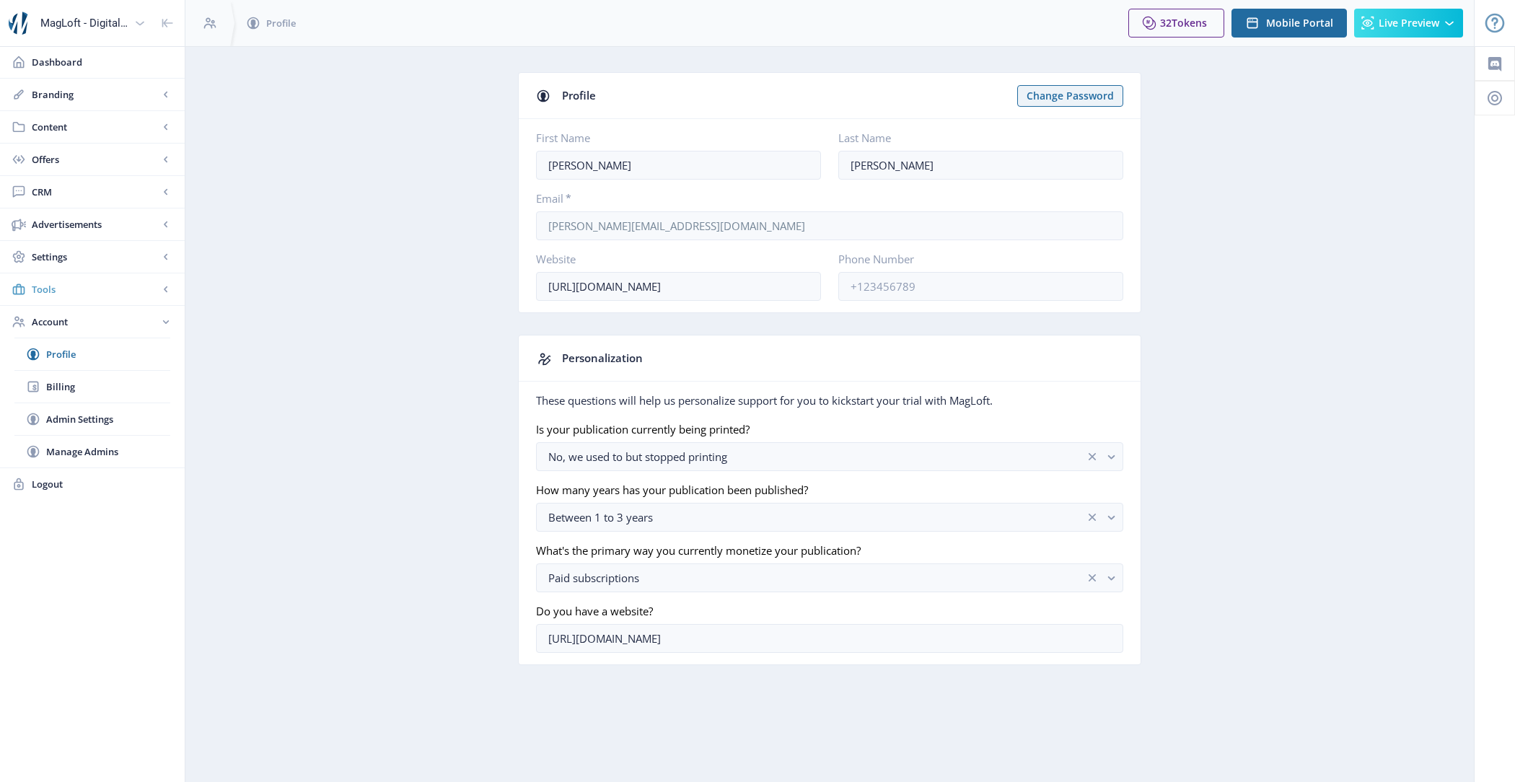
click at [106, 278] on link "Tools" at bounding box center [92, 289] width 185 height 32
click at [89, 315] on span "Font Library" at bounding box center [108, 321] width 124 height 14
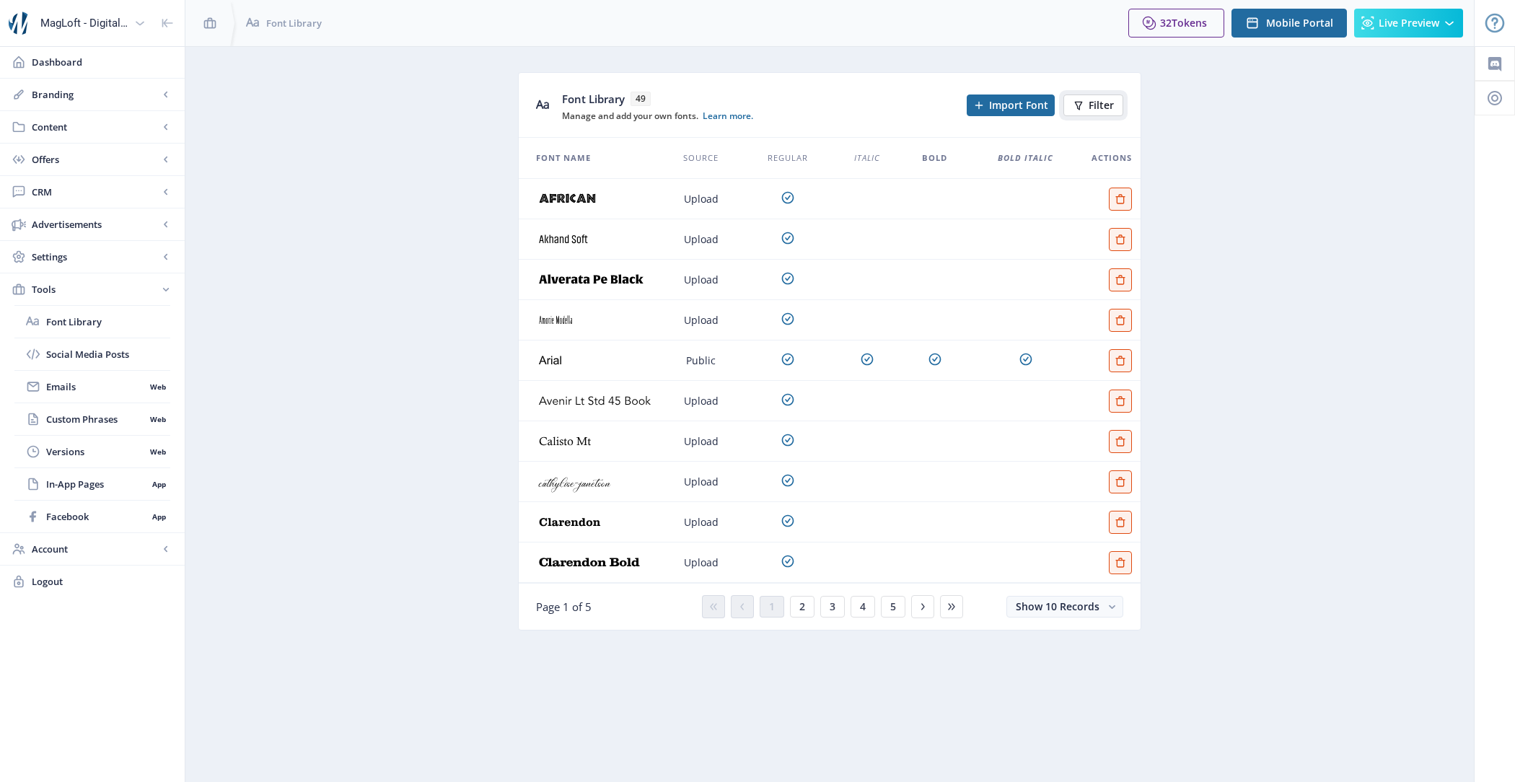
click at [1110, 101] on span "Filter" at bounding box center [1100, 106] width 25 height 12
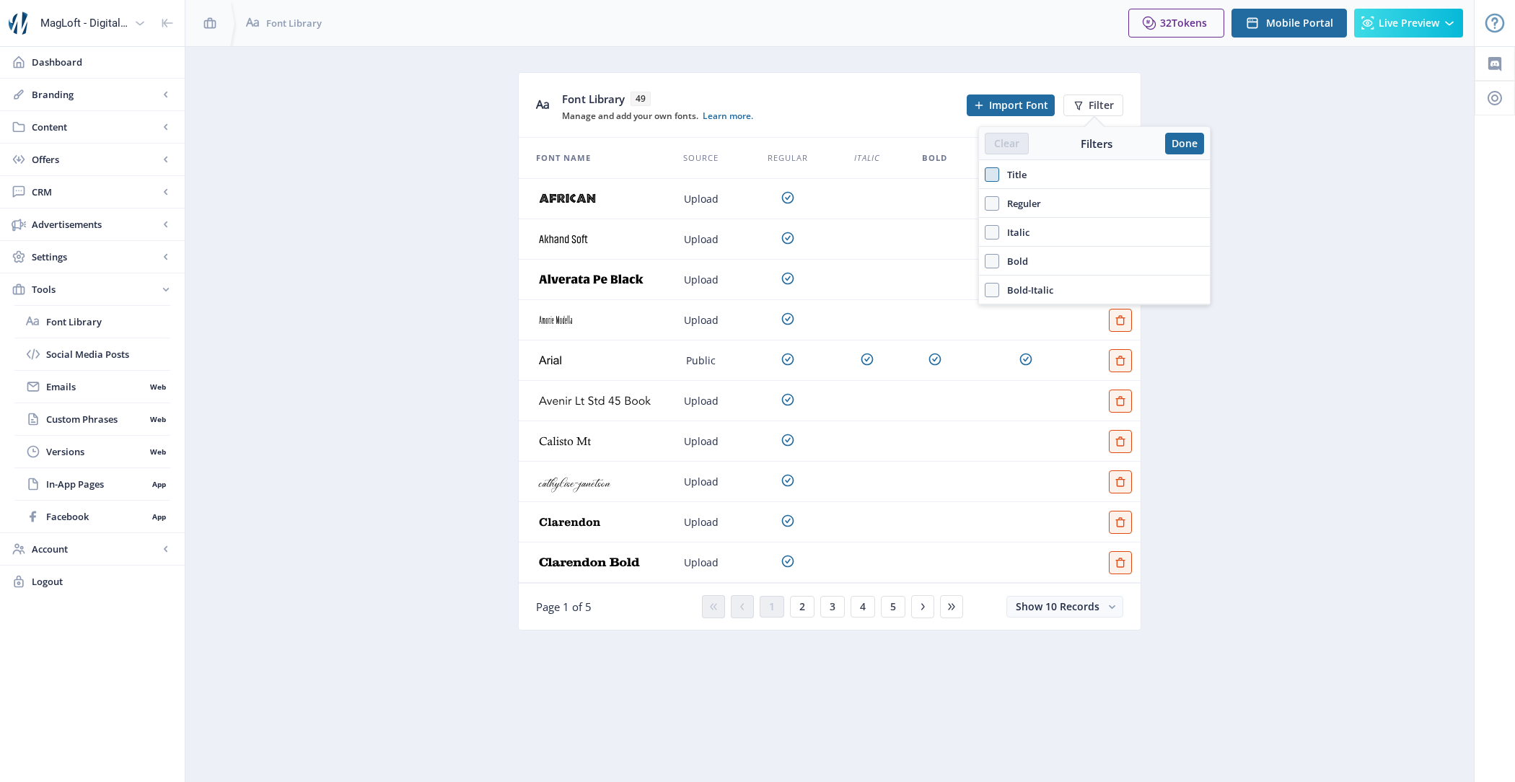
click at [992, 180] on span at bounding box center [992, 174] width 14 height 14
click at [985, 175] on input "Title" at bounding box center [985, 174] width 1 height 1
checkbox input "true"
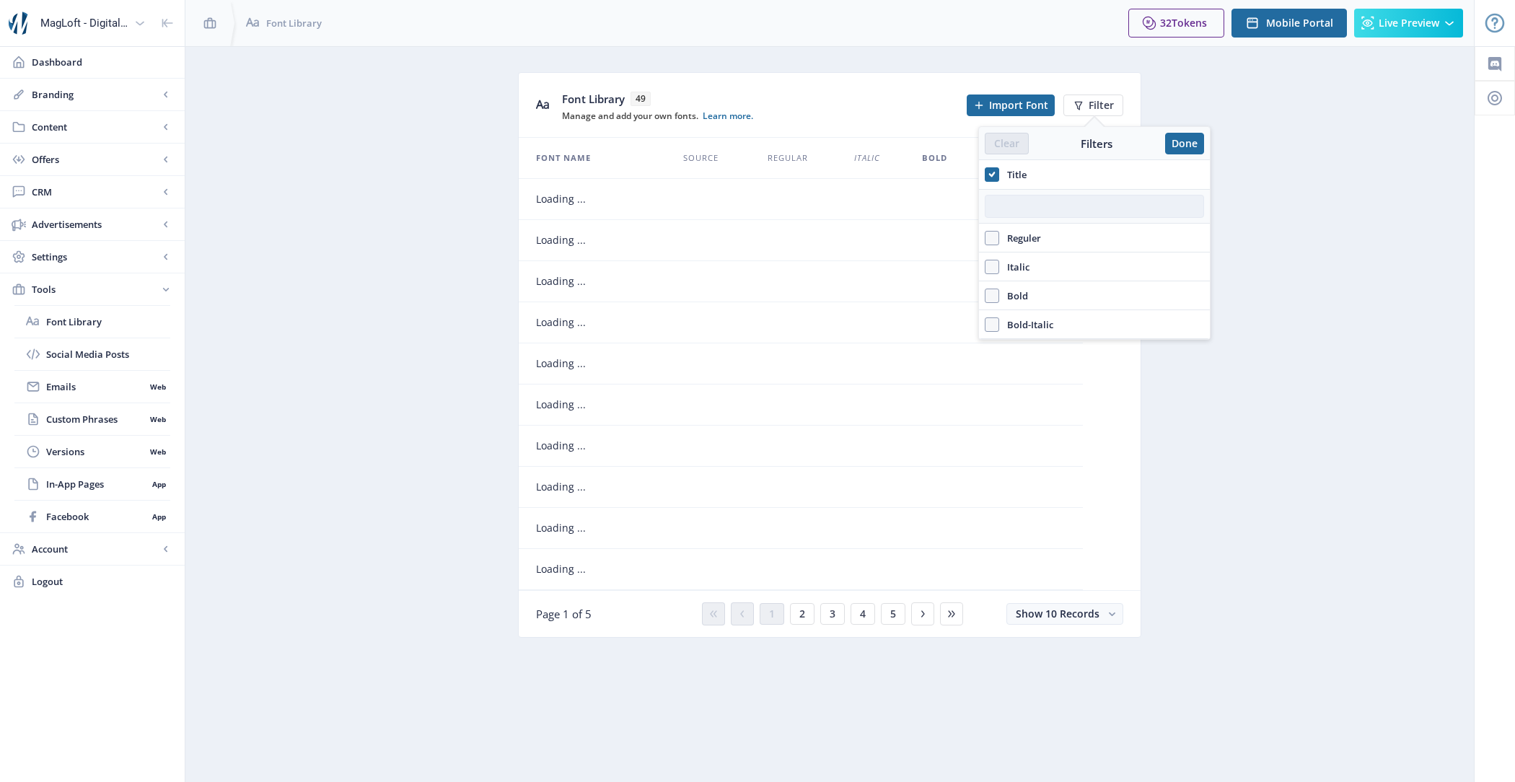
click at [1039, 212] on input "text" at bounding box center [1094, 206] width 219 height 23
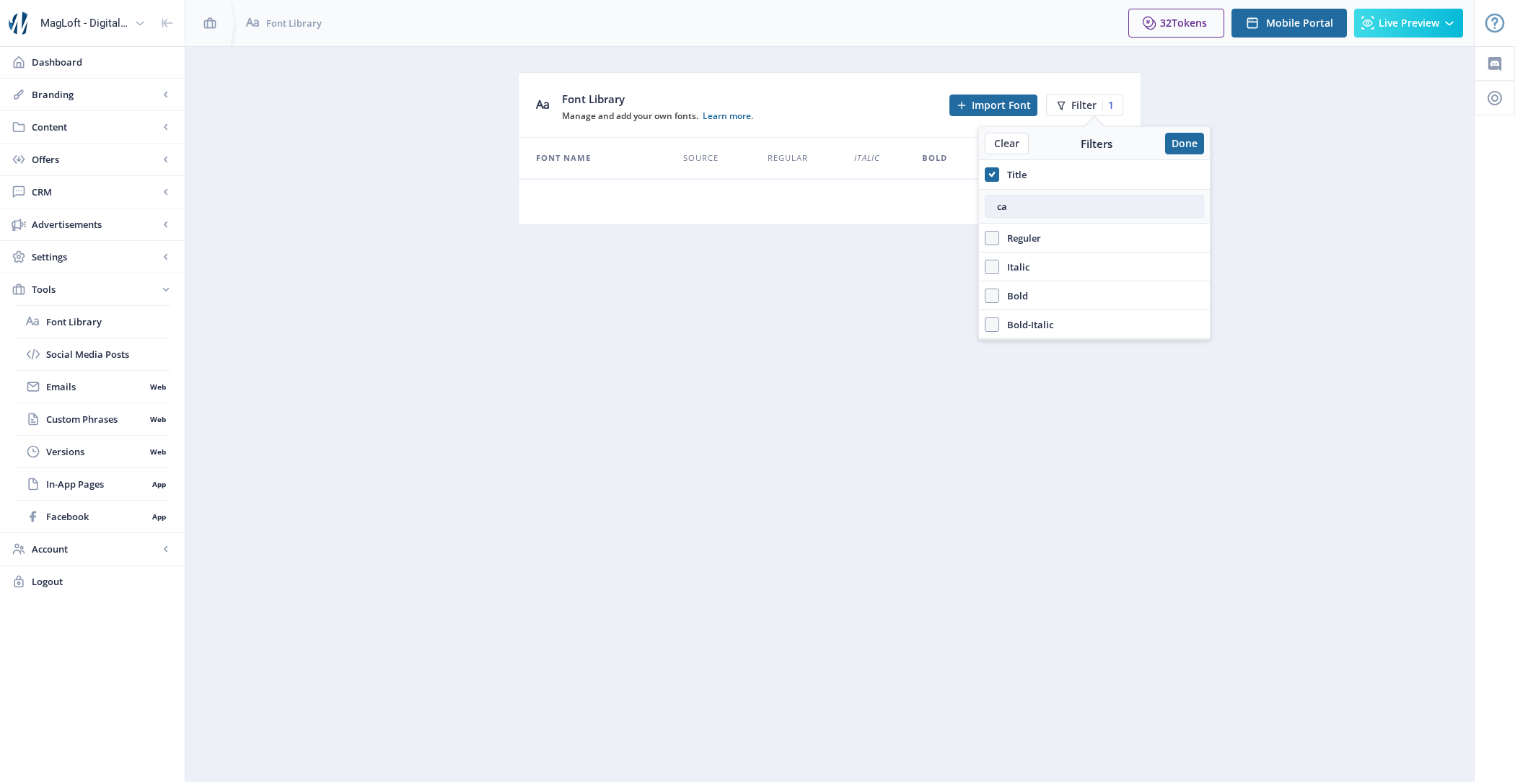
type input "c"
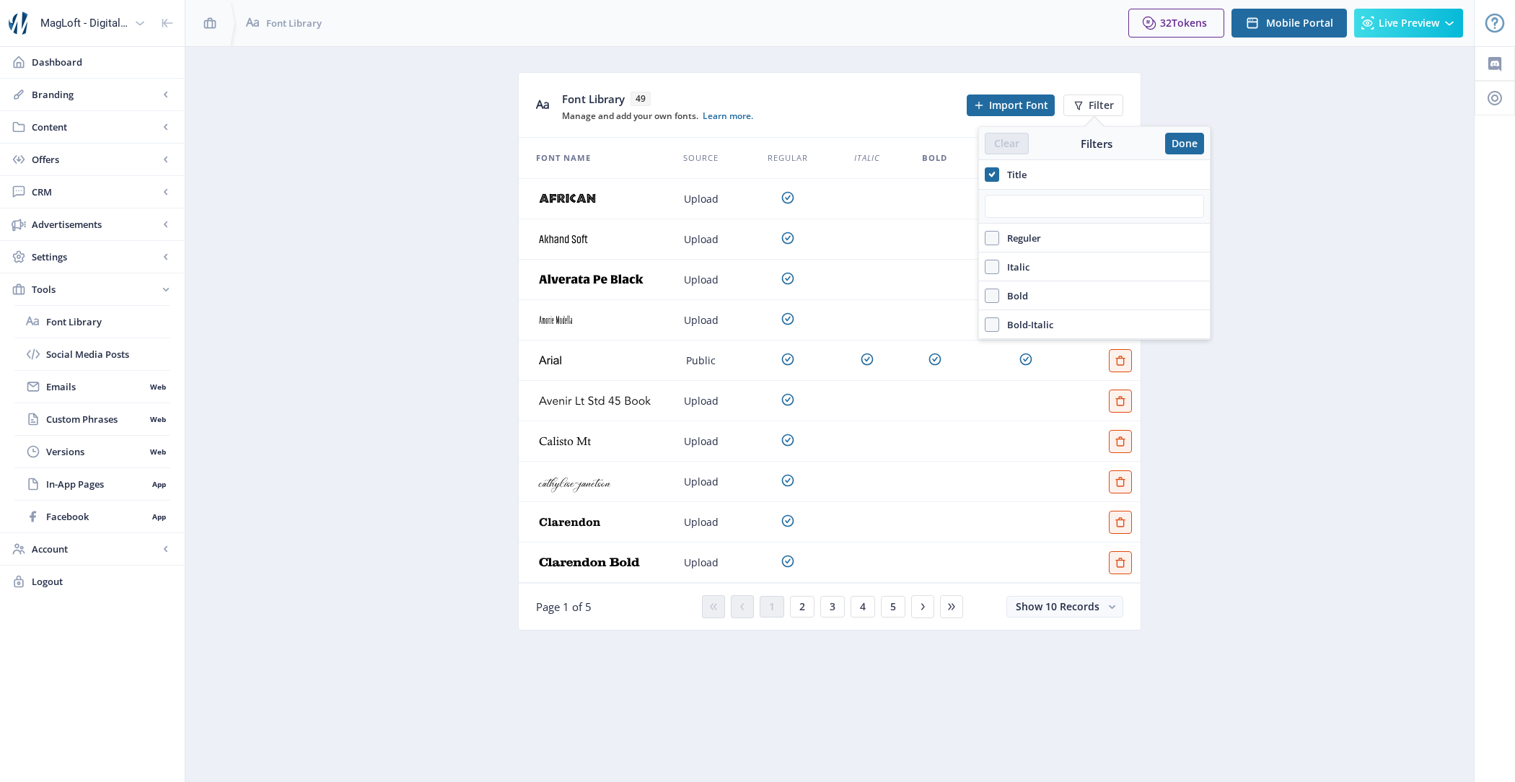
click at [693, 328] on td "Upload" at bounding box center [700, 320] width 83 height 40
click at [1189, 136] on button "Done" at bounding box center [1184, 144] width 39 height 22
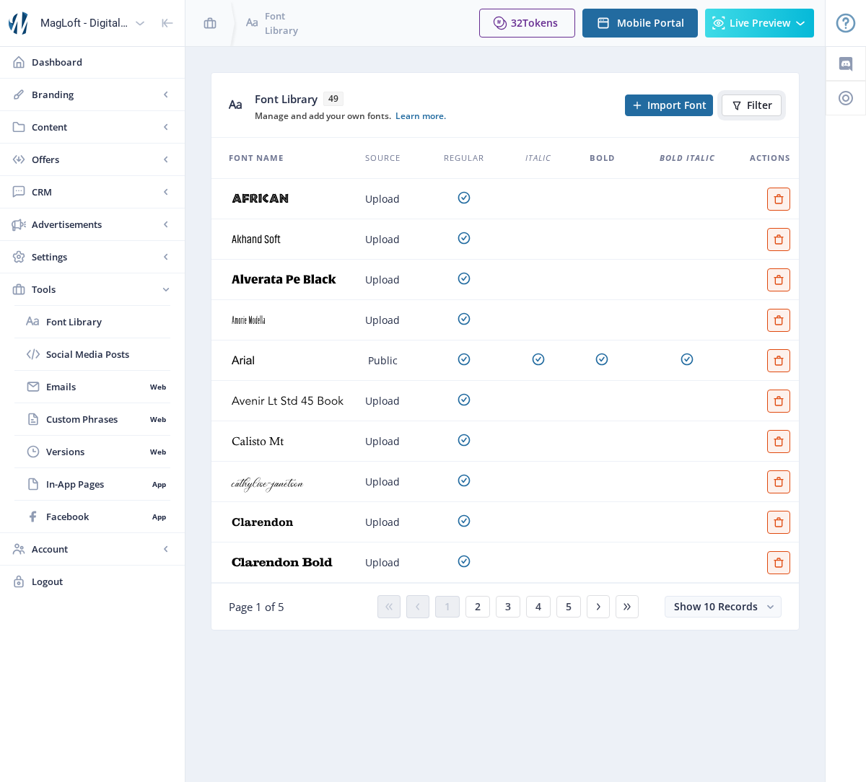
click at [757, 104] on span "Filter" at bounding box center [759, 106] width 25 height 12
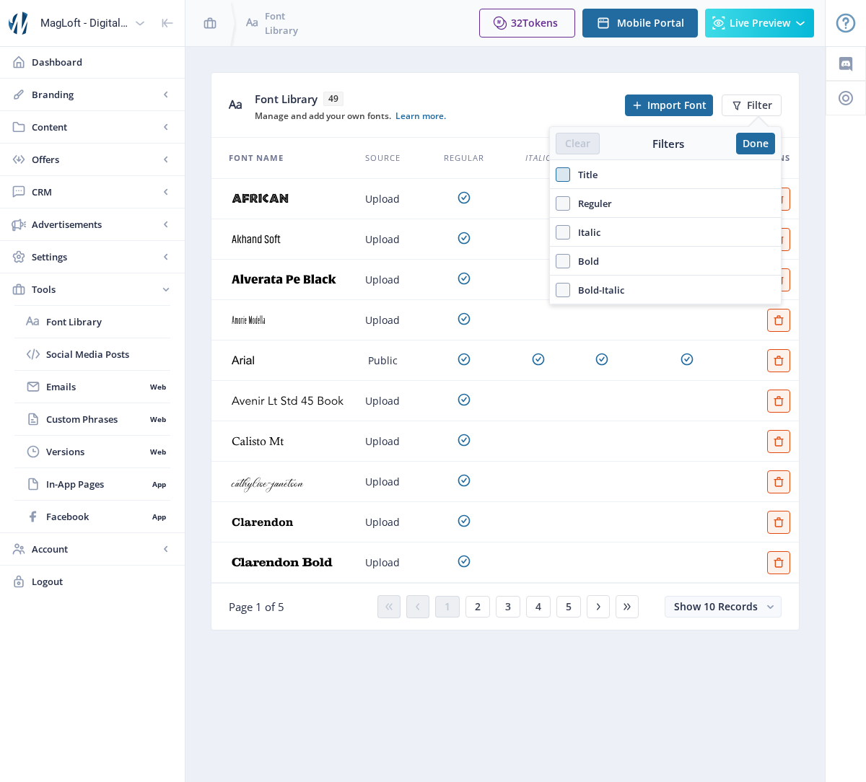
click at [566, 175] on span at bounding box center [562, 174] width 14 height 14
click at [556, 175] on input "Title" at bounding box center [555, 174] width 1 height 1
checkbox input "true"
click at [615, 208] on input "text" at bounding box center [664, 206] width 219 height 23
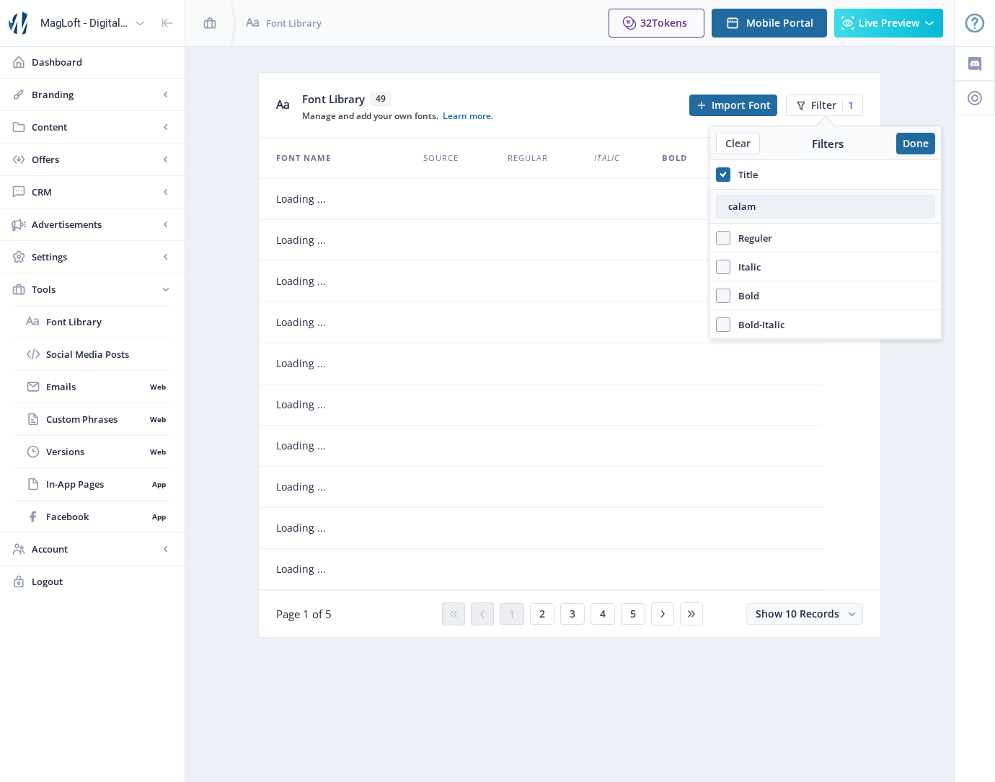
click at [773, 208] on input "calam" at bounding box center [825, 206] width 219 height 23
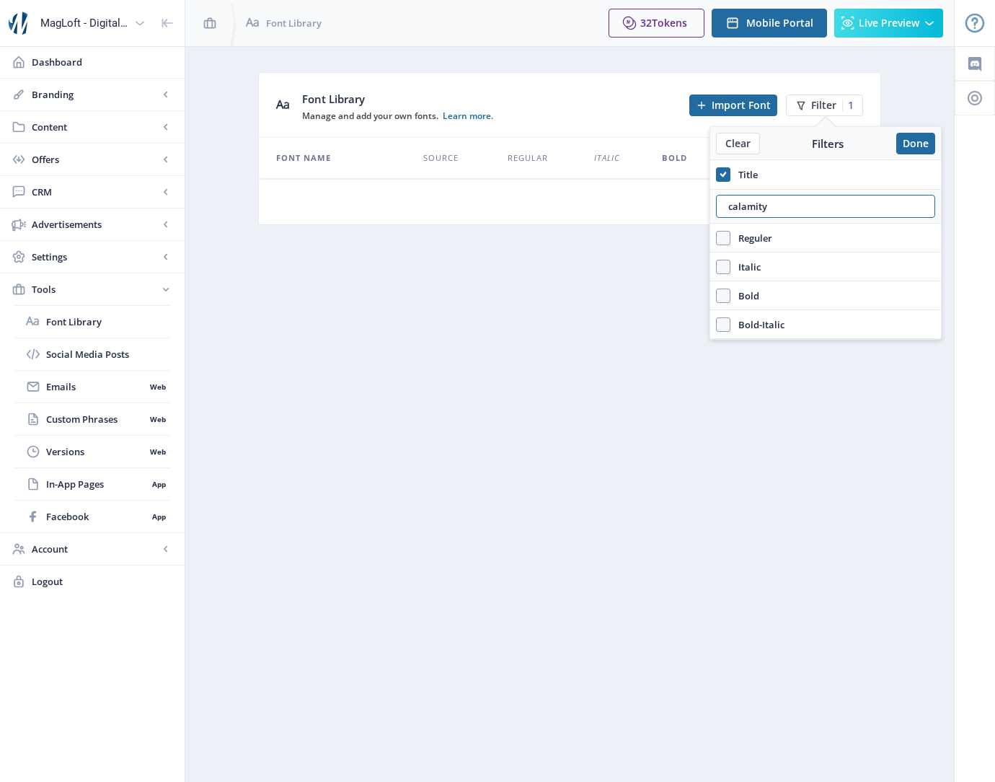
type input "calamity"
click at [553, 211] on nb-card-footer "Show 10 Records" at bounding box center [570, 201] width 622 height 45
click at [910, 145] on button "Done" at bounding box center [916, 144] width 39 height 22
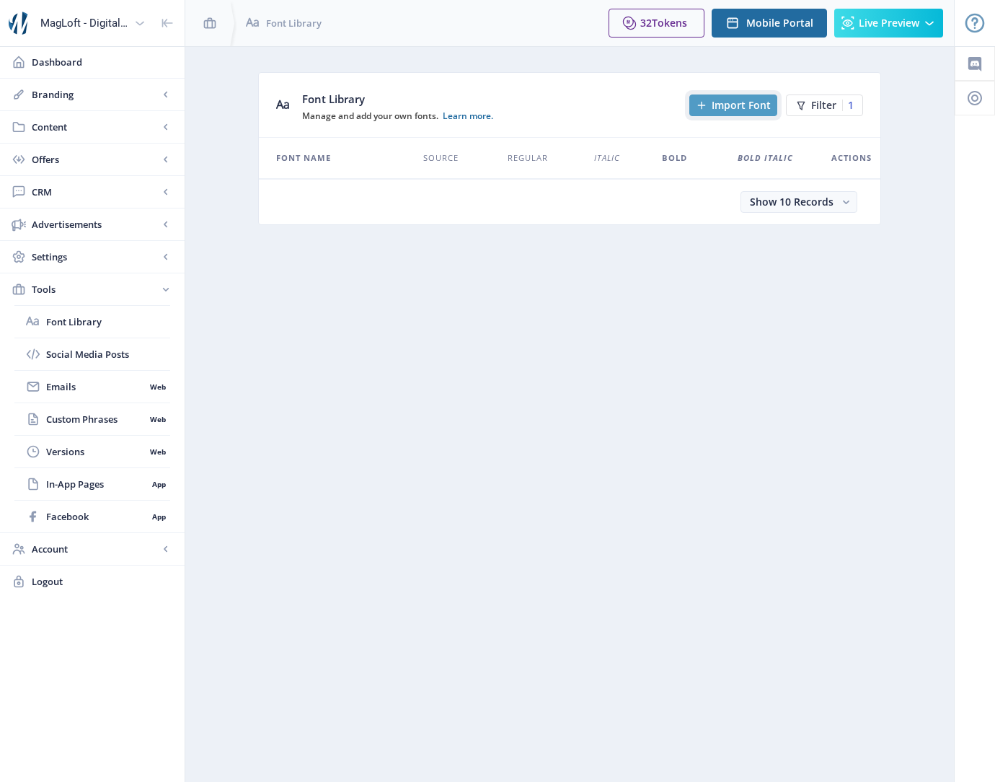
click at [716, 106] on span "Import Font" at bounding box center [741, 106] width 59 height 12
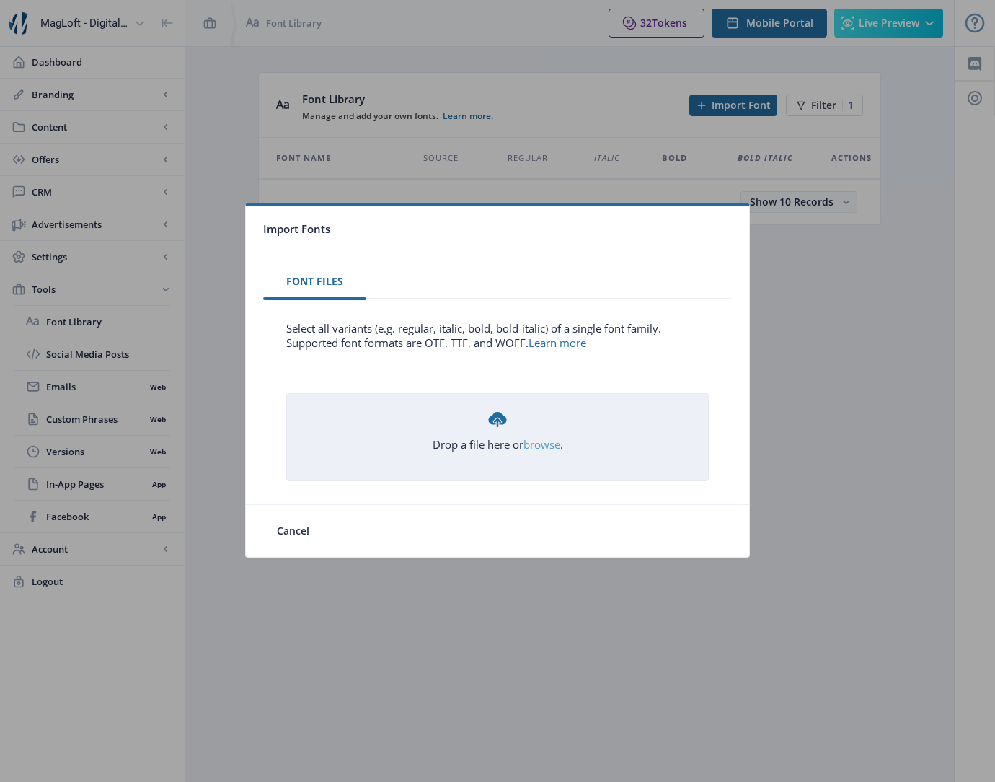
click at [0, 0] on link "browse" at bounding box center [0, 0] width 0 height 0
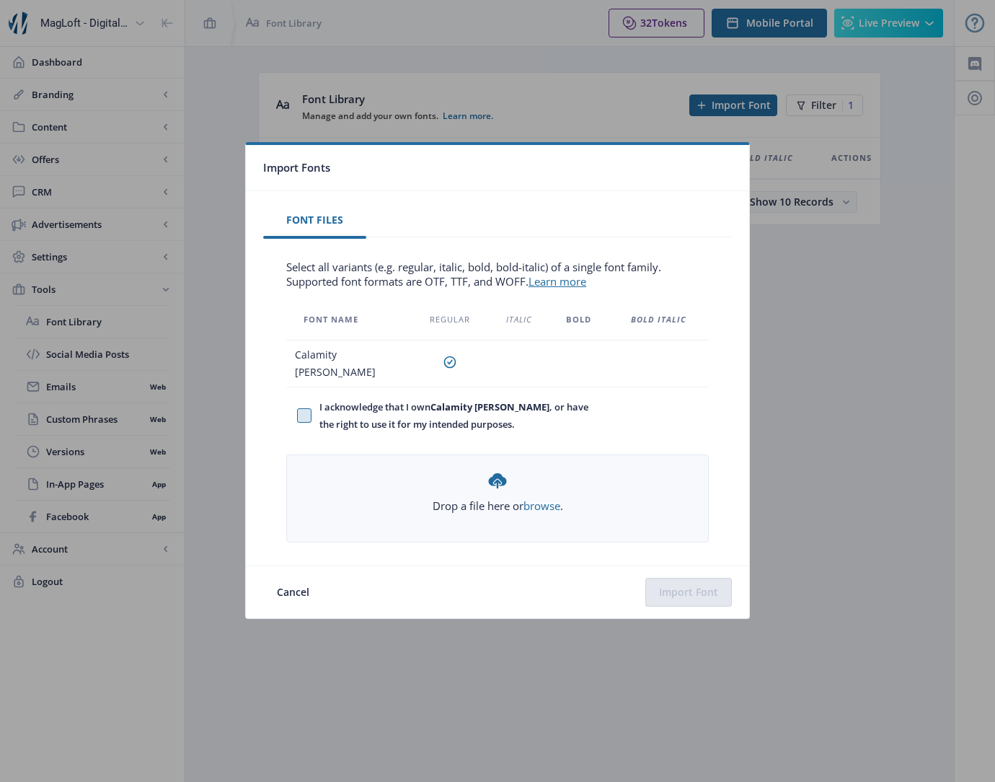
click at [300, 414] on span at bounding box center [304, 415] width 14 height 14
click at [298, 415] on input "I acknowledge that I own Calamity Jane Nf , or have the right to use it for my …" at bounding box center [297, 415] width 1 height 1
checkbox input "true"
click at [700, 594] on button "Import Font" at bounding box center [689, 592] width 87 height 29
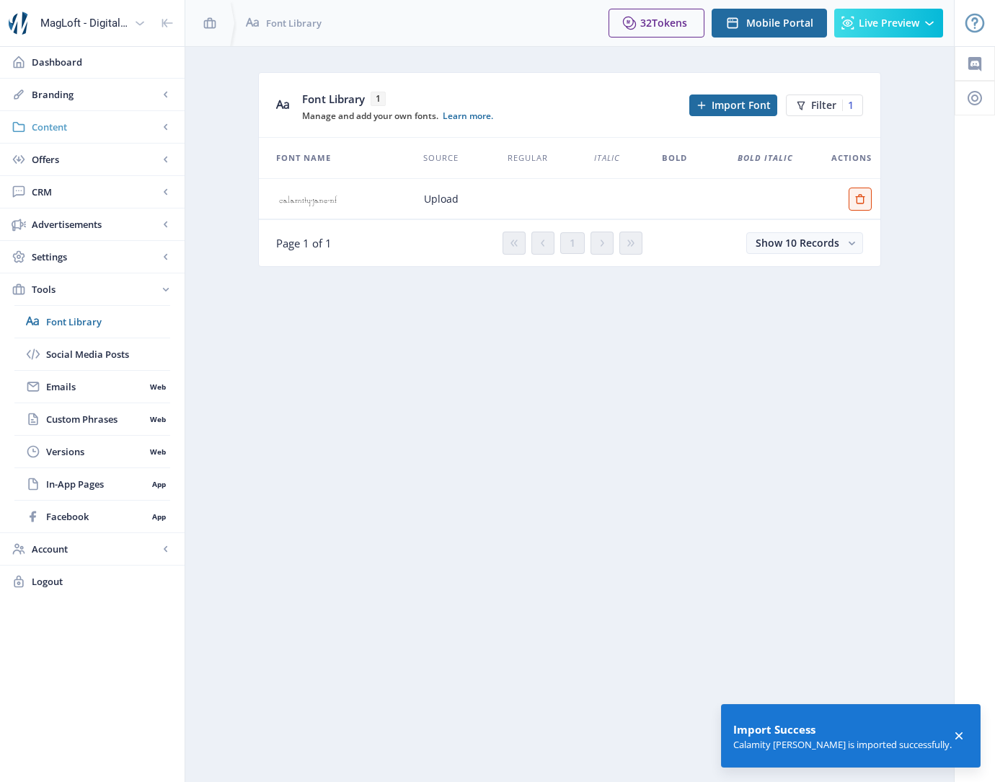
click at [102, 120] on span "Content" at bounding box center [95, 127] width 127 height 14
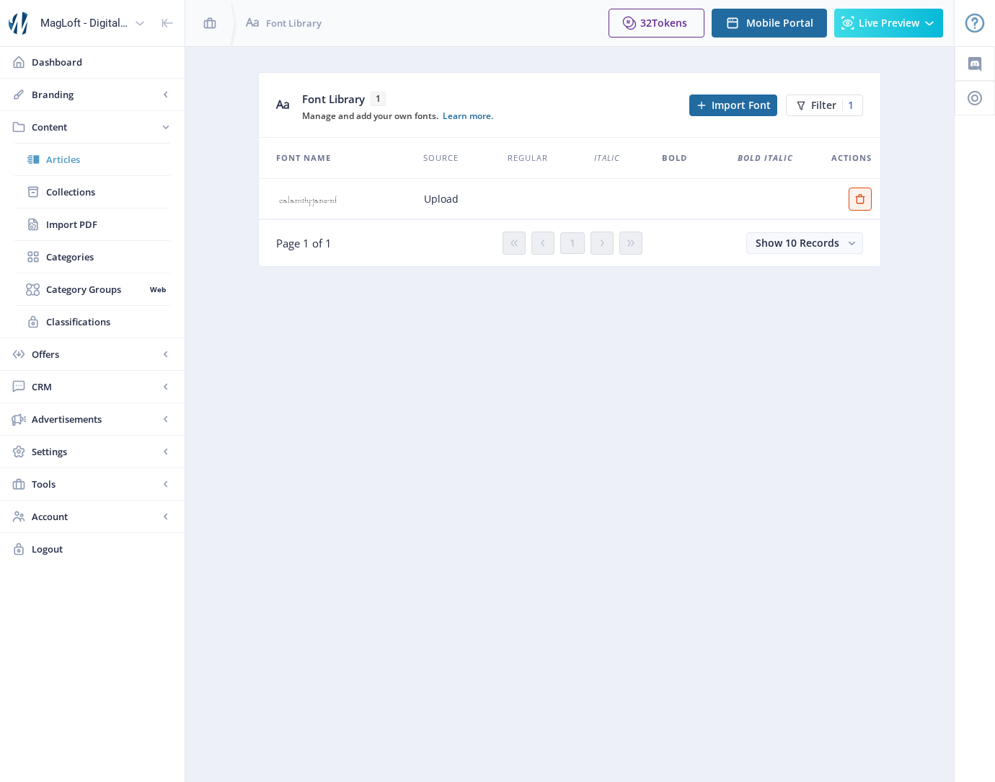
click at [94, 159] on span "Articles" at bounding box center [108, 159] width 124 height 14
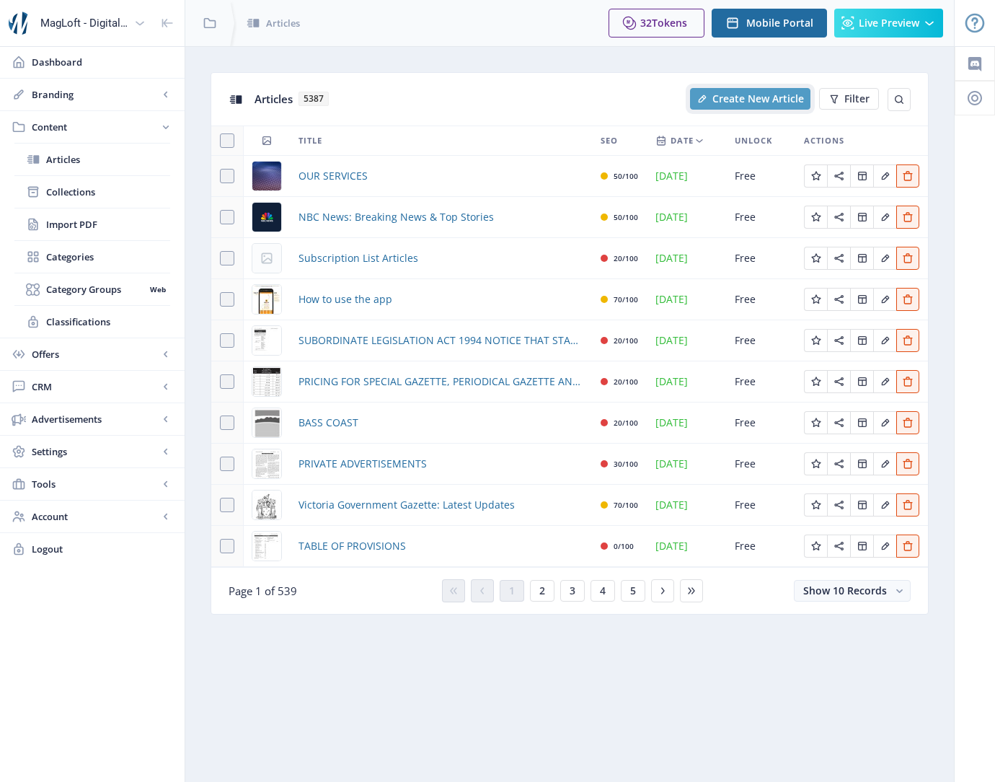
click at [781, 102] on span "Create New Article" at bounding box center [759, 99] width 92 height 12
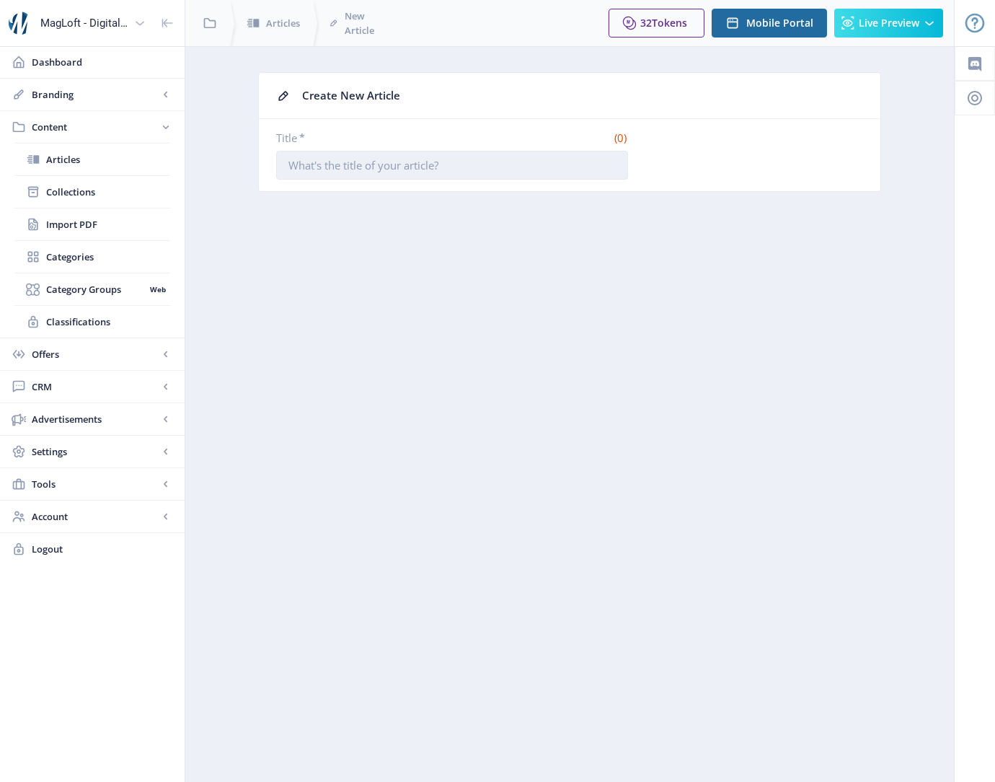
click at [480, 174] on input "Title *" at bounding box center [452, 165] width 352 height 29
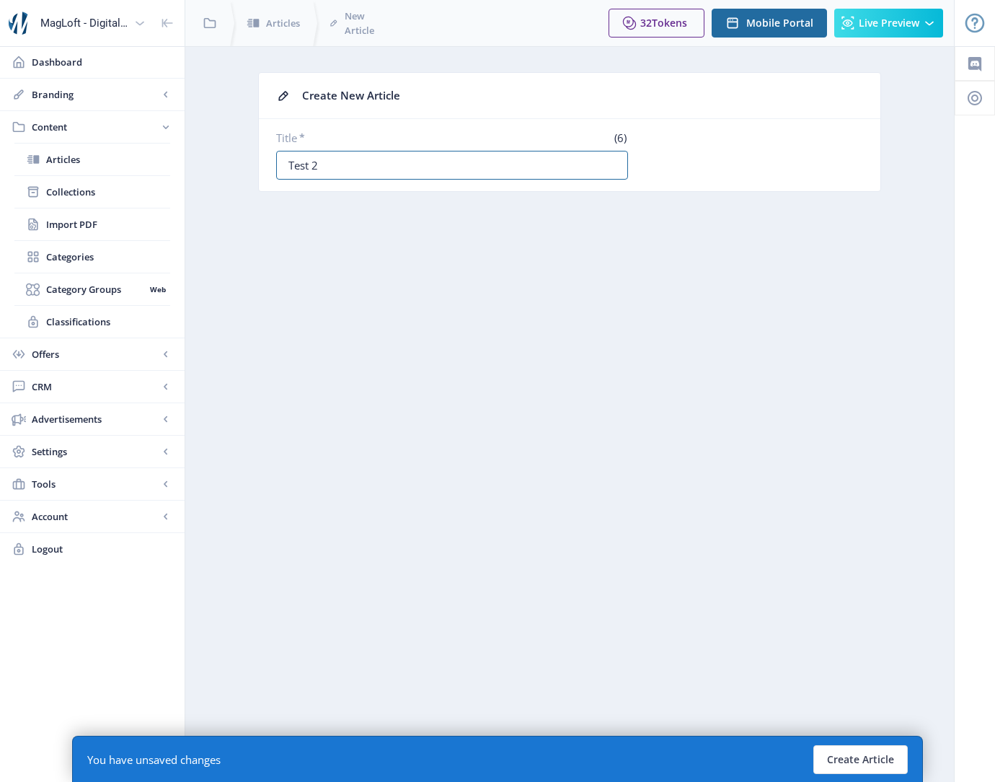
type input "Test 2"
click at [871, 757] on button "Create Article" at bounding box center [861, 759] width 94 height 29
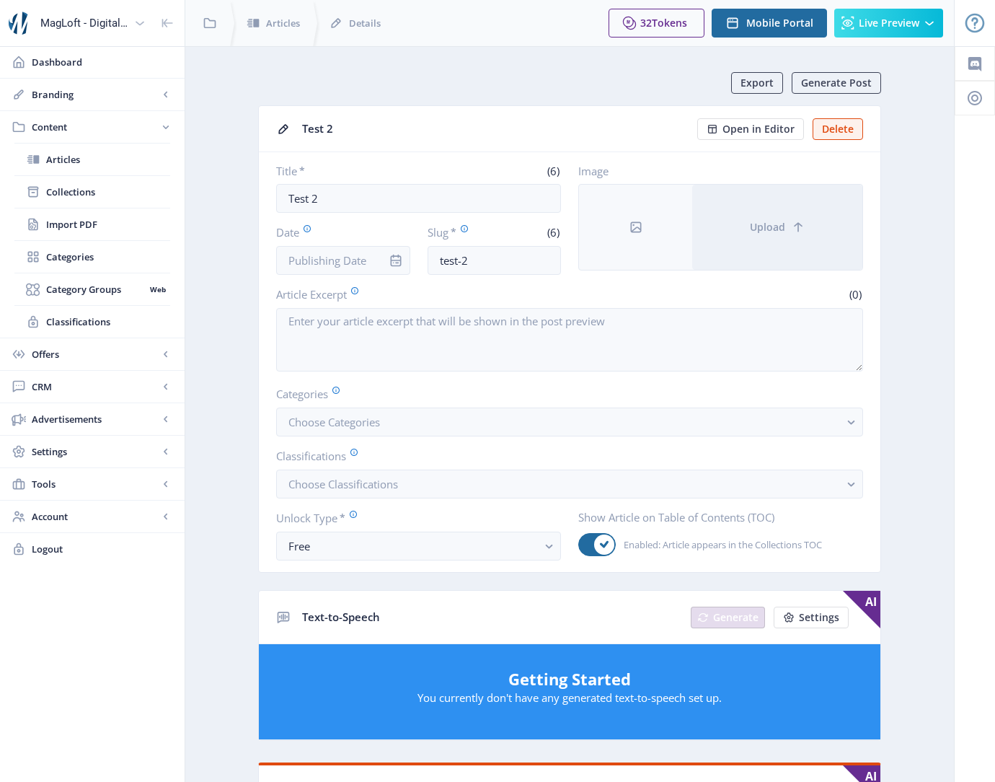
click at [743, 113] on nb-card-header "Test 2 Open in Editor Delete" at bounding box center [570, 129] width 622 height 46
click at [743, 123] on span "Open in Editor" at bounding box center [759, 129] width 72 height 12
click at [768, 131] on span "Open in Editor" at bounding box center [759, 129] width 72 height 12
click at [89, 164] on span "Articles" at bounding box center [108, 159] width 124 height 14
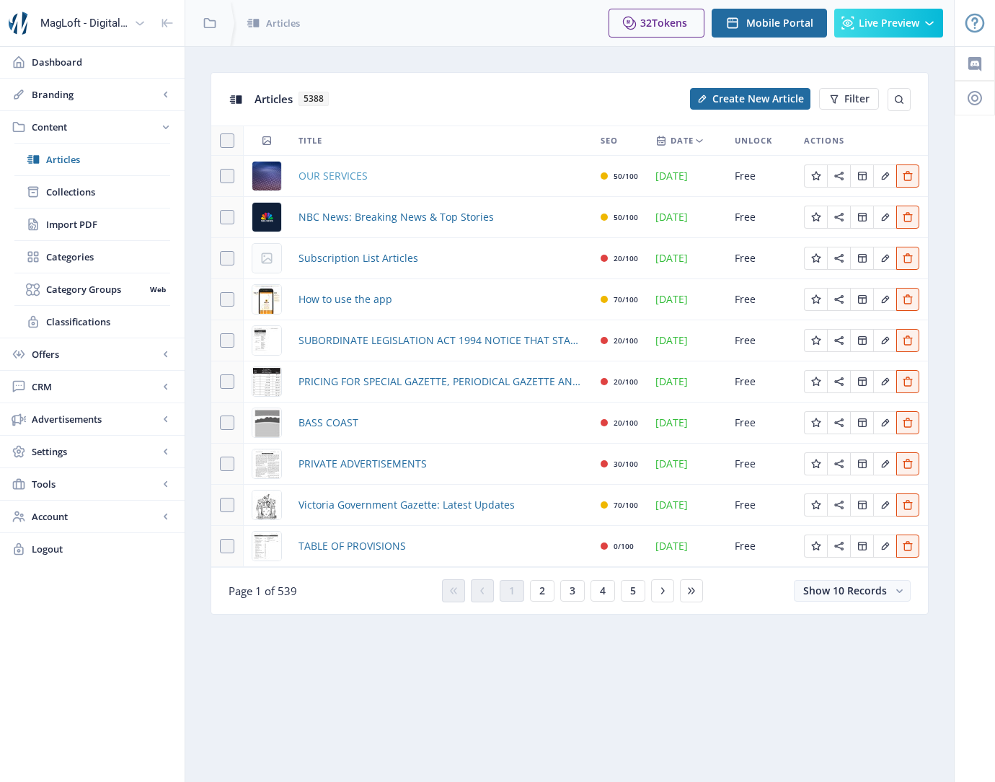
click at [326, 170] on span "OUR SERVICES" at bounding box center [333, 175] width 69 height 17
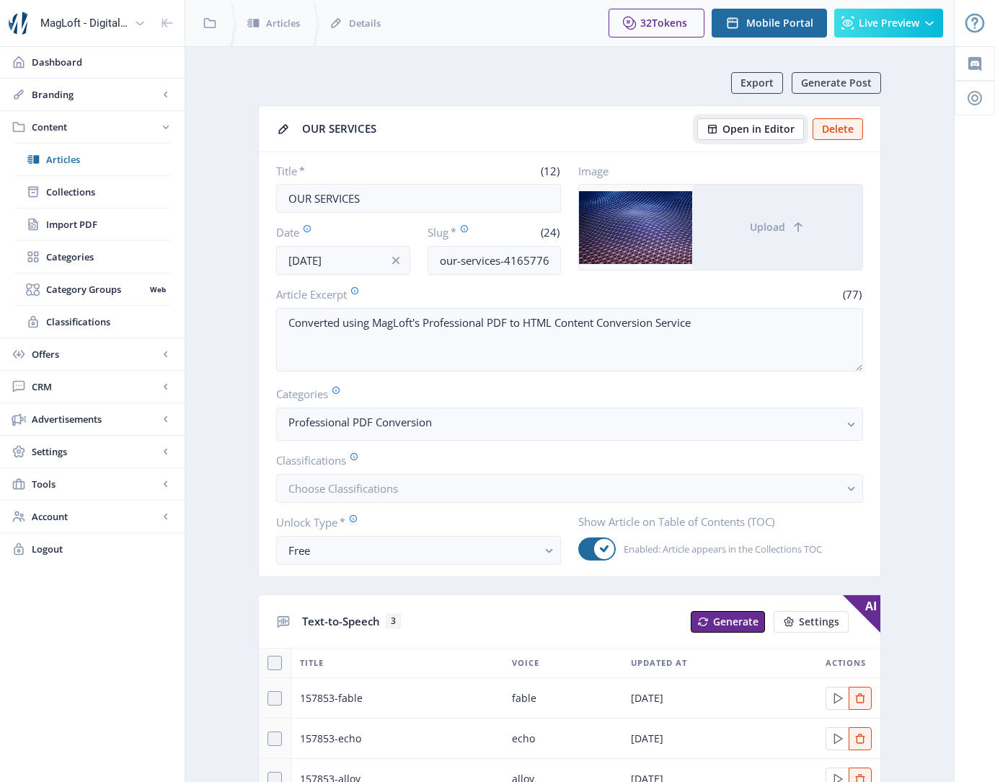
click at [770, 126] on span "Open in Editor" at bounding box center [759, 129] width 72 height 12
click at [744, 126] on span "Open in Editor" at bounding box center [759, 129] width 72 height 12
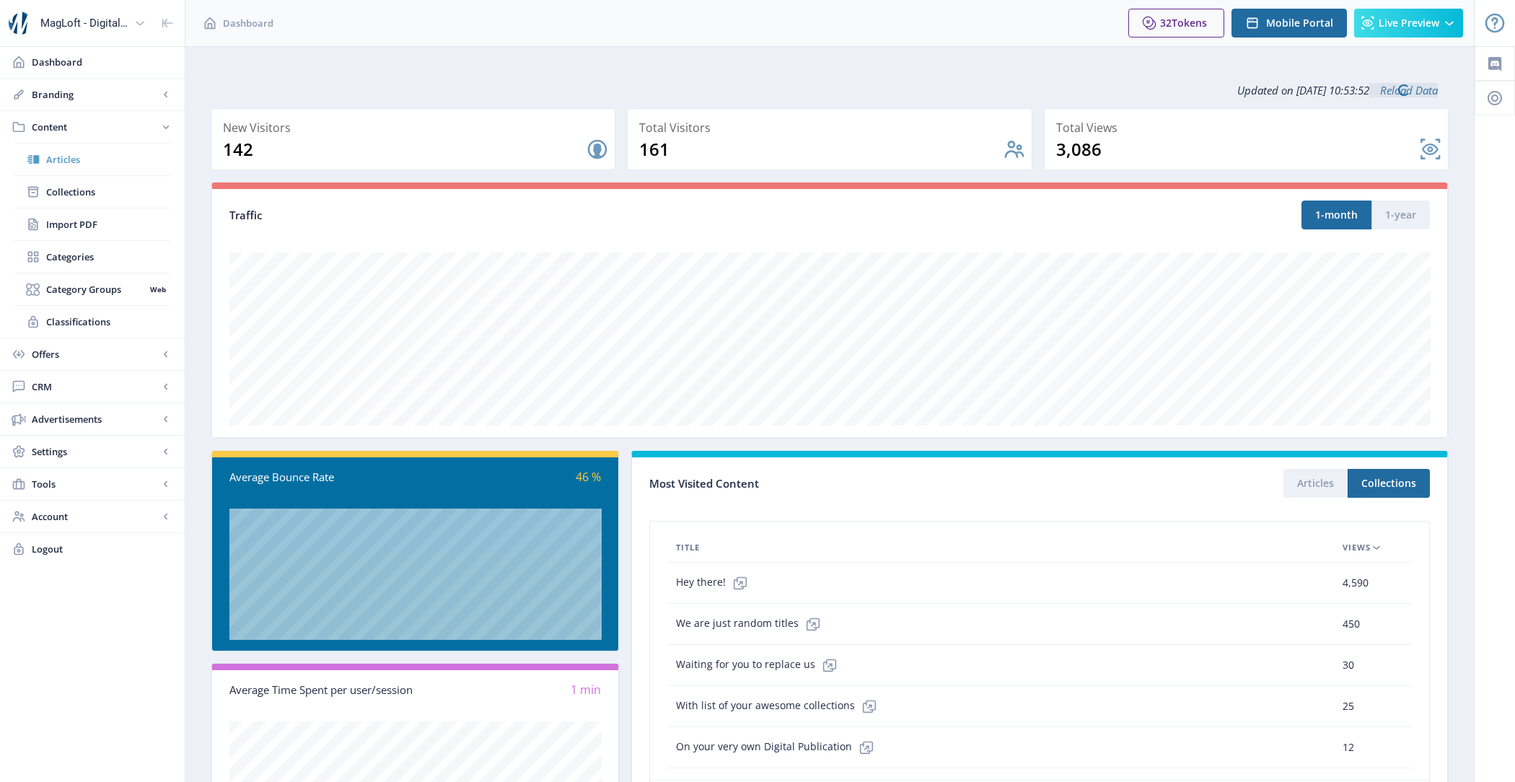
click at [80, 154] on span "Articles" at bounding box center [108, 159] width 124 height 14
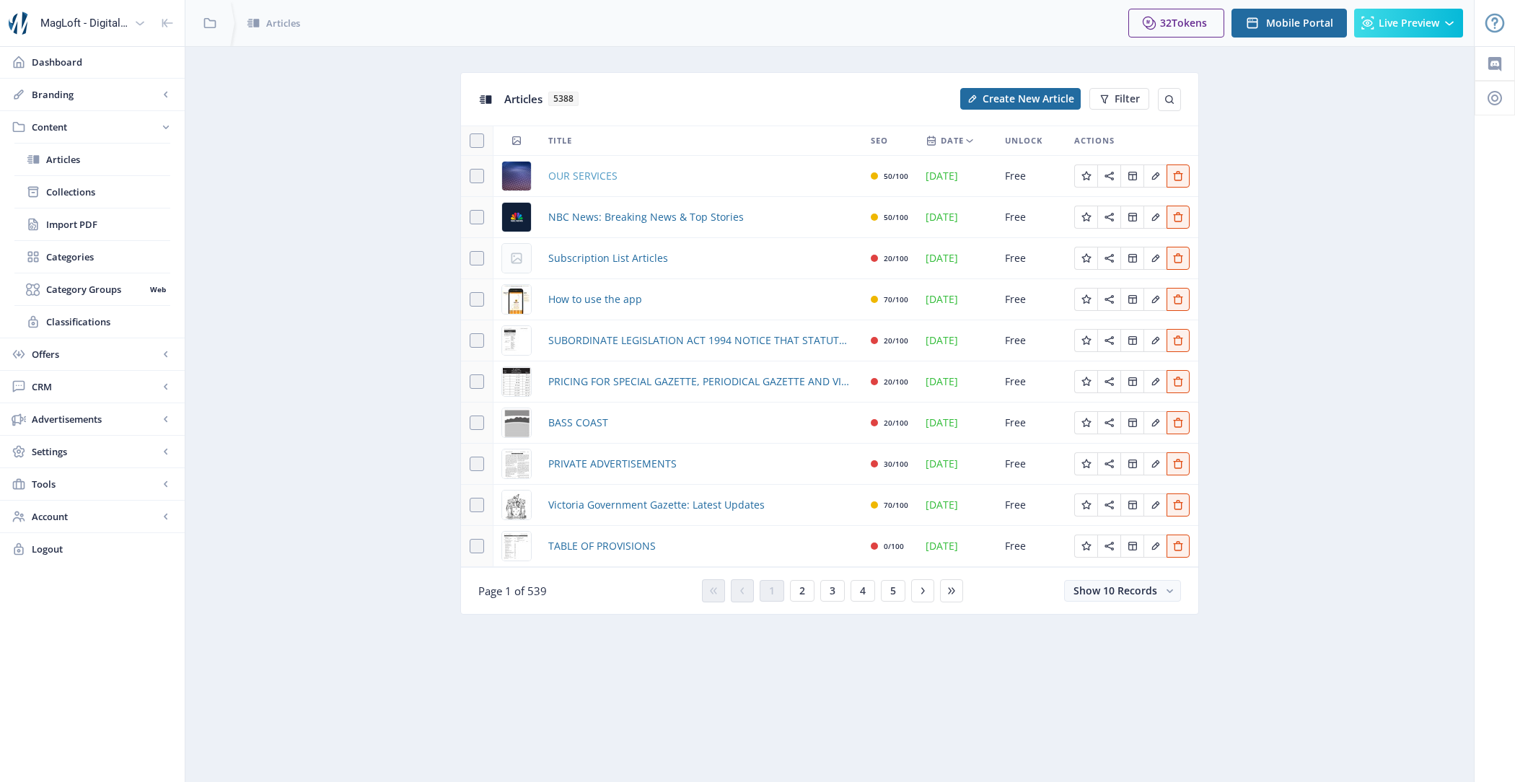
click at [594, 176] on span "OUR SERVICES" at bounding box center [582, 175] width 69 height 17
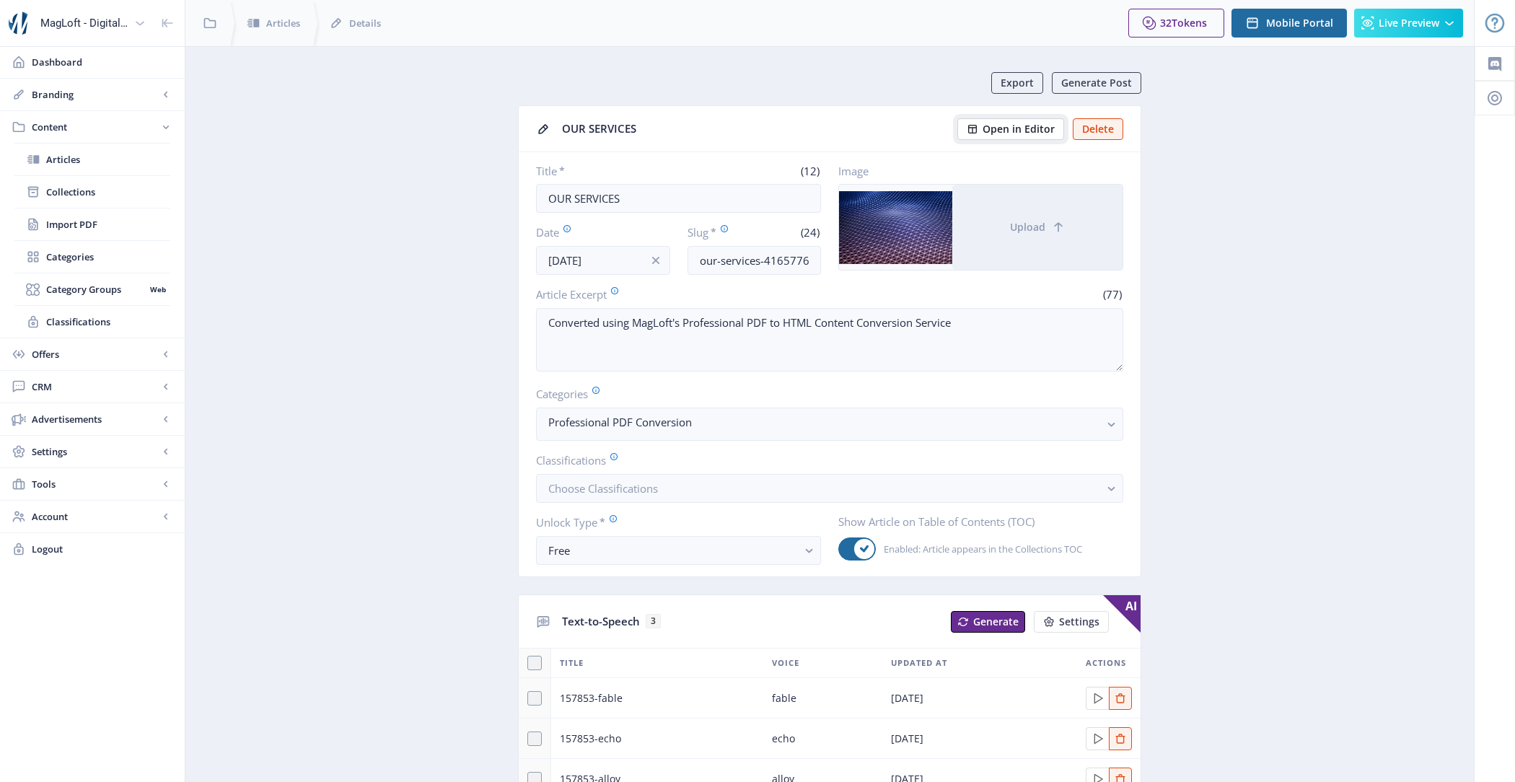
click at [1036, 126] on span "Open in Editor" at bounding box center [1018, 129] width 72 height 12
click at [133, 503] on link "Account" at bounding box center [92, 517] width 185 height 32
click at [108, 286] on span "Tools" at bounding box center [95, 289] width 127 height 14
click at [111, 314] on span "Font Library" at bounding box center [108, 321] width 124 height 14
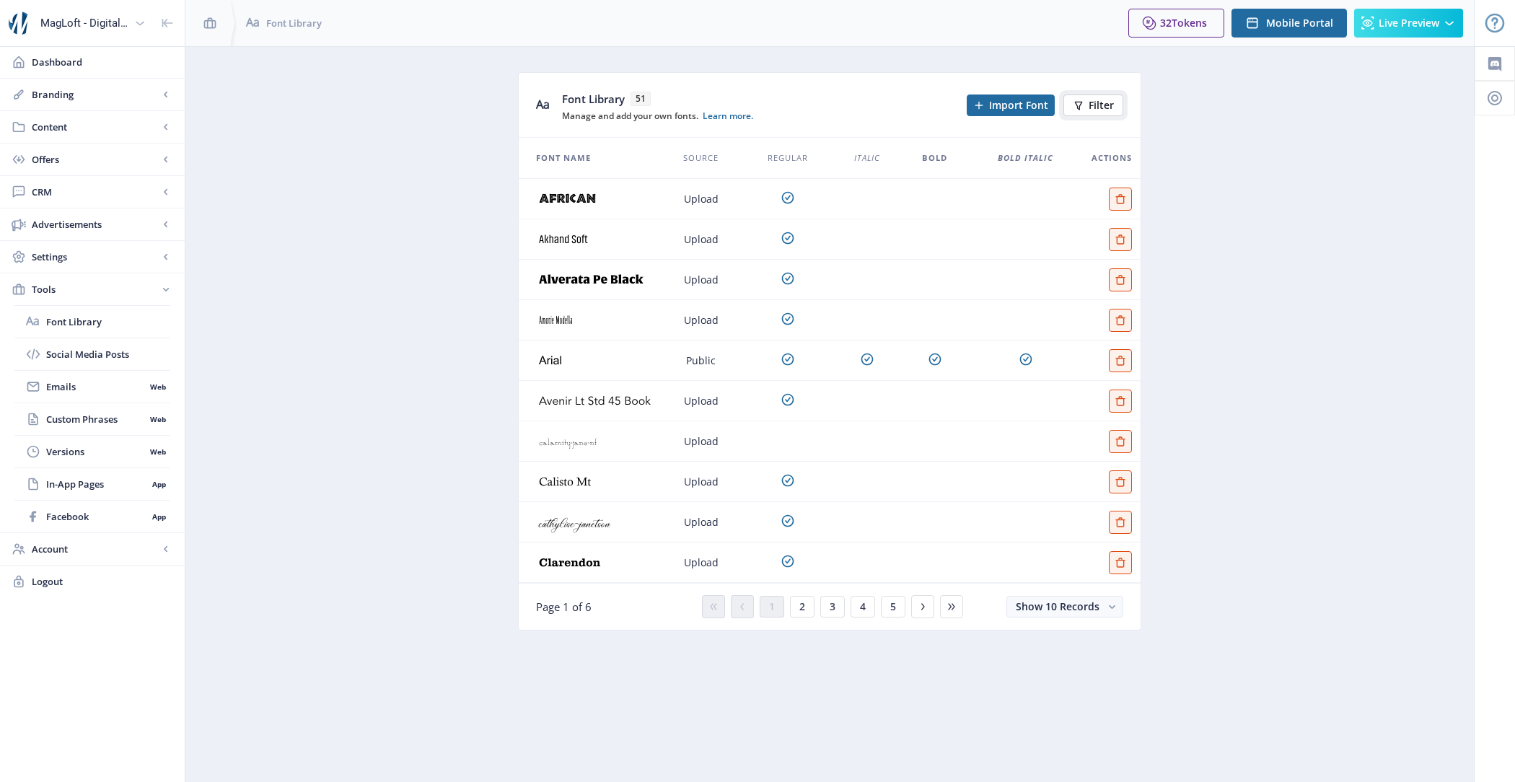
click at [1112, 110] on span "Filter" at bounding box center [1100, 106] width 25 height 12
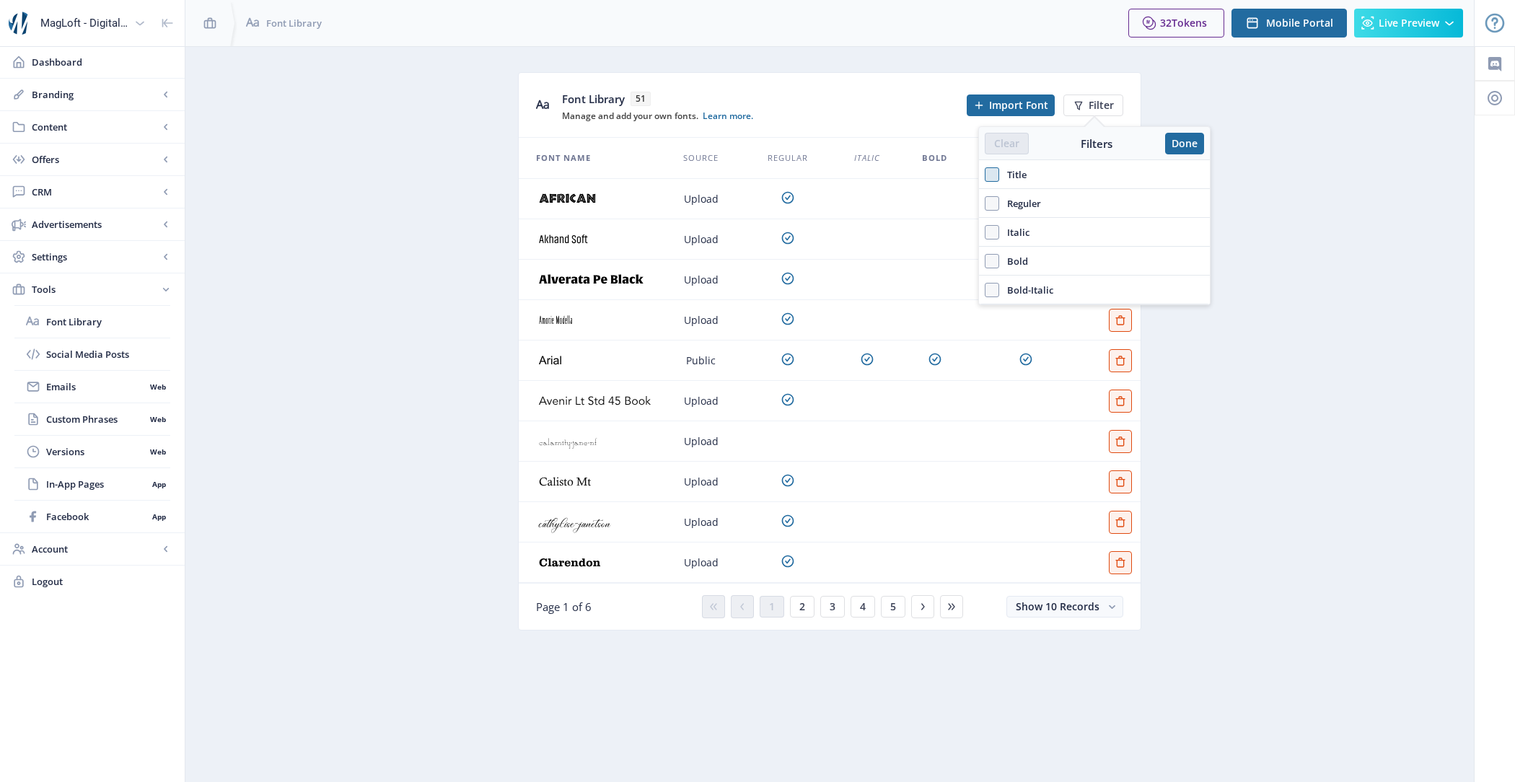
click at [996, 171] on span at bounding box center [992, 174] width 14 height 14
click at [985, 174] on input "Title" at bounding box center [985, 174] width 1 height 1
checkbox input "true"
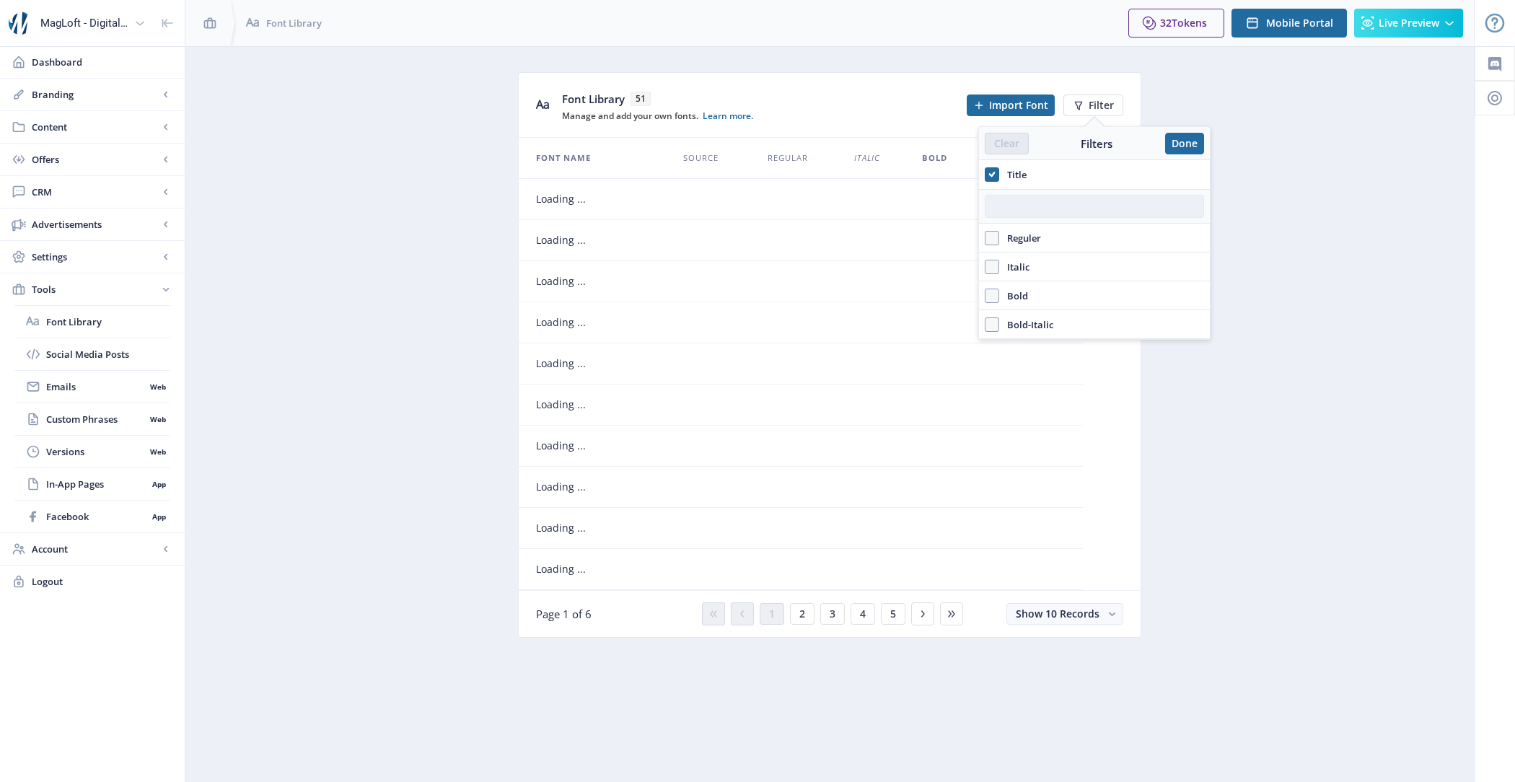
click at [1025, 206] on input "text" at bounding box center [1094, 206] width 219 height 23
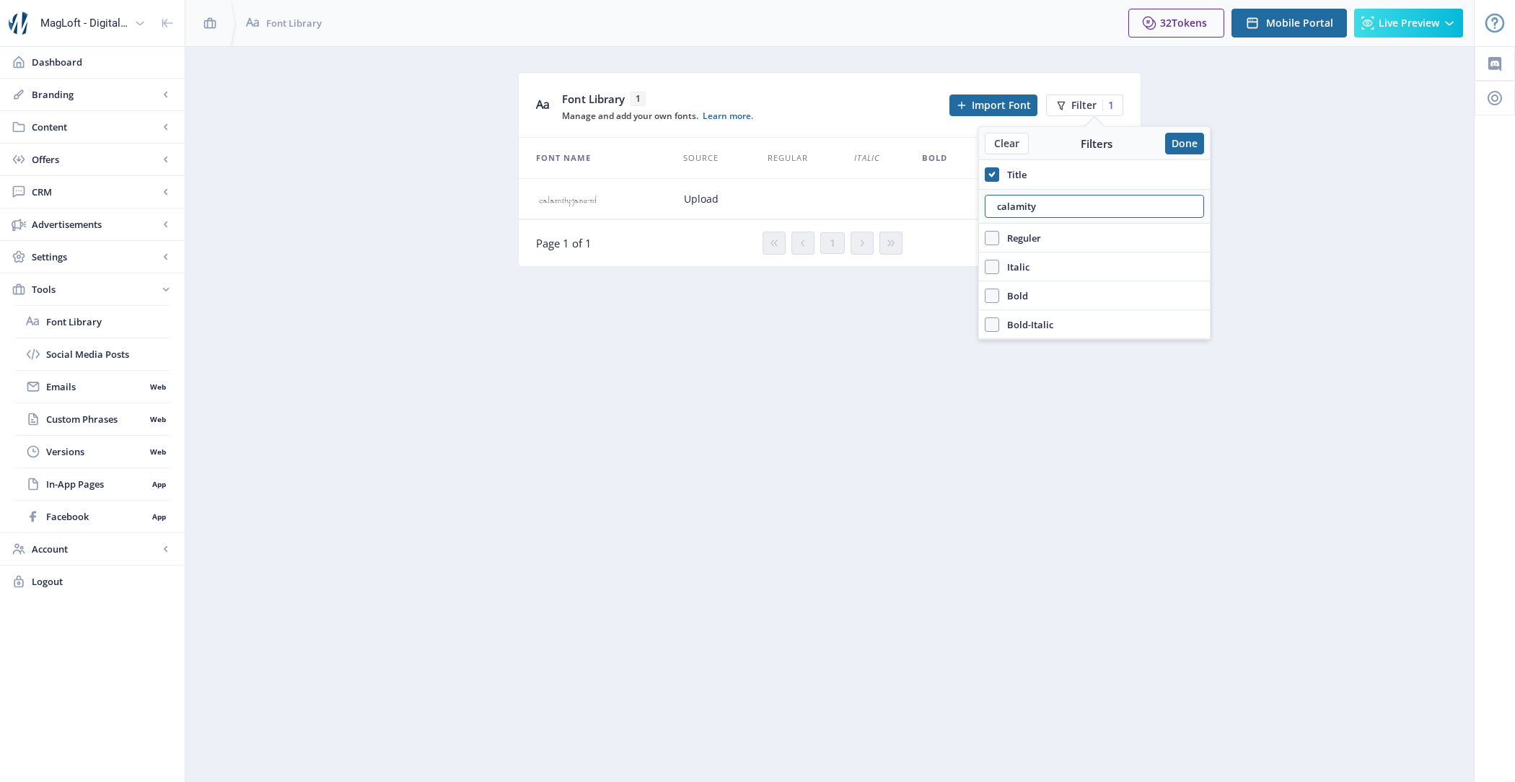
type input "calamity"
click at [659, 242] on div "Page 1 of 1" at bounding box center [646, 243] width 221 height 14
click at [1189, 138] on button "Done" at bounding box center [1184, 144] width 39 height 22
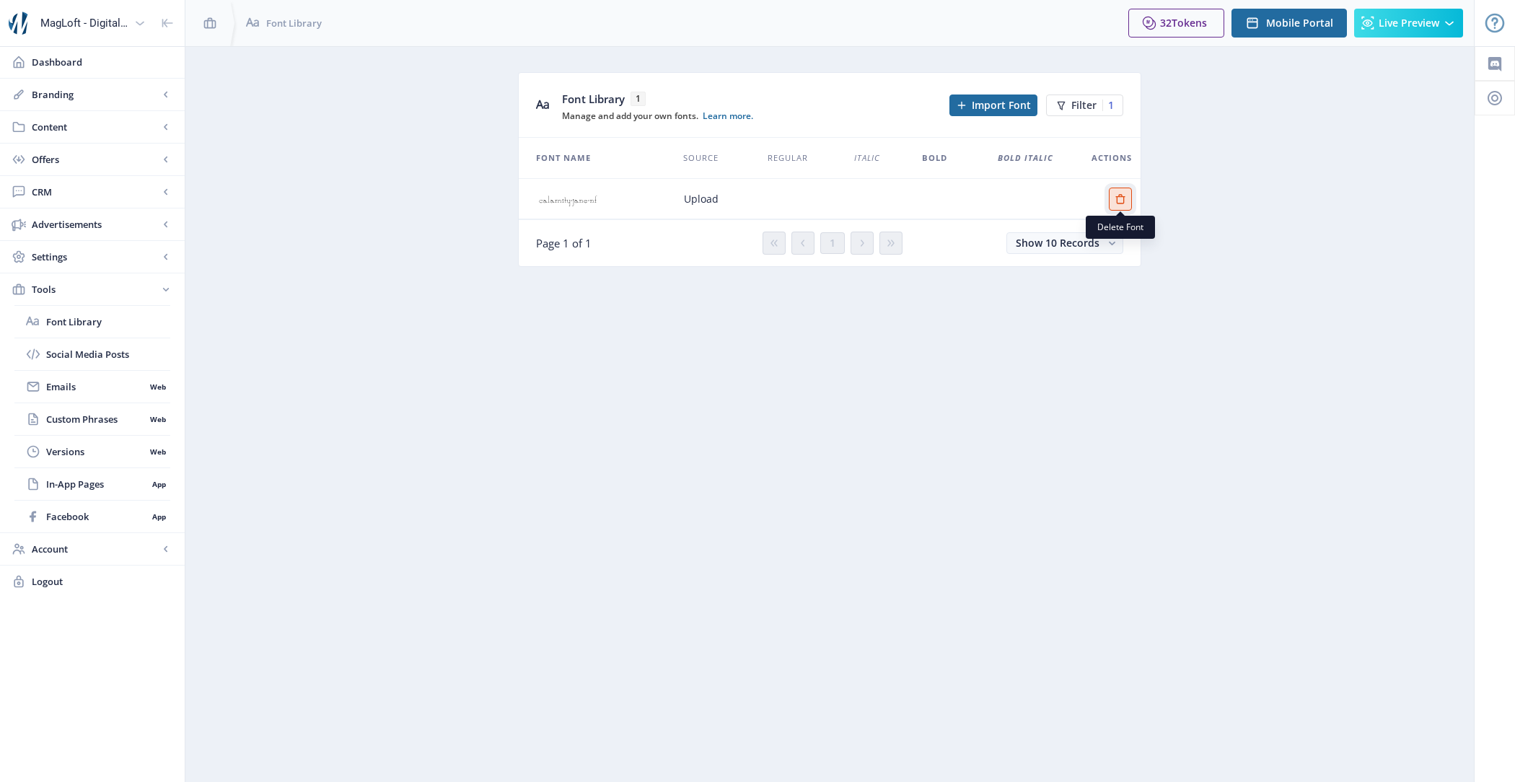
click at [1116, 203] on button "Edit page" at bounding box center [1120, 199] width 23 height 23
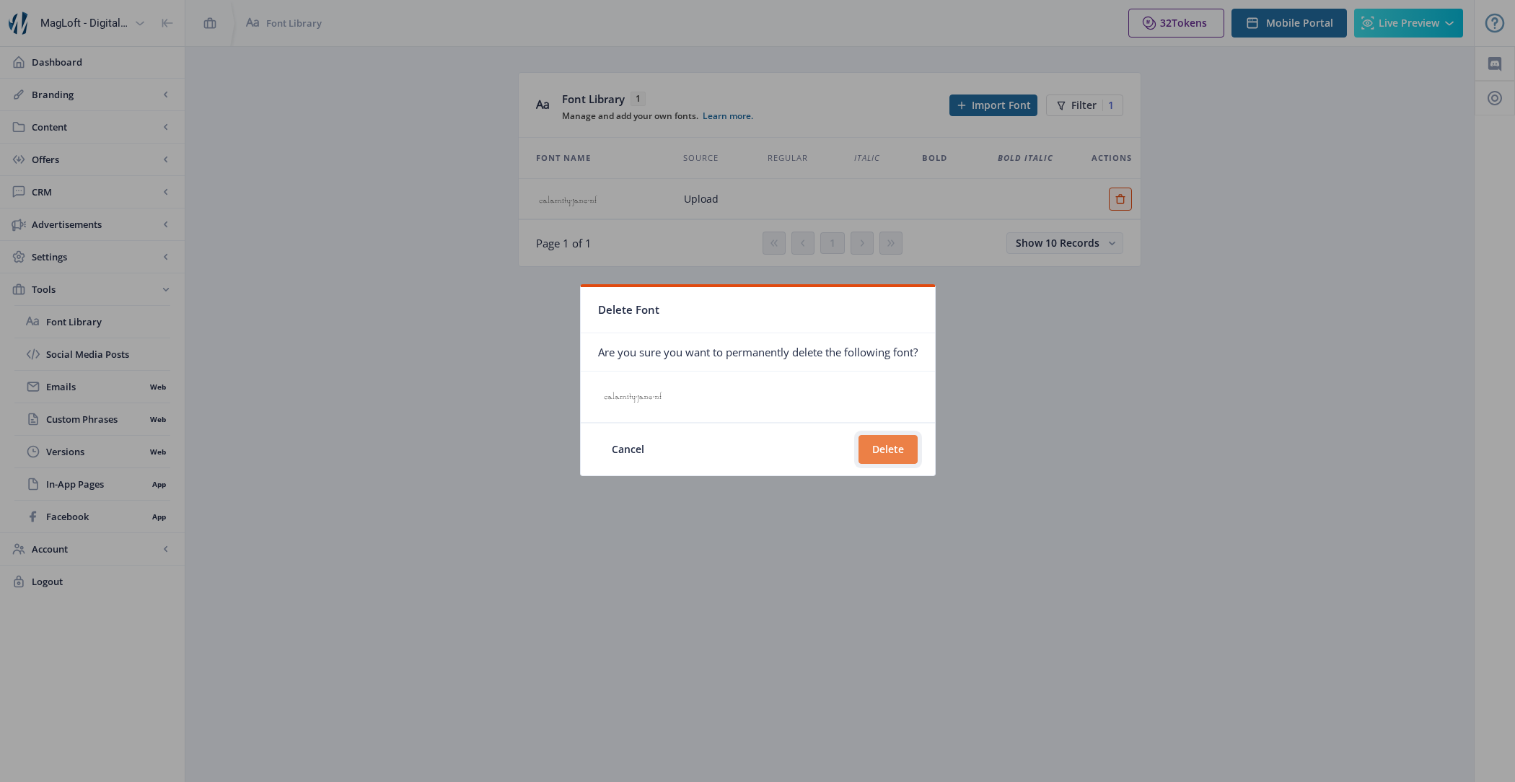
click at [894, 451] on button "Delete" at bounding box center [887, 449] width 59 height 29
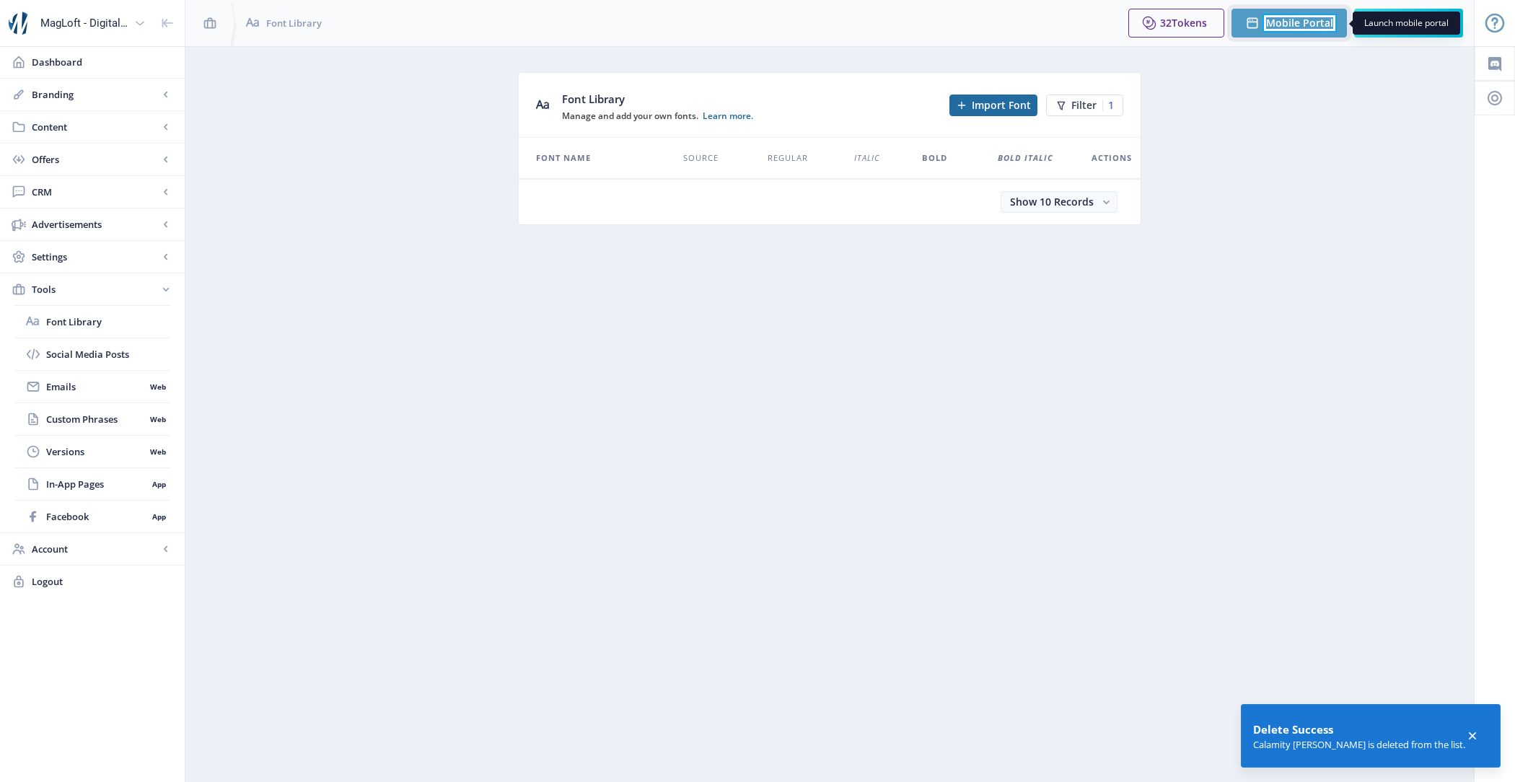
click at [1280, 23] on span "Mobile Portal" at bounding box center [1299, 23] width 67 height 12
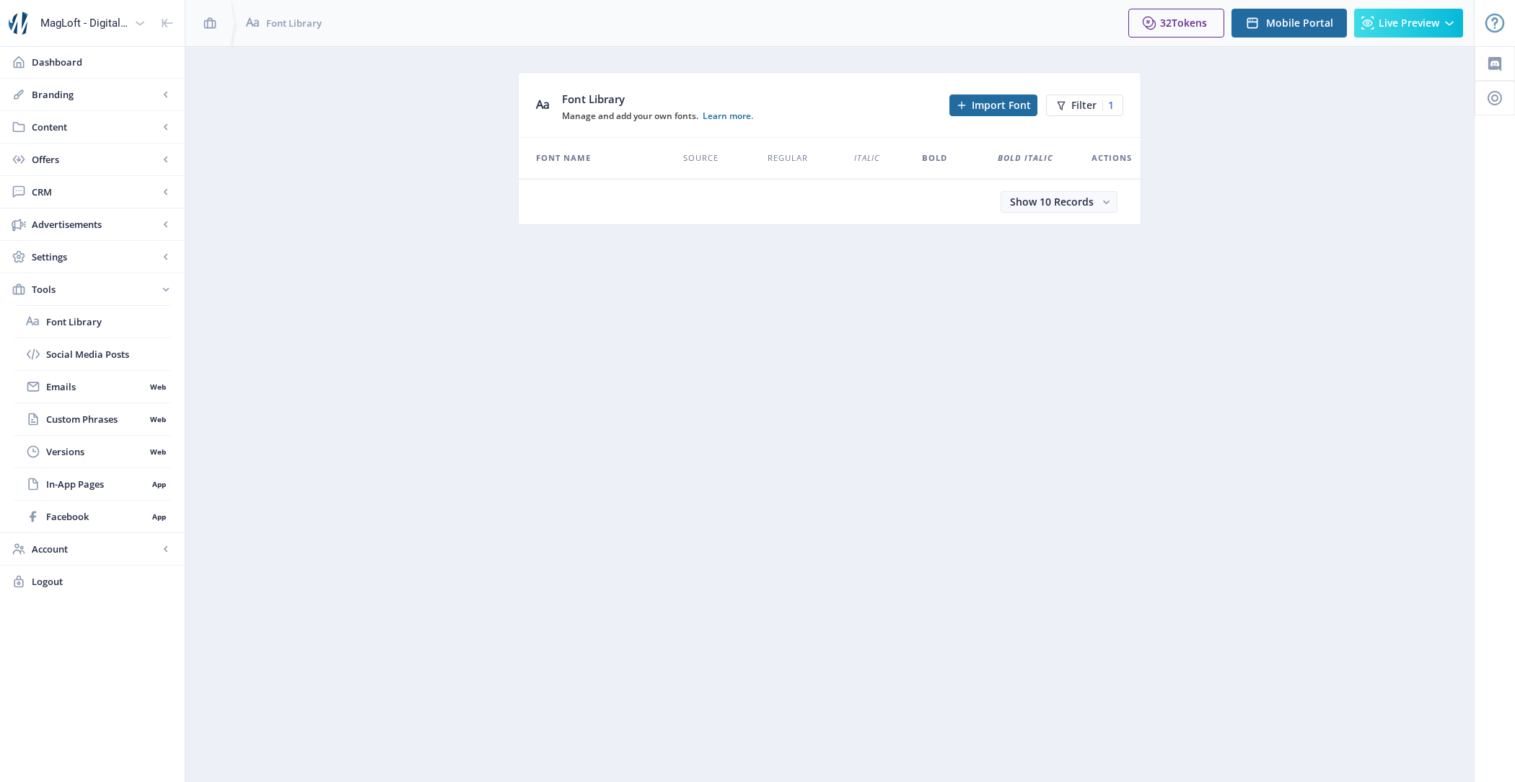
click at [737, 201] on div "Show 10 Records" at bounding box center [829, 202] width 587 height 22
click at [1100, 108] on button "Filter 1" at bounding box center [1084, 105] width 77 height 22
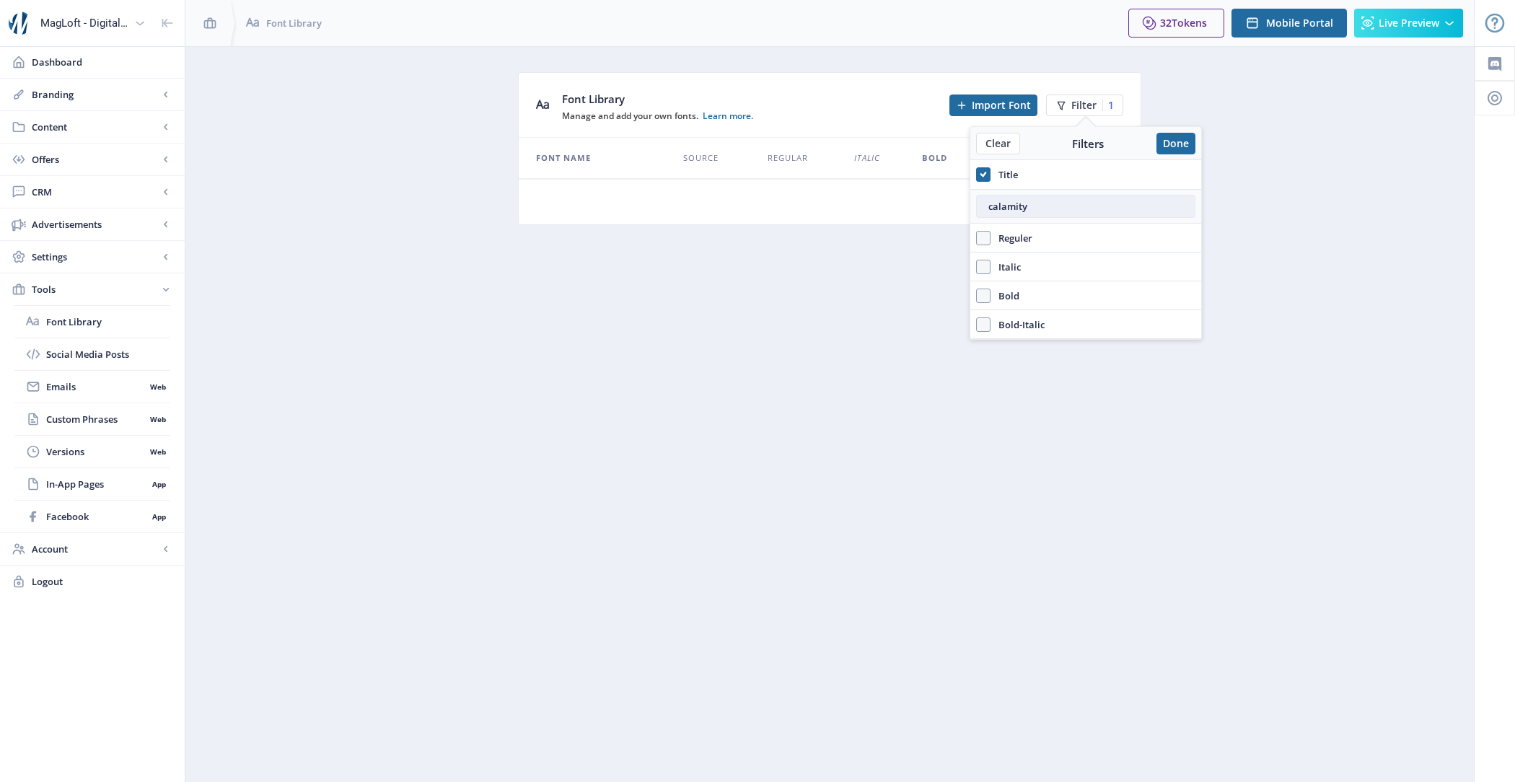
click at [1043, 203] on input "calamity" at bounding box center [1085, 206] width 219 height 23
click at [1186, 134] on button "Done" at bounding box center [1175, 144] width 39 height 22
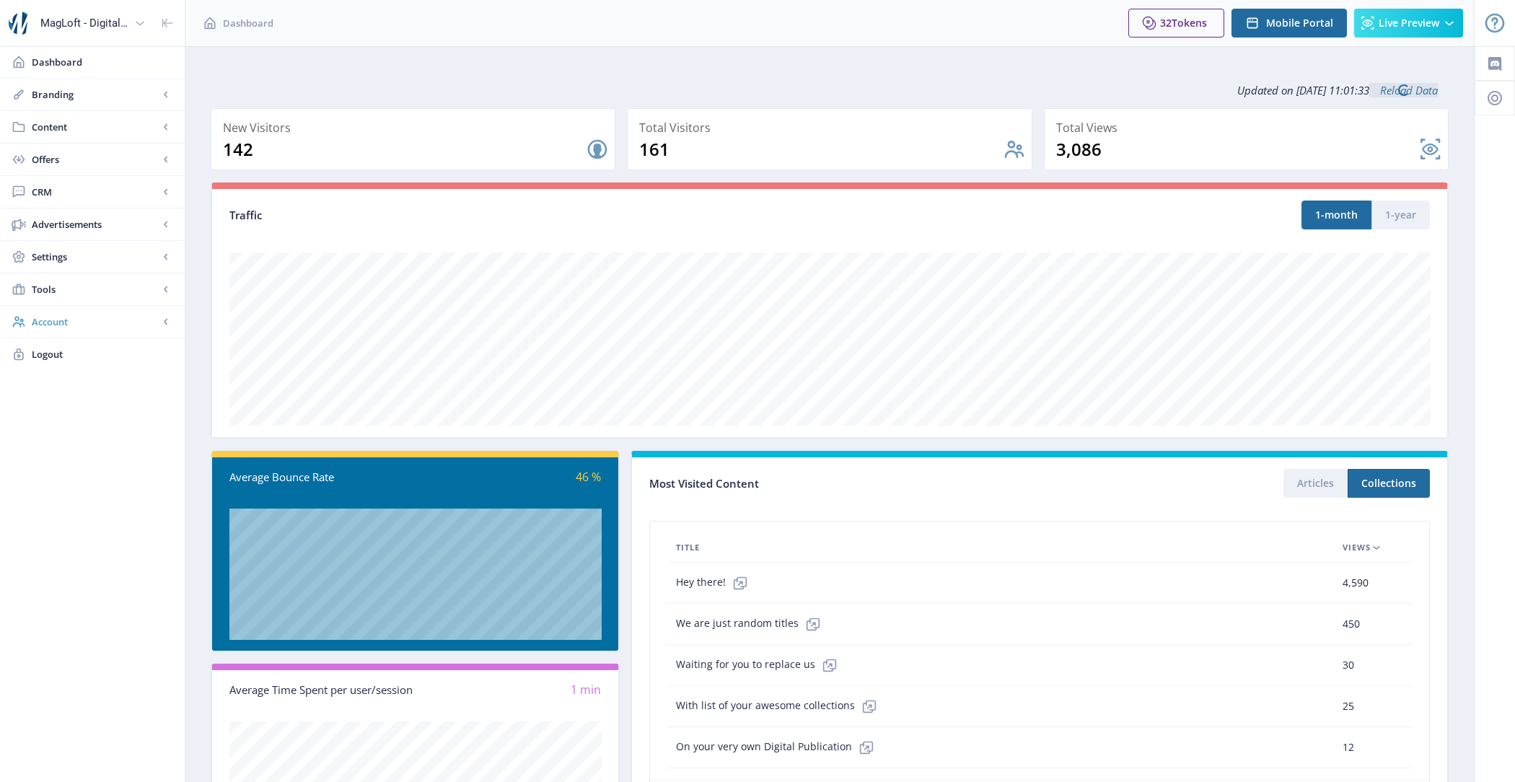
click at [107, 321] on span "Account" at bounding box center [95, 321] width 127 height 14
click at [100, 351] on span "Profile" at bounding box center [108, 354] width 124 height 14
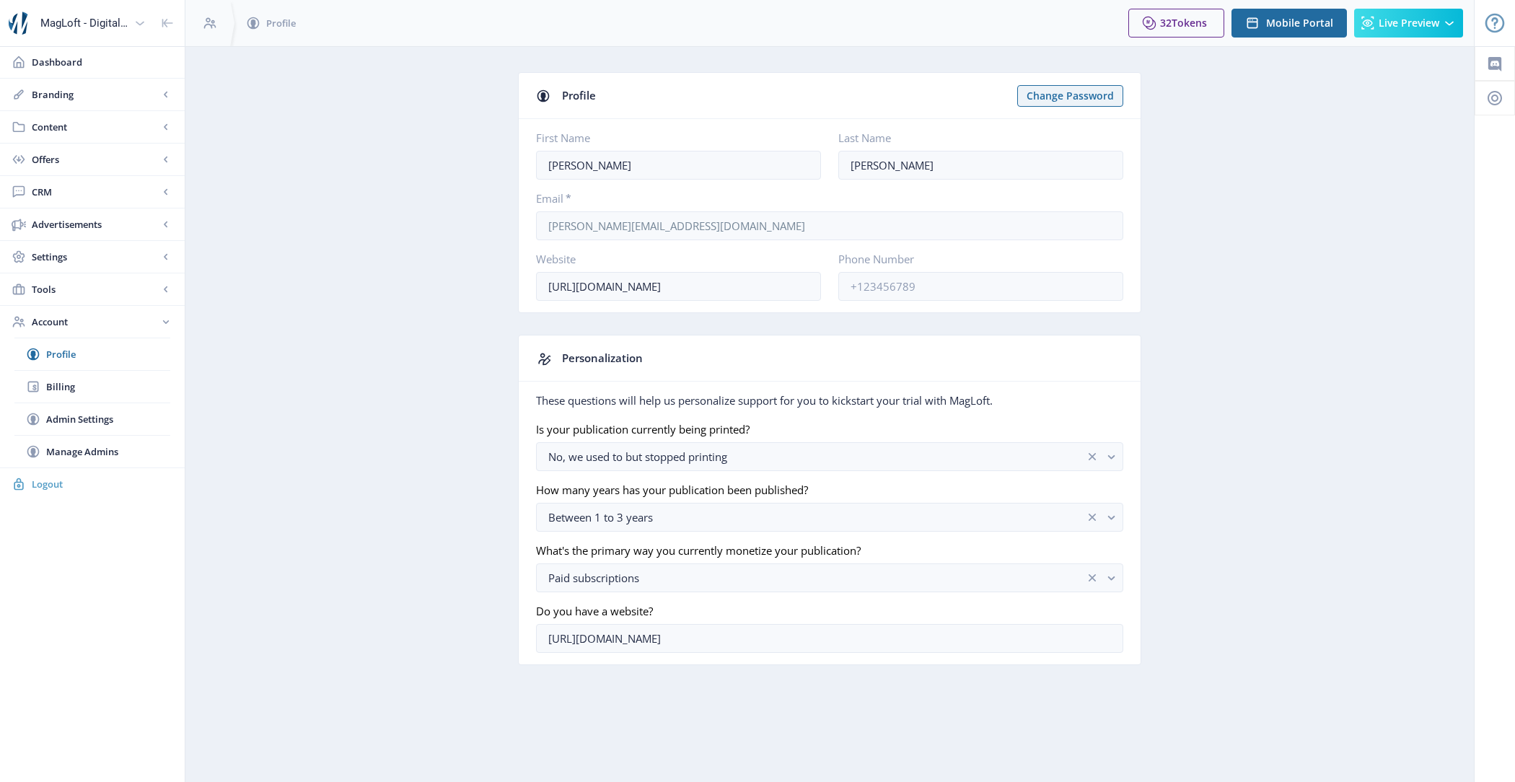
click at [88, 479] on span "Logout" at bounding box center [102, 484] width 141 height 14
